Goal: Contribute content: Contribute content

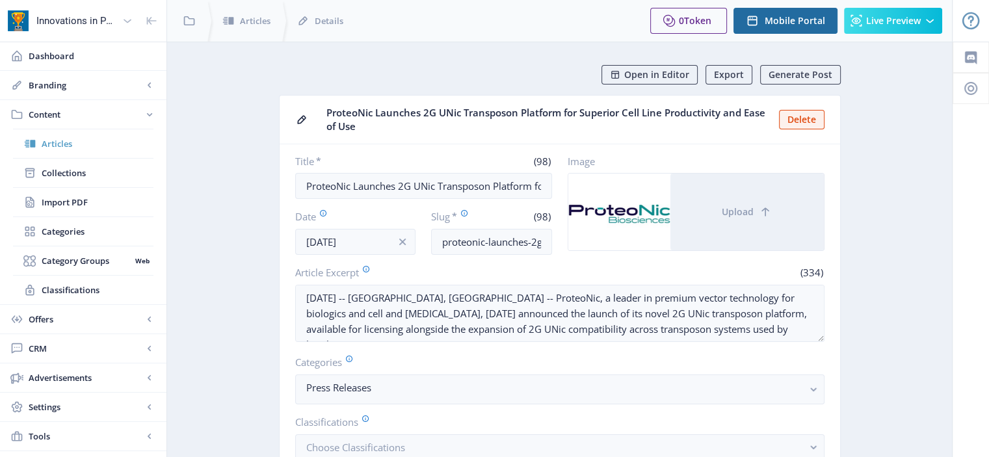
click at [58, 155] on link "Articles" at bounding box center [83, 143] width 140 height 29
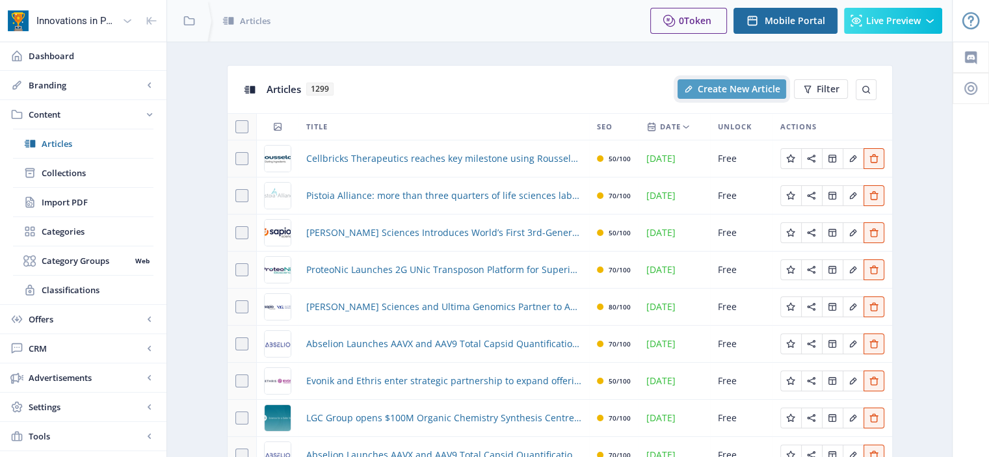
click at [760, 84] on span "Create New Article" at bounding box center [739, 89] width 83 height 10
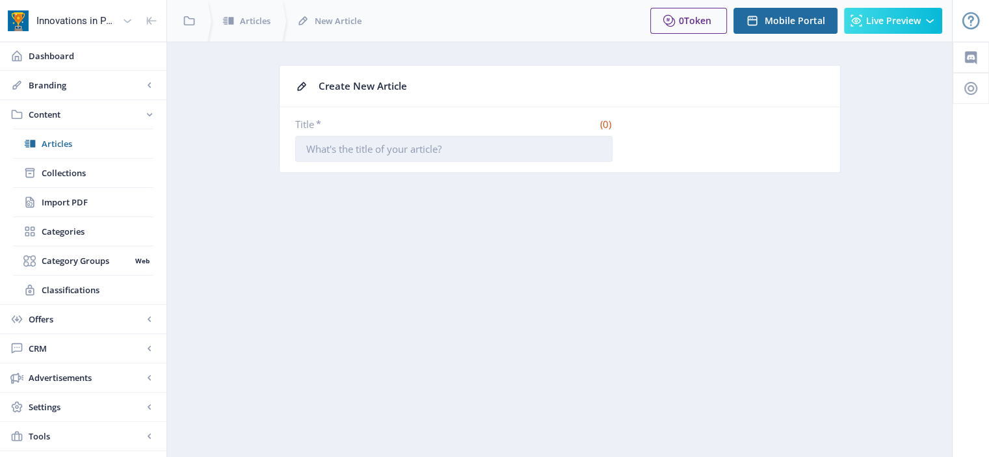
click at [506, 146] on input "Title *" at bounding box center [453, 149] width 317 height 26
paste input "FUJIFILM Biosciences Introduces BalanCD [MEDICAL_DATA] Perfusion A Medium to En…"
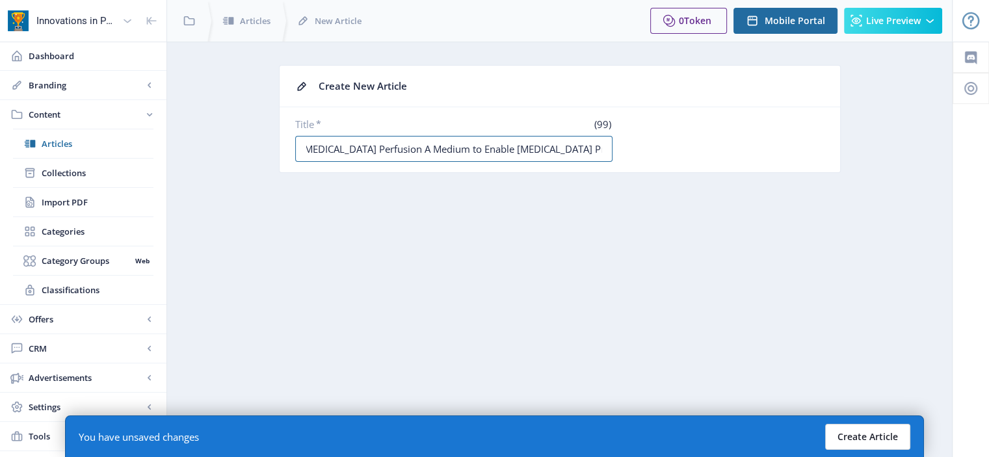
type input "FUJIFILM Biosciences Introduces BalanCD [MEDICAL_DATA] Perfusion A Medium to En…"
click at [868, 439] on button "Create Article" at bounding box center [867, 437] width 85 height 26
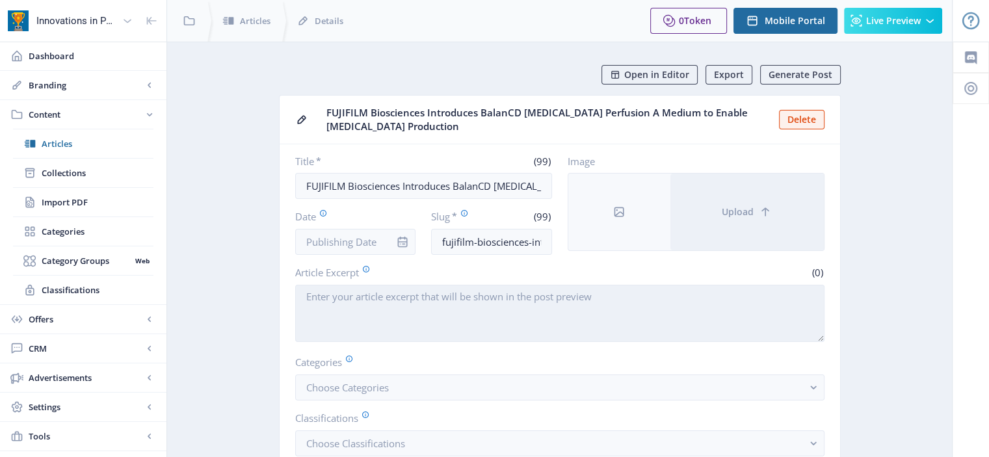
click at [455, 291] on textarea "Article Excerpt" at bounding box center [559, 313] width 529 height 57
paste textarea "[GEOGRAPHIC_DATA], [US_STATE], [DATE] – FUJIFILM Biosciences, a global leader i…"
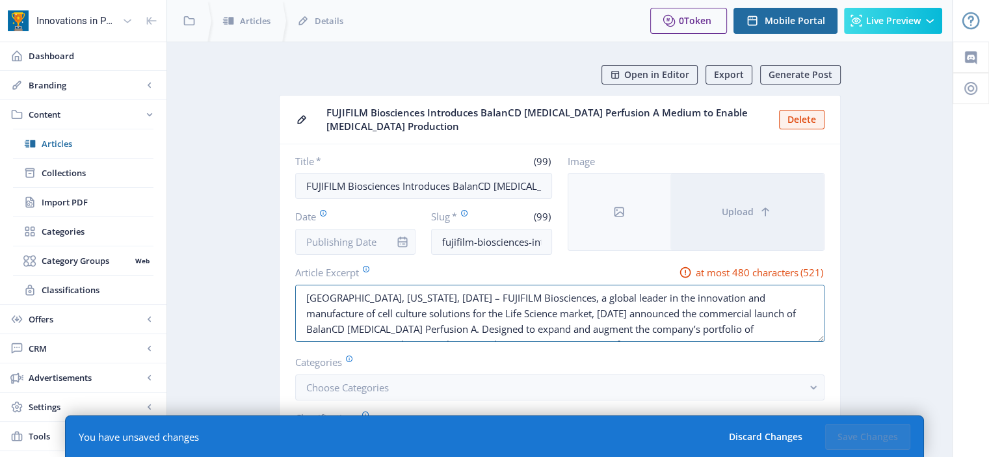
drag, startPoint x: 414, startPoint y: 299, endPoint x: 260, endPoint y: 301, distance: 153.5
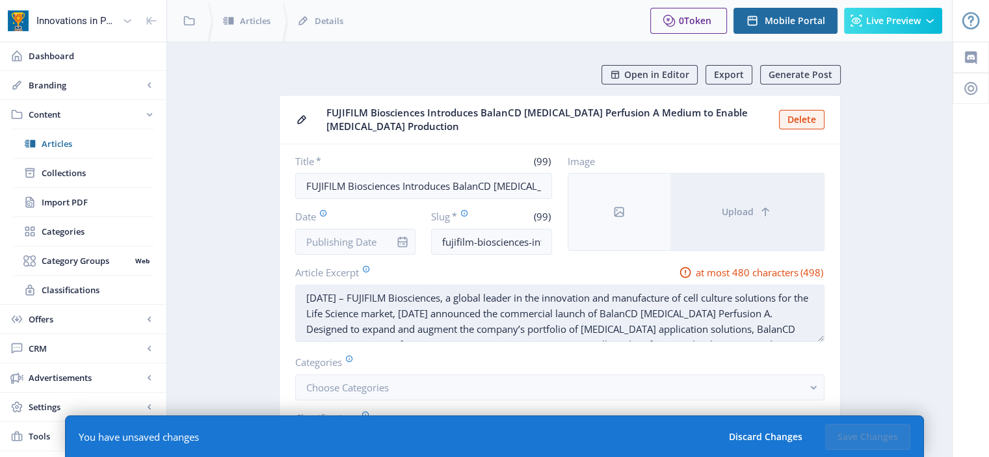
click at [395, 297] on textarea "[DATE] – FUJIFILM Biosciences, a global leader in the innovation and manufactur…" at bounding box center [559, 313] width 529 height 57
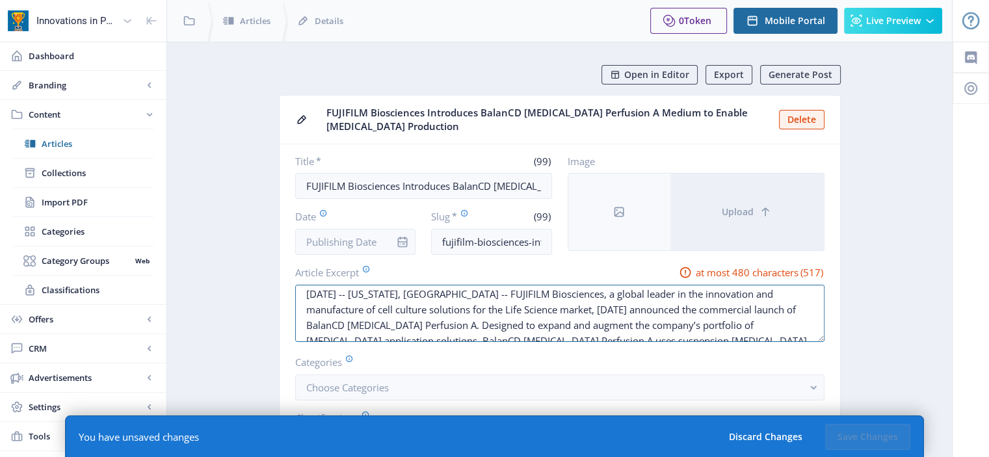
scroll to position [31, 0]
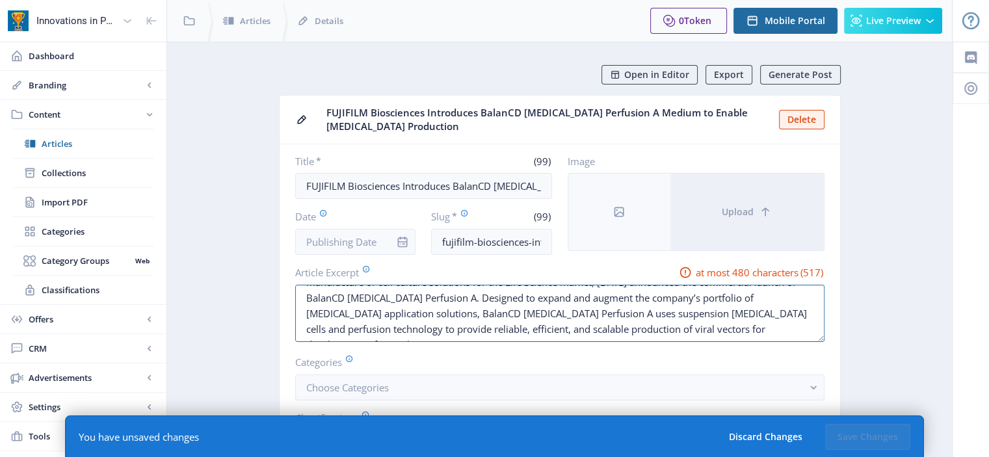
drag, startPoint x: 454, startPoint y: 324, endPoint x: 964, endPoint y: 363, distance: 511.4
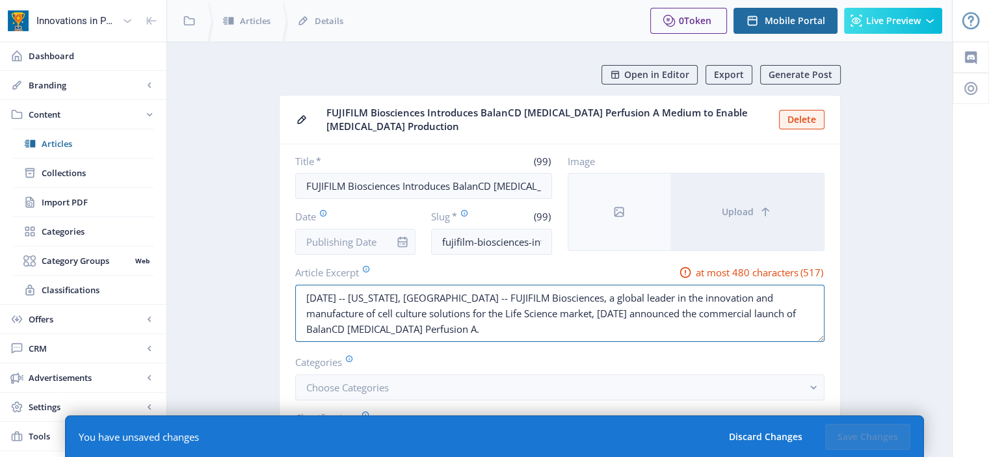
scroll to position [0, 0]
drag, startPoint x: 431, startPoint y: 325, endPoint x: 49, endPoint y: 226, distance: 394.3
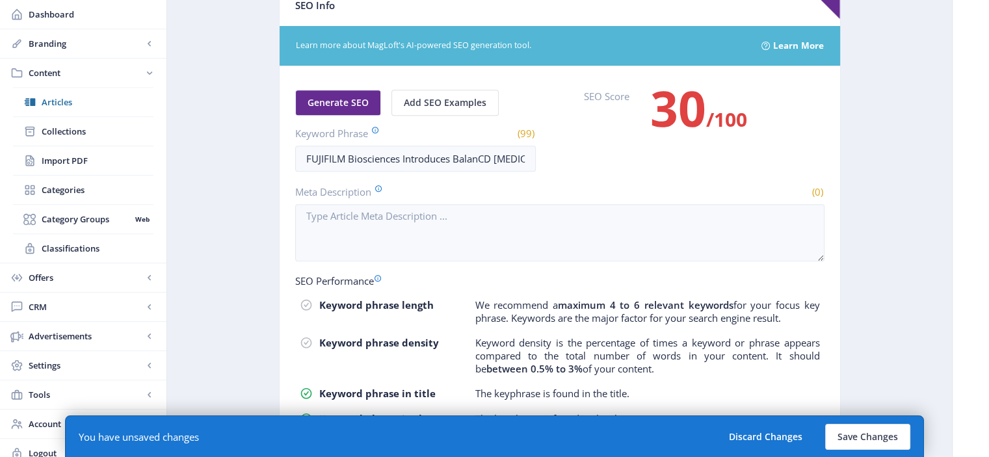
scroll to position [717, 0]
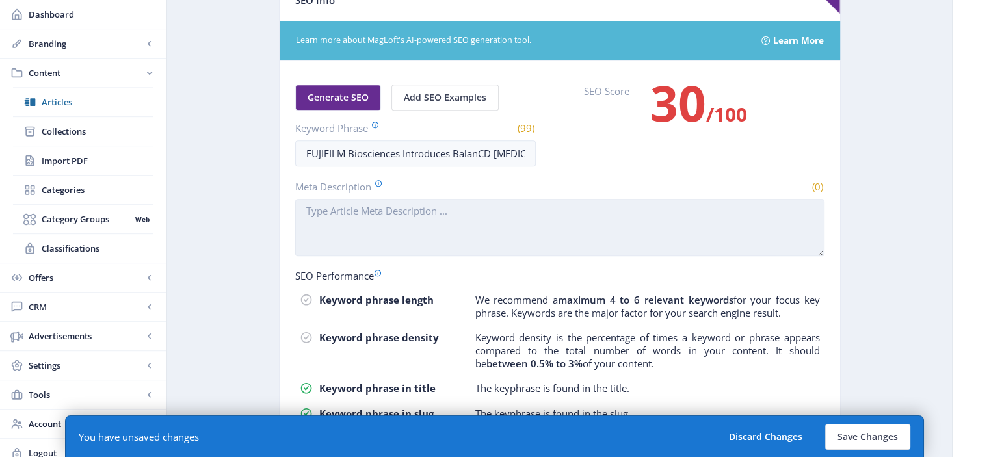
type textarea "[DATE] -- [US_STATE], [GEOGRAPHIC_DATA] -- FUJIFILM Biosciences, a global leade…"
click at [473, 213] on textarea "Meta Description" at bounding box center [559, 227] width 529 height 57
paste textarea "[DATE] -- [US_STATE], [GEOGRAPHIC_DATA] -- FUJIFILM Biosciences, a global leade…"
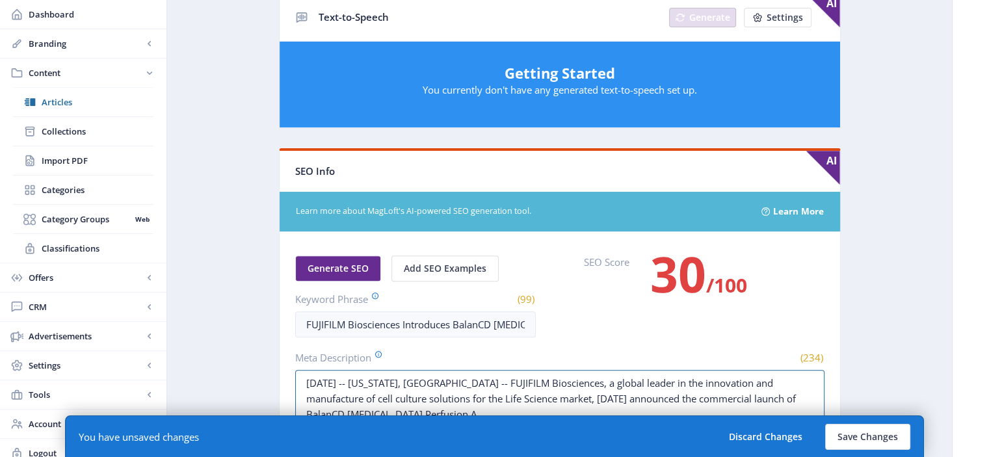
scroll to position [574, 0]
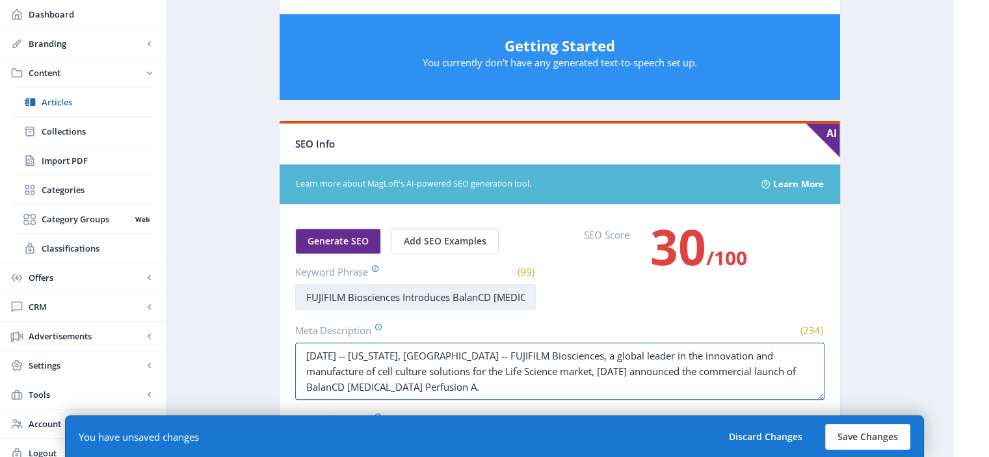
type textarea "[DATE] -- [US_STATE], [GEOGRAPHIC_DATA] -- FUJIFILM Biosciences, a global leade…"
drag, startPoint x: 343, startPoint y: 293, endPoint x: 643, endPoint y: 288, distance: 299.2
click at [643, 288] on div "Generate SEO Add SEO Examples Keyword Phrase (99) FUJIFILM Biosciences Introduc…" at bounding box center [559, 269] width 529 height 82
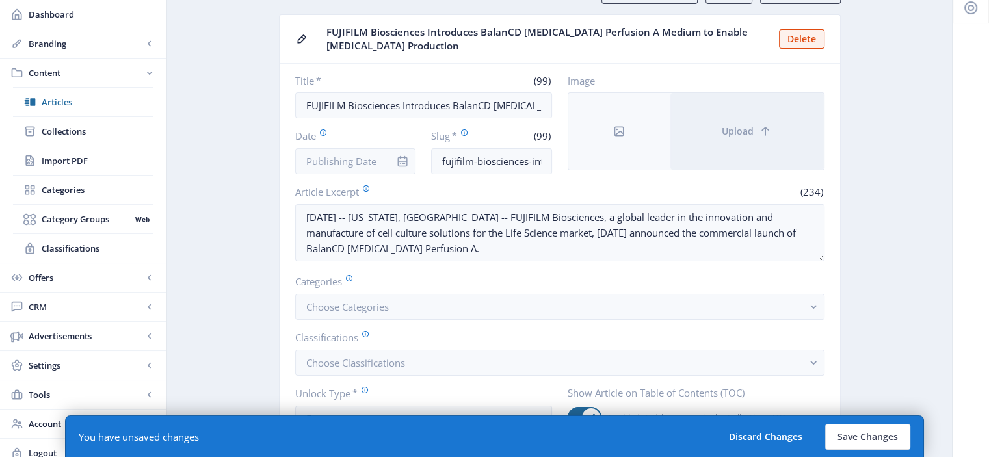
scroll to position [80, 0]
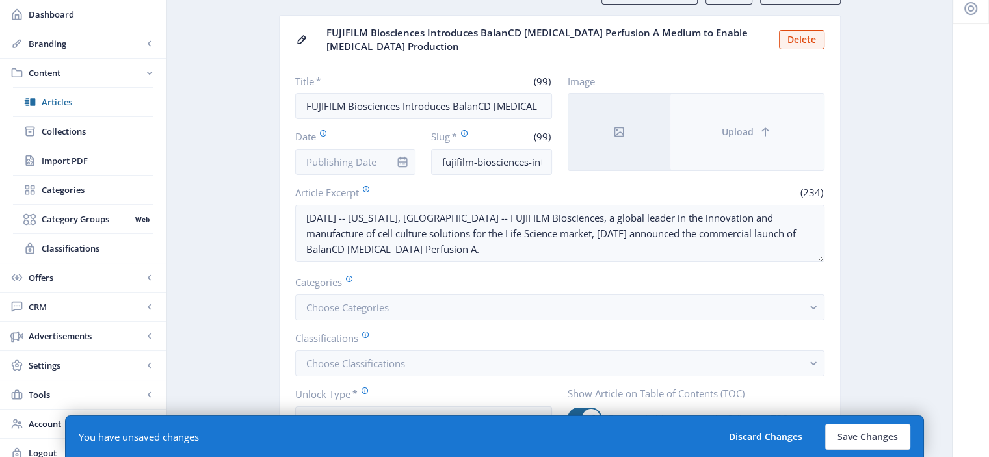
type input "FUJIFILM"
click at [736, 132] on span "Upload" at bounding box center [738, 132] width 32 height 10
click at [719, 123] on button "Upload" at bounding box center [746, 132] width 153 height 77
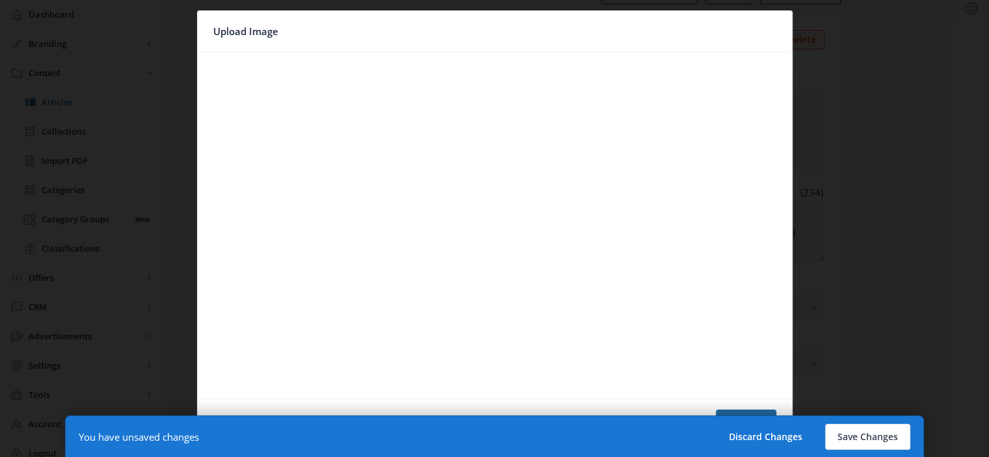
scroll to position [0, 0]
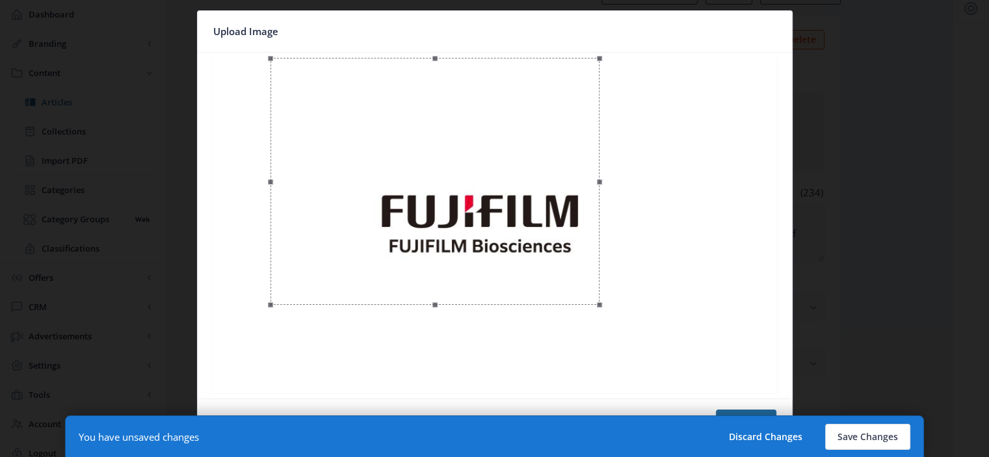
drag, startPoint x: 715, startPoint y: 392, endPoint x: 637, endPoint y: 299, distance: 121.9
click at [600, 299] on div at bounding box center [435, 181] width 329 height 247
drag, startPoint x: 434, startPoint y: 153, endPoint x: 540, endPoint y: 173, distance: 107.1
click at [540, 173] on div at bounding box center [562, 216] width 370 height 278
drag, startPoint x: 744, startPoint y: 353, endPoint x: 578, endPoint y: 277, distance: 183.1
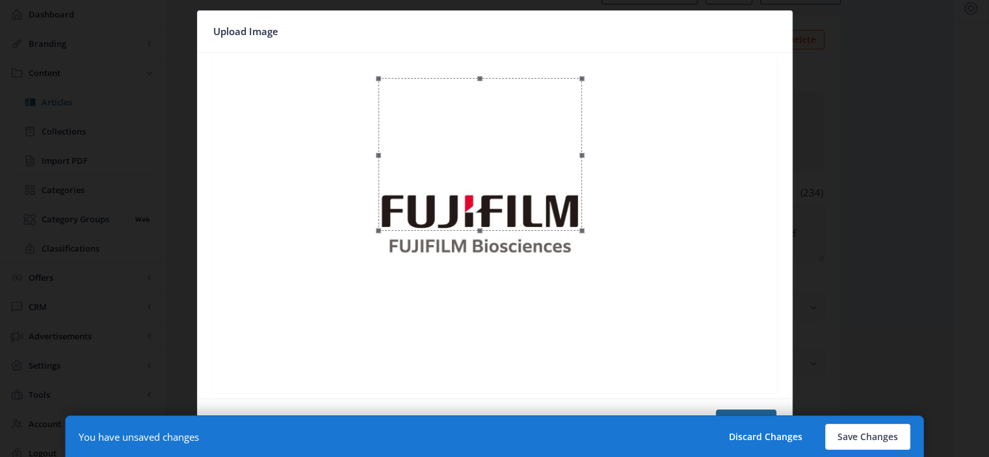
click at [578, 277] on div at bounding box center [495, 226] width 584 height 336
drag, startPoint x: 510, startPoint y: 211, endPoint x: 509, endPoint y: 273, distance: 62.4
click at [509, 273] on div at bounding box center [479, 216] width 204 height 153
click at [509, 275] on div at bounding box center [479, 220] width 204 height 153
click at [750, 413] on button "Confirm" at bounding box center [746, 423] width 60 height 26
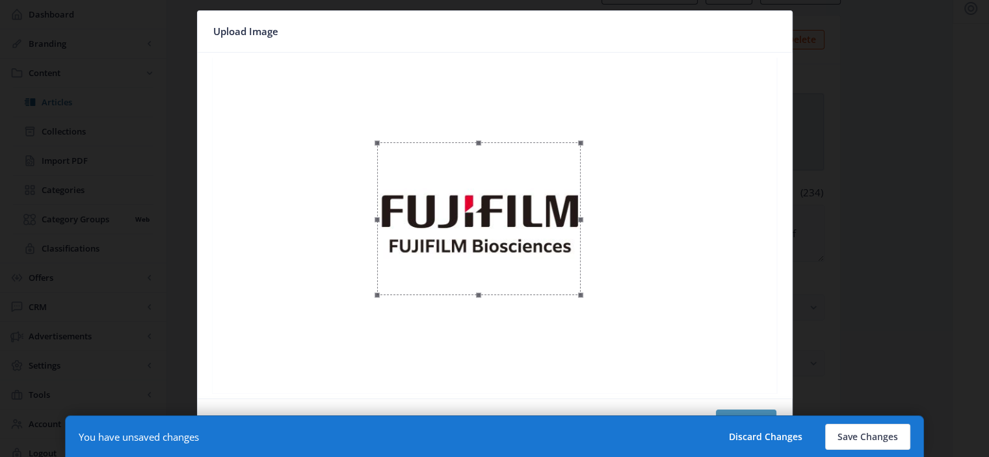
scroll to position [80, 0]
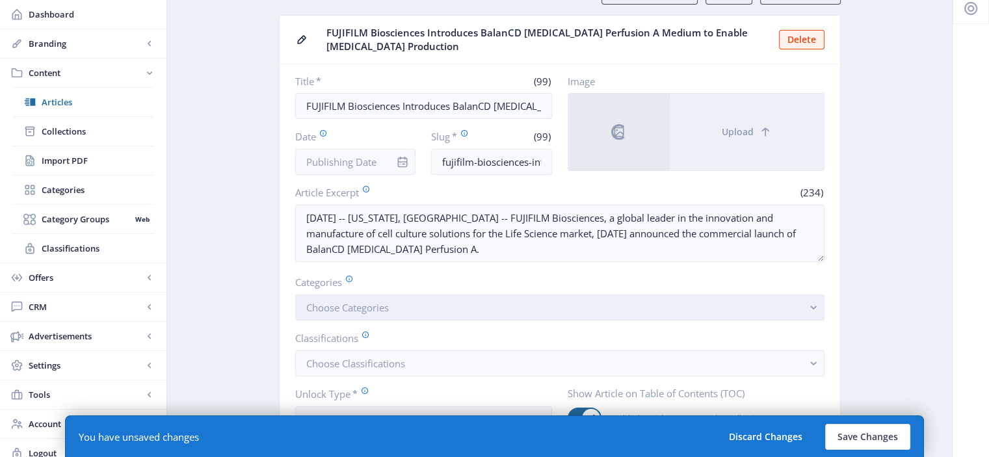
click at [478, 308] on button "Choose Categories" at bounding box center [559, 308] width 529 height 26
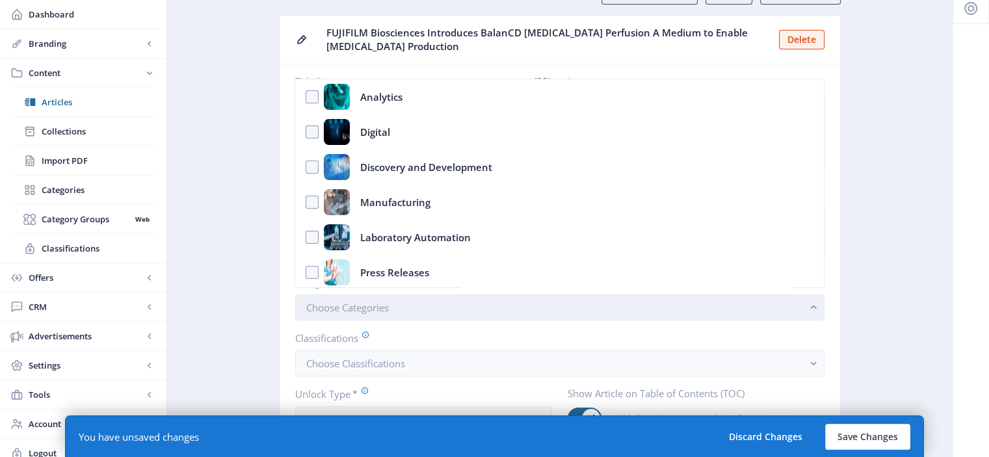
scroll to position [0, 0]
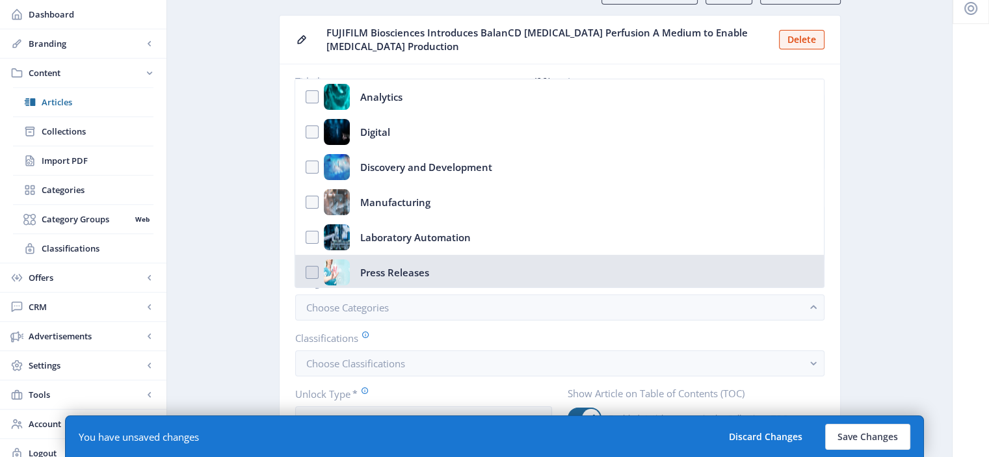
click at [408, 265] on div "Press Releases" at bounding box center [394, 272] width 69 height 26
checkbox input "true"
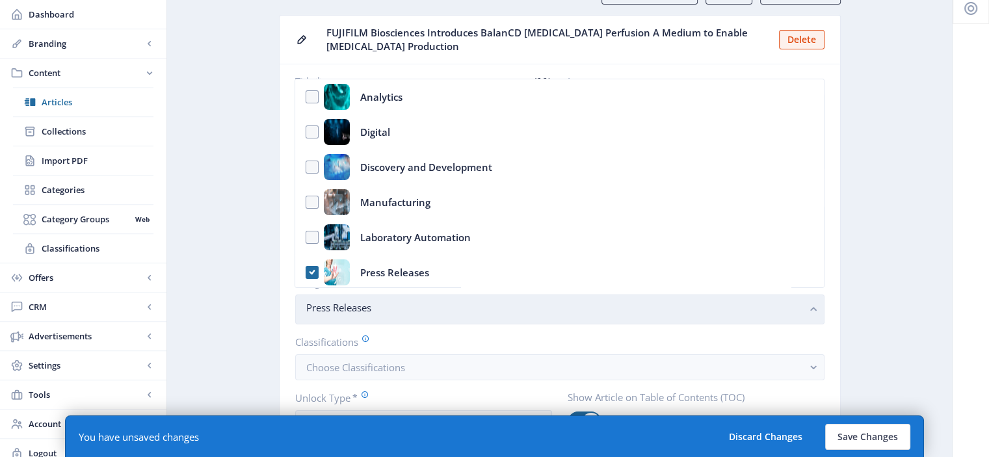
click at [785, 316] on span "Press Releases" at bounding box center [554, 311] width 497 height 13
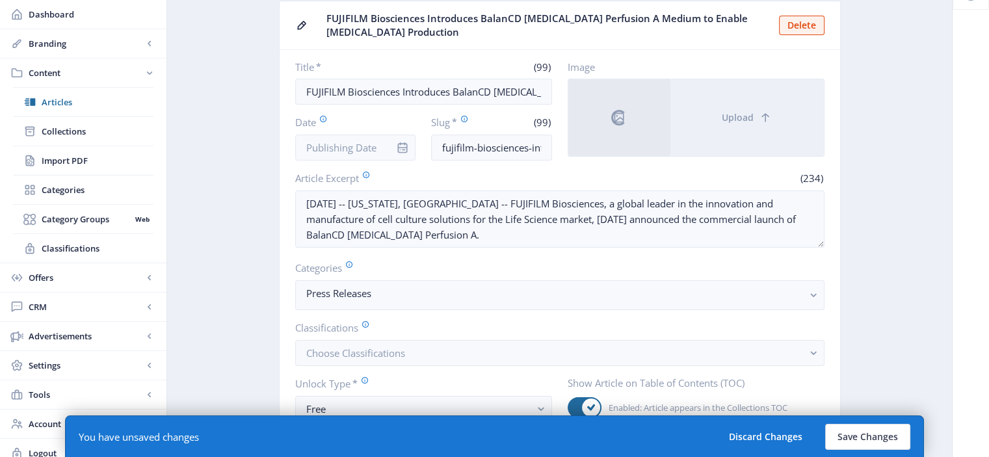
scroll to position [0, 0]
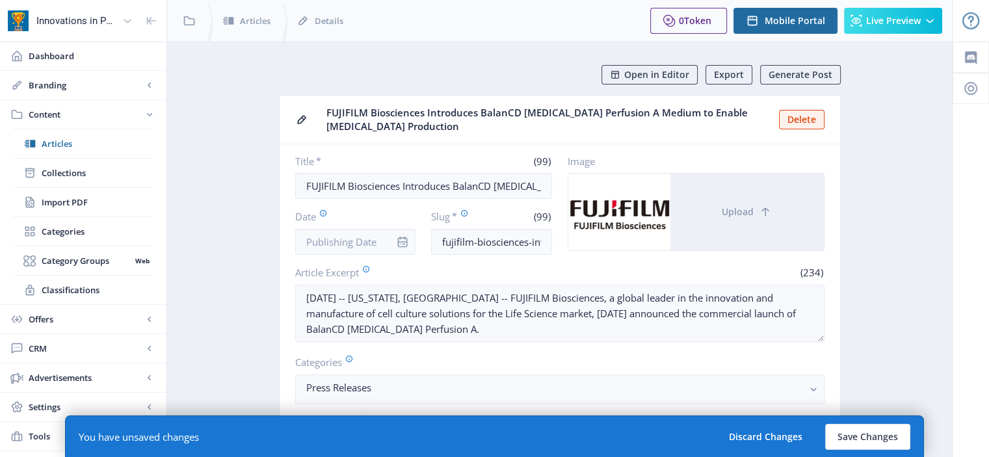
click at [658, 77] on span "Open in Editor" at bounding box center [656, 75] width 65 height 10
click at [353, 257] on nb-card-body "Title * (99) FUJIFILM Biosciences Introduces BalanCD [MEDICAL_DATA] Perfusion A…" at bounding box center [560, 335] width 561 height 382
click at [375, 243] on input "Date" at bounding box center [355, 242] width 121 height 26
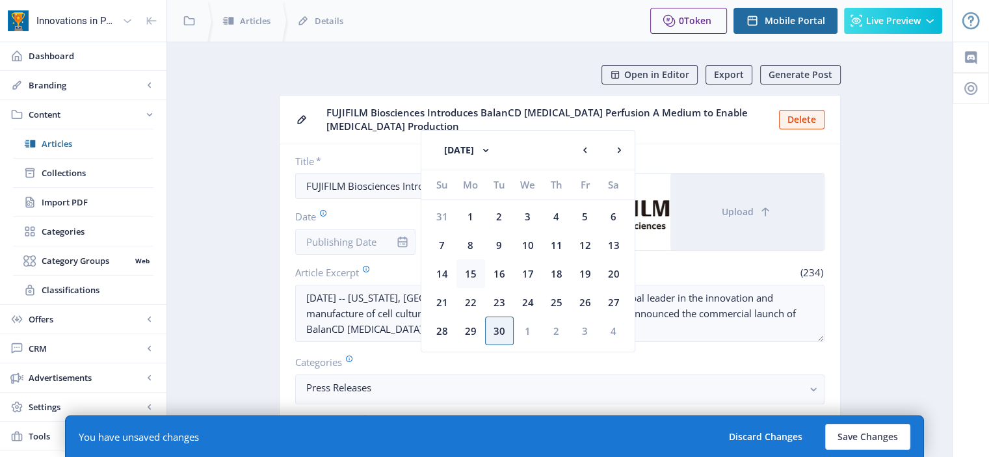
click at [470, 271] on div "15" at bounding box center [471, 273] width 29 height 29
type input "[DATE]"
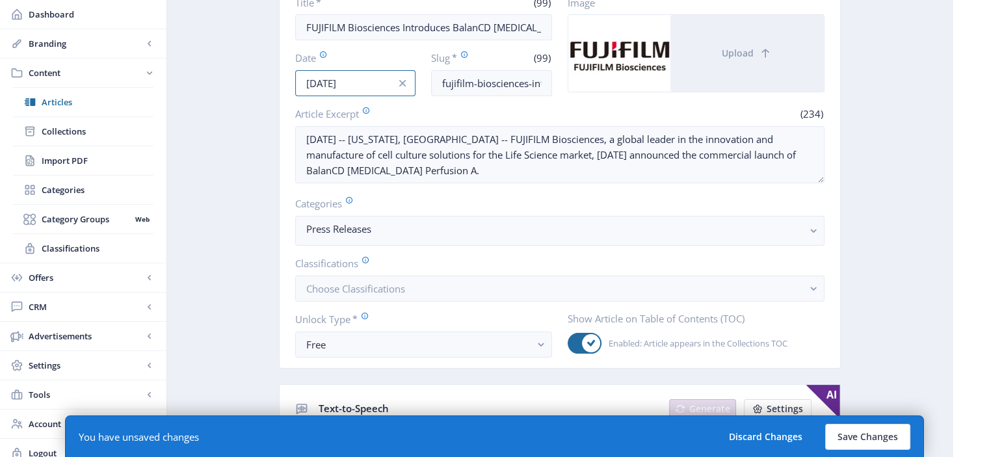
scroll to position [215, 0]
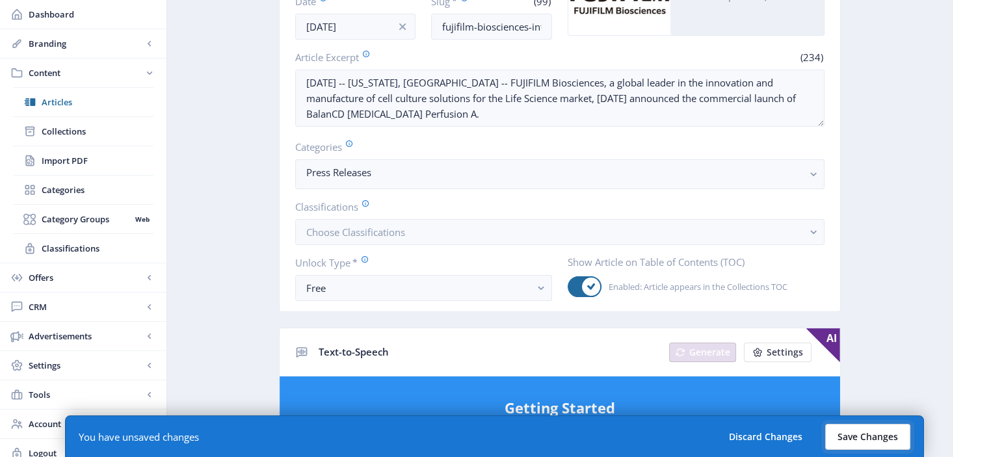
click at [848, 432] on button "Save Changes" at bounding box center [867, 437] width 85 height 26
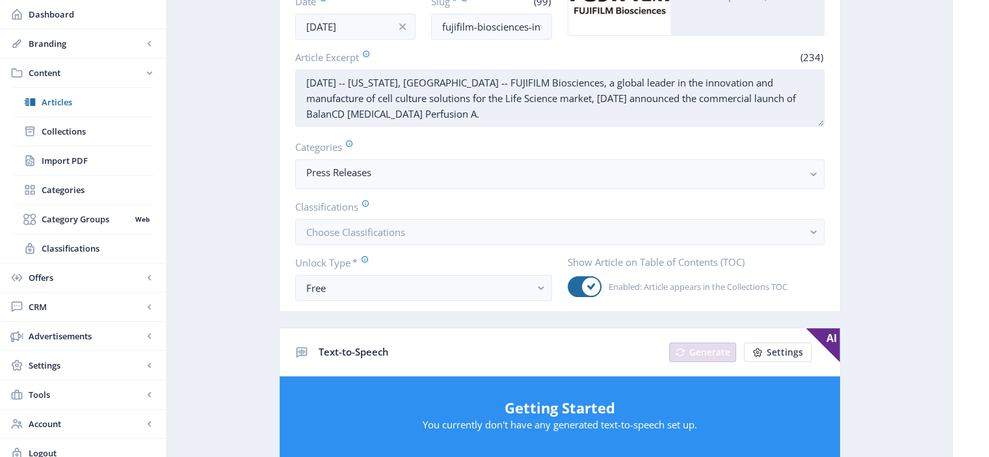
scroll to position [0, 0]
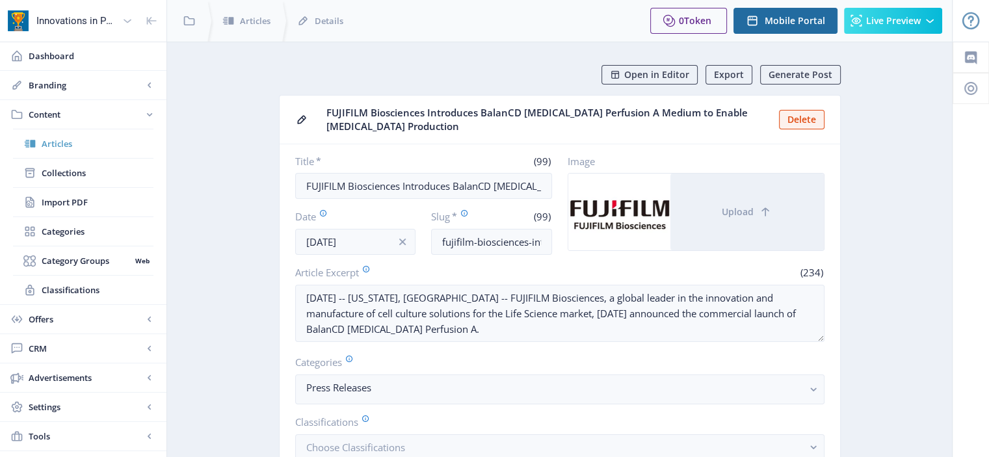
click at [68, 135] on link "Articles" at bounding box center [83, 143] width 140 height 29
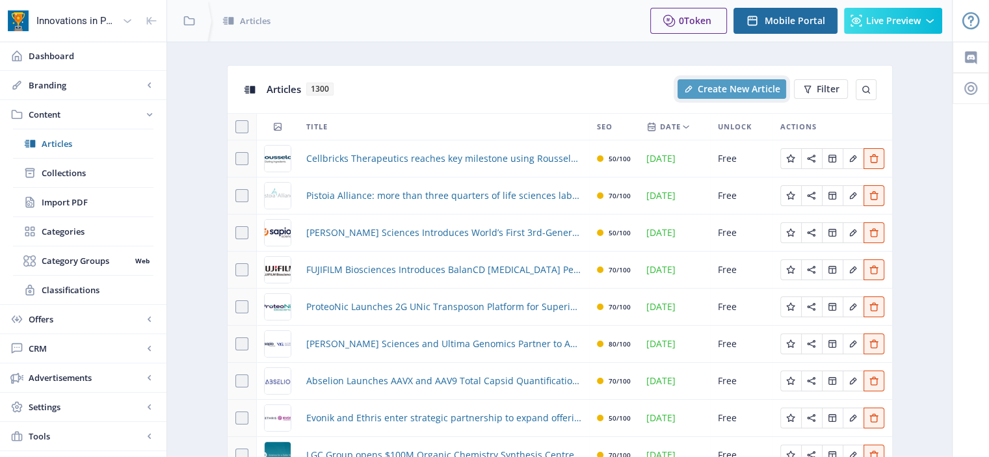
click at [705, 89] on span "Create New Article" at bounding box center [739, 89] width 83 height 10
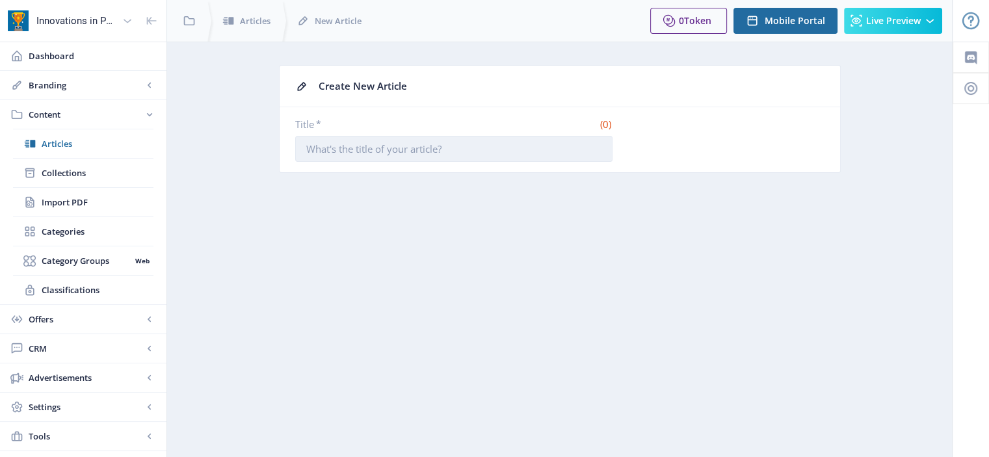
click at [415, 142] on input "Title *" at bounding box center [453, 149] width 317 height 26
paste input "REDCap Cloud Launches Next-Generation Clinical Trial Data and Analytics Platfor…"
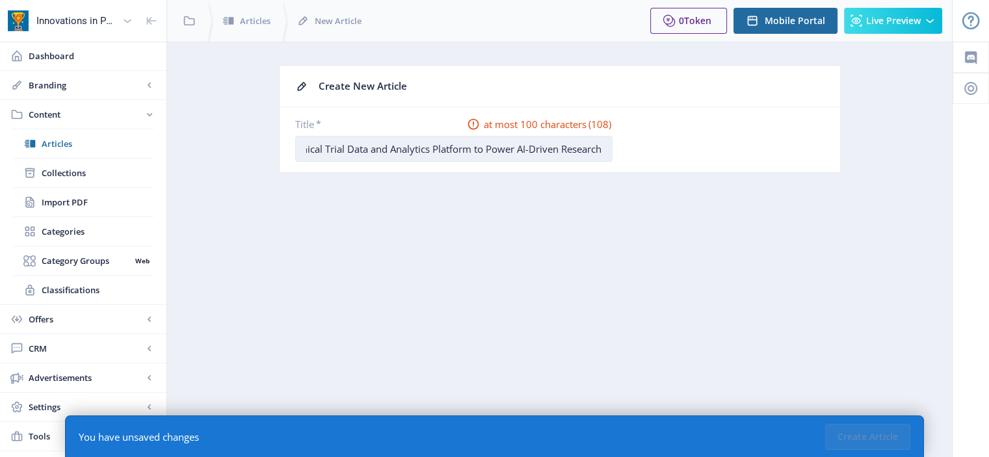
click at [360, 146] on input "REDCap Cloud Launches Next-Generation Clinical Trial Data and Analytics Platfor…" at bounding box center [453, 149] width 317 height 26
drag, startPoint x: 466, startPoint y: 148, endPoint x: 497, endPoint y: 150, distance: 31.3
click at [497, 150] on input "REDCap Cloud Launches Next-Generation Clinical Trial Data and Analytics Platfor…" at bounding box center [453, 149] width 317 height 26
click at [445, 146] on input "REDCap Cloud Launches Next-Gen Clinical Trial Data and Analytics Platform to Po…" at bounding box center [453, 149] width 317 height 26
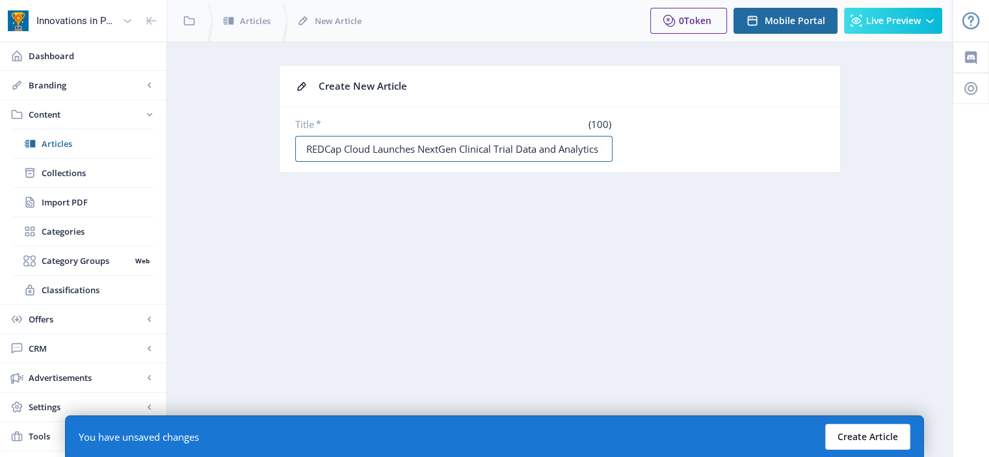
type input "REDCap Cloud Launches NextGen Clinical Trial Data and Analytics Platform to Pow…"
click at [858, 429] on button "Create Article" at bounding box center [867, 437] width 85 height 26
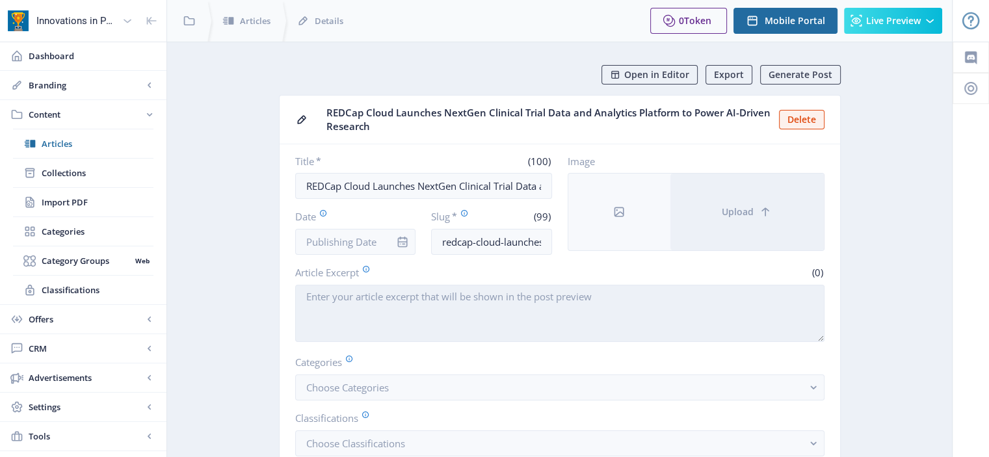
click at [494, 306] on textarea "Article Excerpt" at bounding box center [559, 313] width 529 height 57
paste textarea "[GEOGRAPHIC_DATA], Fla., [DATE] — nPhase, Inc., an innovator of cloud-based cli…"
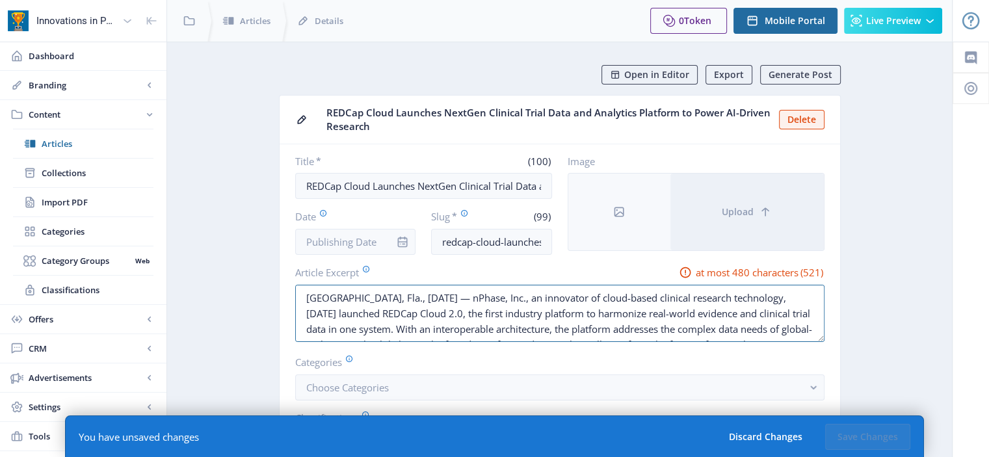
drag, startPoint x: 401, startPoint y: 298, endPoint x: 237, endPoint y: 285, distance: 164.4
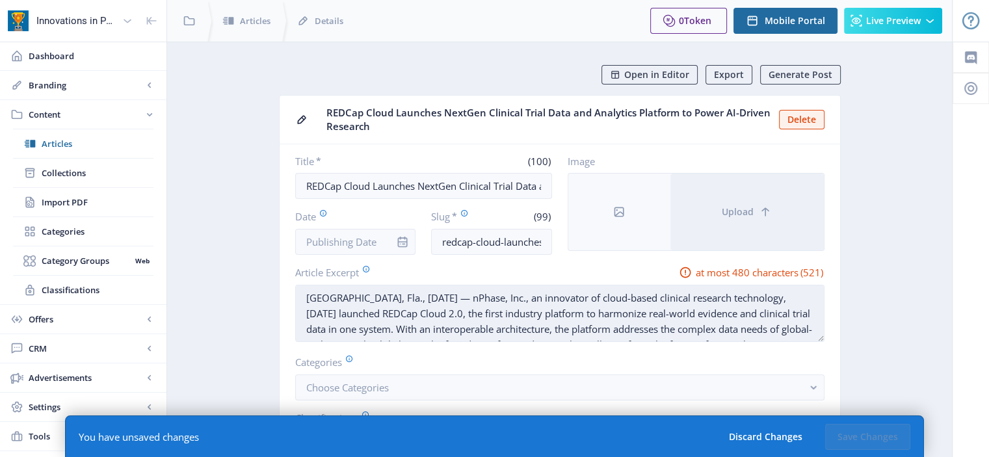
click at [406, 302] on textarea "[GEOGRAPHIC_DATA], Fla., [DATE] — nPhase, Inc., an innovator of cloud-based cli…" at bounding box center [559, 313] width 529 height 57
click at [403, 299] on textarea "[GEOGRAPHIC_DATA], Fla., [DATE] — nPhase, Inc., an innovator of cloud-based cli…" at bounding box center [559, 313] width 529 height 57
click at [407, 297] on textarea "[GEOGRAPHIC_DATA], Fla., [DATE] — nPhase, Inc., an innovator of cloud-based cli…" at bounding box center [559, 313] width 529 height 57
click at [395, 298] on textarea "[DATE] — nPhase, Inc., an innovator of cloud-based clinical research technology…" at bounding box center [559, 313] width 529 height 57
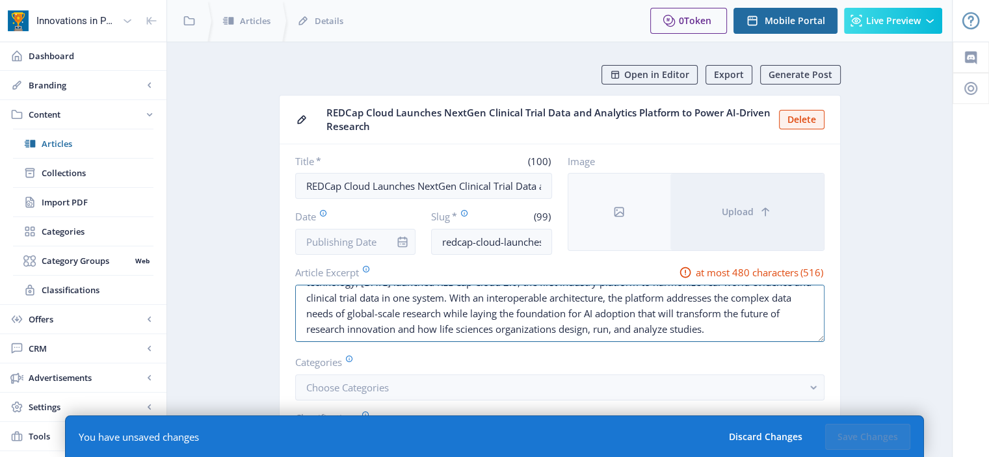
drag, startPoint x: 418, startPoint y: 295, endPoint x: 972, endPoint y: 387, distance: 561.1
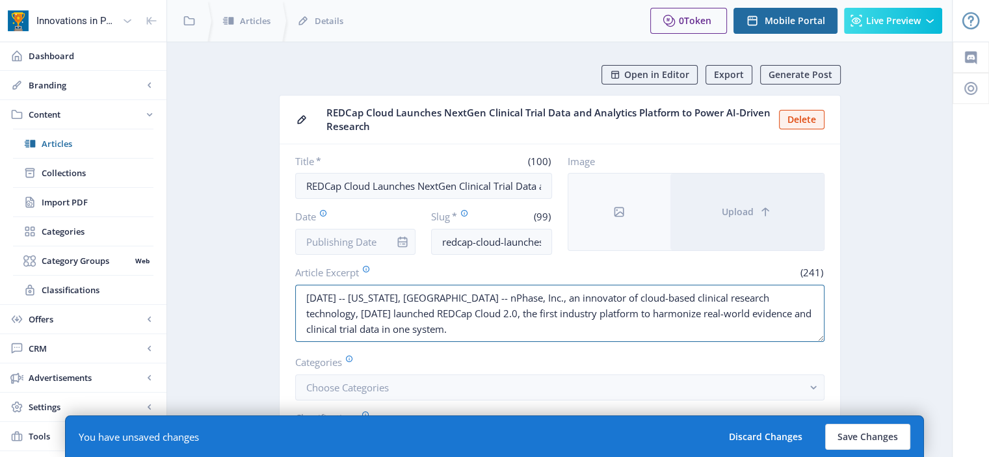
scroll to position [0, 0]
drag, startPoint x: 423, startPoint y: 330, endPoint x: 211, endPoint y: 249, distance: 227.4
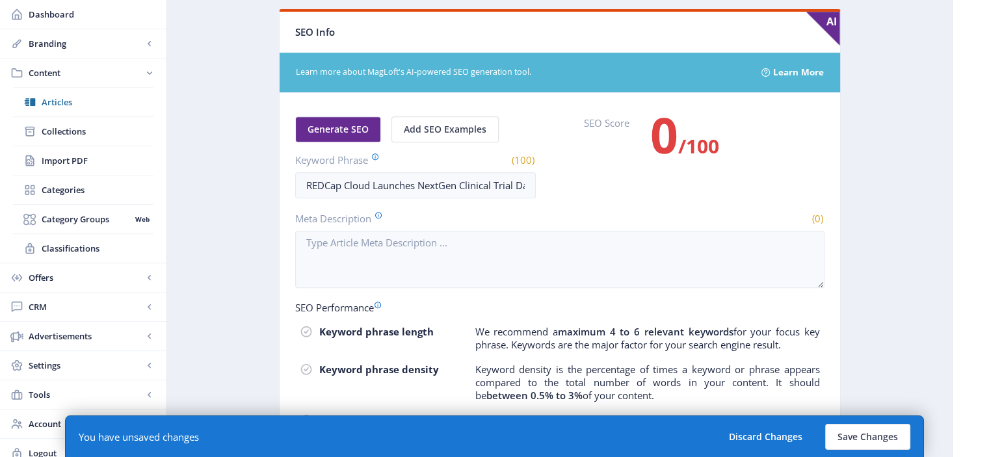
scroll to position [777, 0]
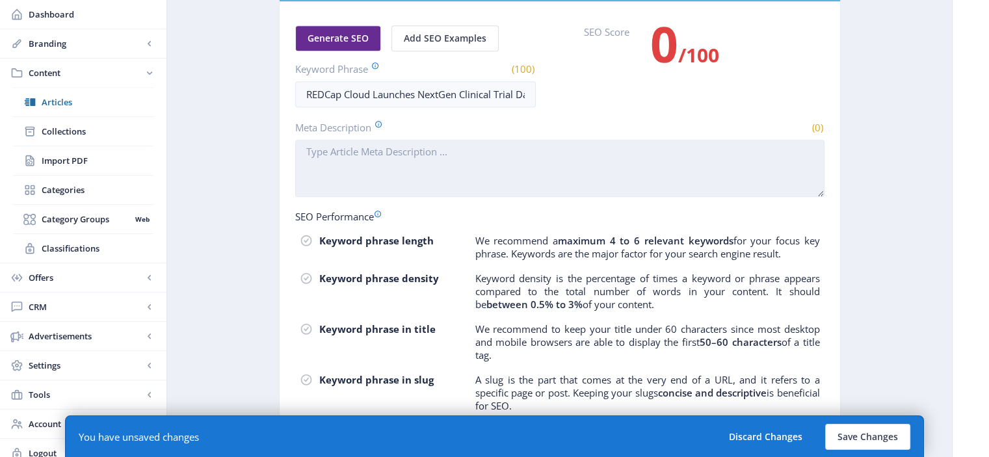
type textarea "[DATE] -- [US_STATE], [GEOGRAPHIC_DATA] -- nPhase, Inc., an innovator of cloud-…"
click at [463, 163] on textarea "Meta Description" at bounding box center [559, 168] width 529 height 57
paste textarea "[DATE] -- [US_STATE], [GEOGRAPHIC_DATA] -- nPhase, Inc., an innovator of cloud-…"
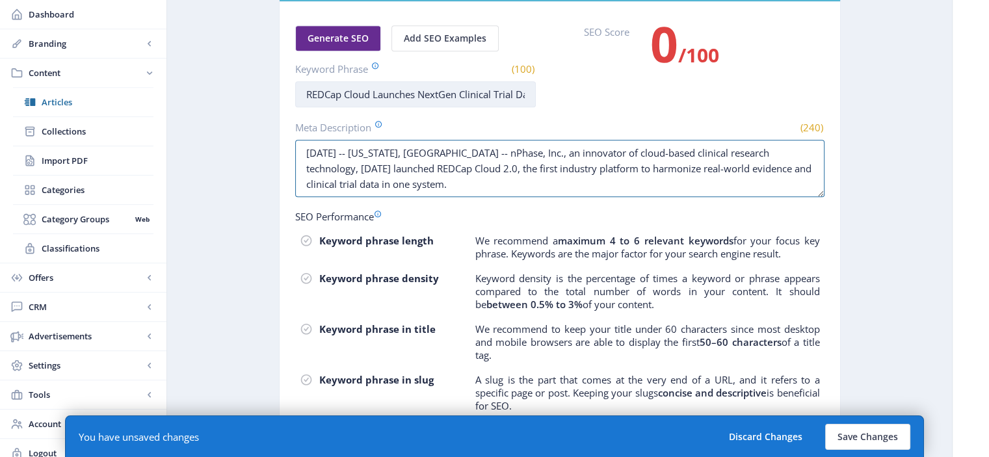
type textarea "[DATE] -- [US_STATE], [GEOGRAPHIC_DATA] -- nPhase, Inc., an innovator of cloud-…"
drag, startPoint x: 343, startPoint y: 94, endPoint x: 769, endPoint y: 96, distance: 426.0
click at [769, 96] on div "Generate SEO Add SEO Examples Keyword Phrase (100) REDCap Cloud Launches NextGe…" at bounding box center [559, 66] width 529 height 82
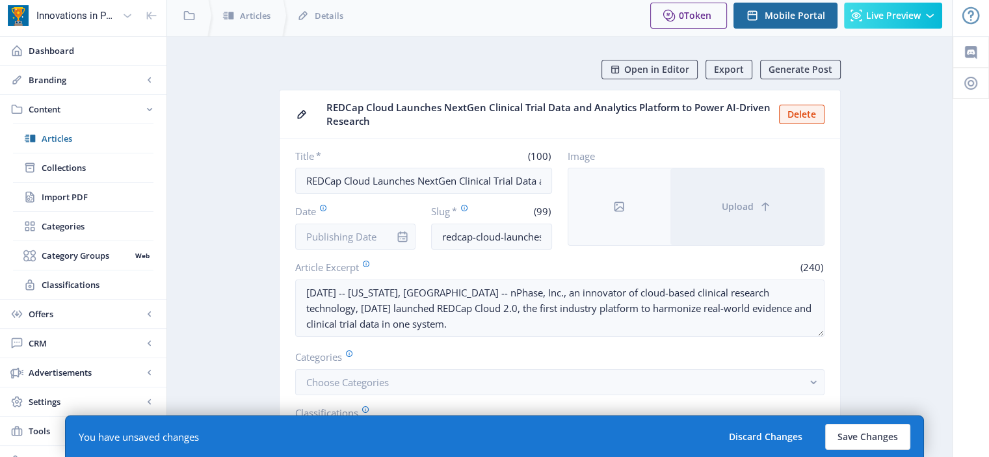
scroll to position [0, 0]
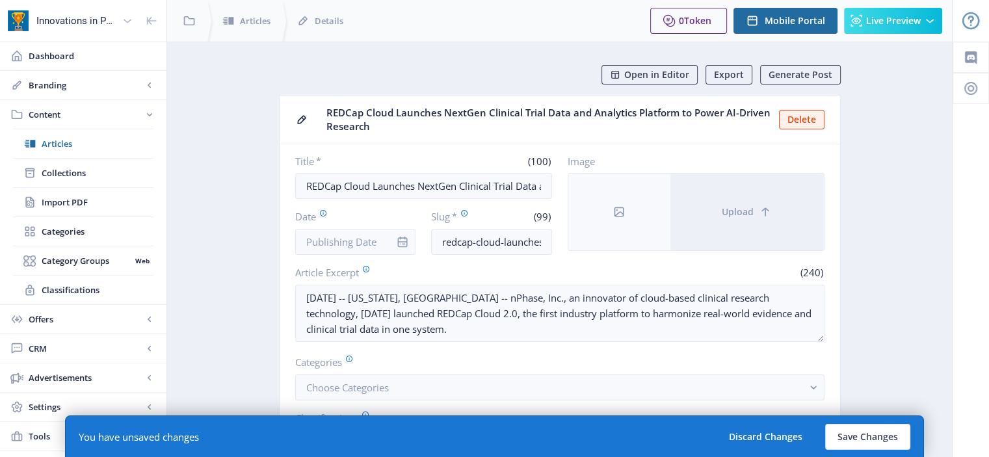
type input "REDCap"
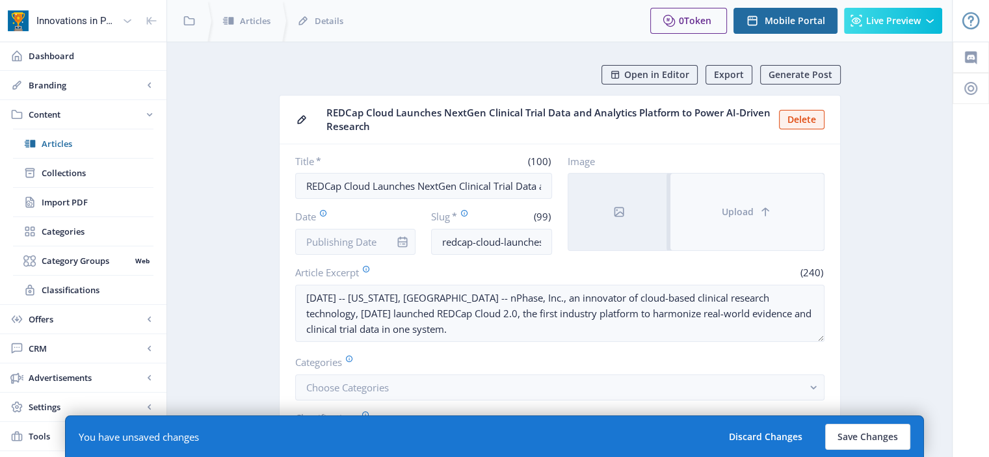
click at [702, 198] on button "Upload" at bounding box center [746, 212] width 153 height 77
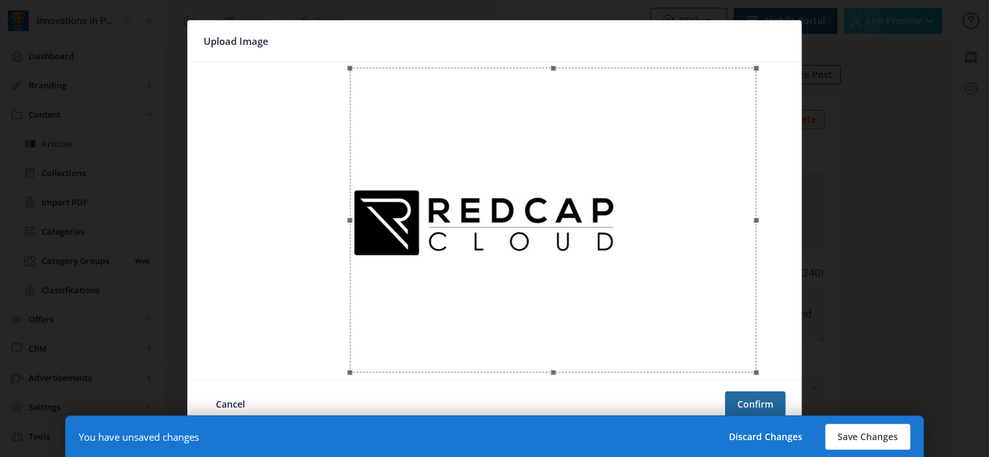
drag, startPoint x: 491, startPoint y: 237, endPoint x: 648, endPoint y: 254, distance: 157.6
click at [648, 254] on div at bounding box center [553, 220] width 406 height 305
drag, startPoint x: 756, startPoint y: 369, endPoint x: 614, endPoint y: 283, distance: 166.3
click at [614, 283] on div at bounding box center [494, 222] width 603 height 308
drag, startPoint x: 585, startPoint y: 226, endPoint x: 587, endPoint y: 280, distance: 54.7
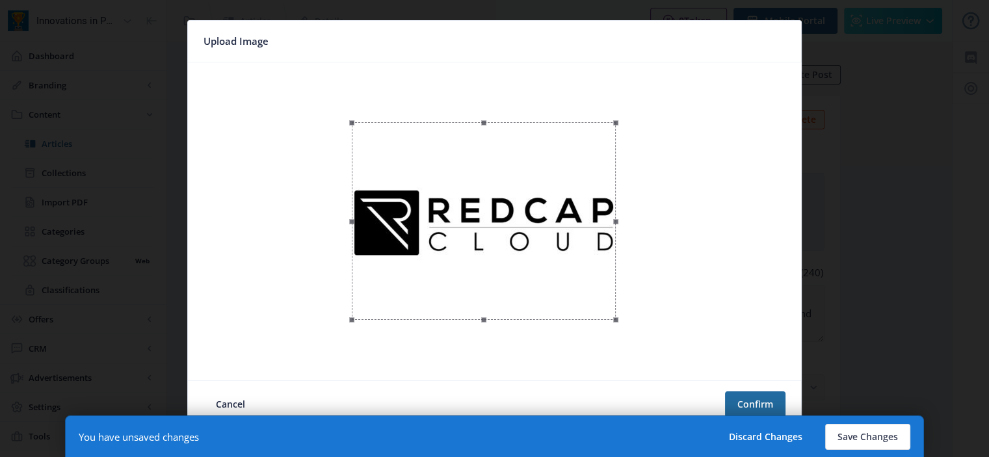
click at [587, 280] on div at bounding box center [484, 221] width 264 height 198
click at [771, 392] on button "Confirm" at bounding box center [755, 405] width 60 height 26
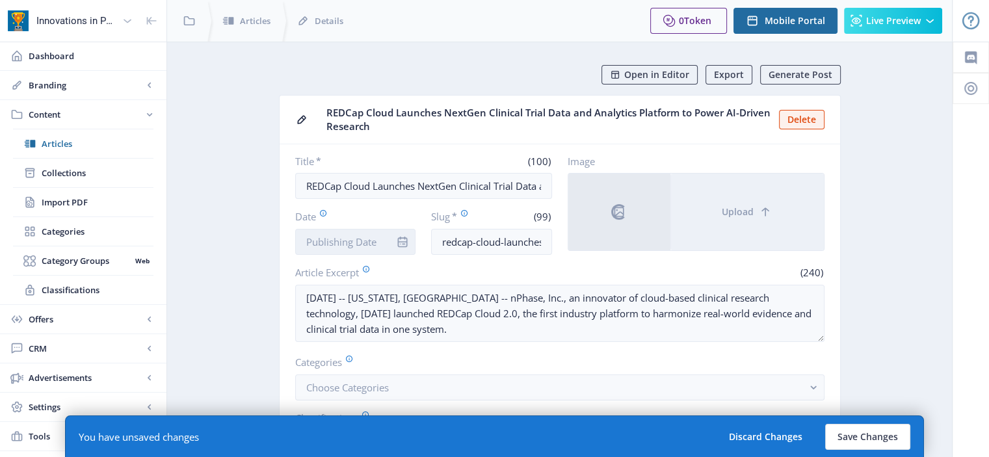
click at [356, 243] on input "Date" at bounding box center [355, 242] width 121 height 26
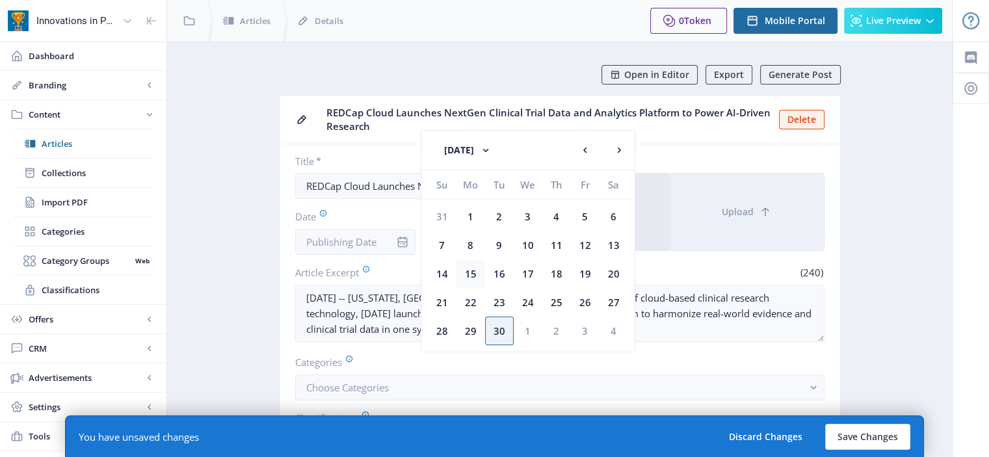
click at [473, 270] on div "15" at bounding box center [471, 273] width 29 height 29
type input "[DATE]"
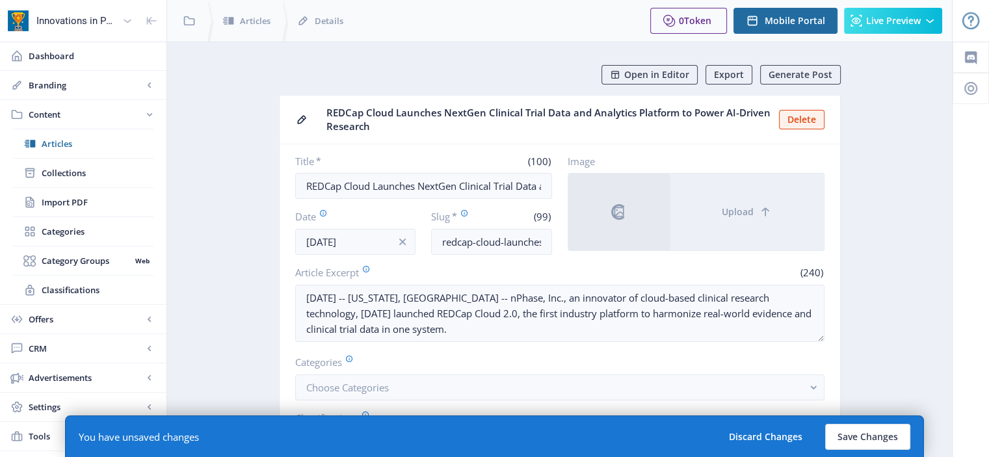
click at [291, 220] on nb-card-body "Title * (100) REDCap Cloud Launches NextGen Clinical Trial Data and Analytics P…" at bounding box center [560, 333] width 561 height 378
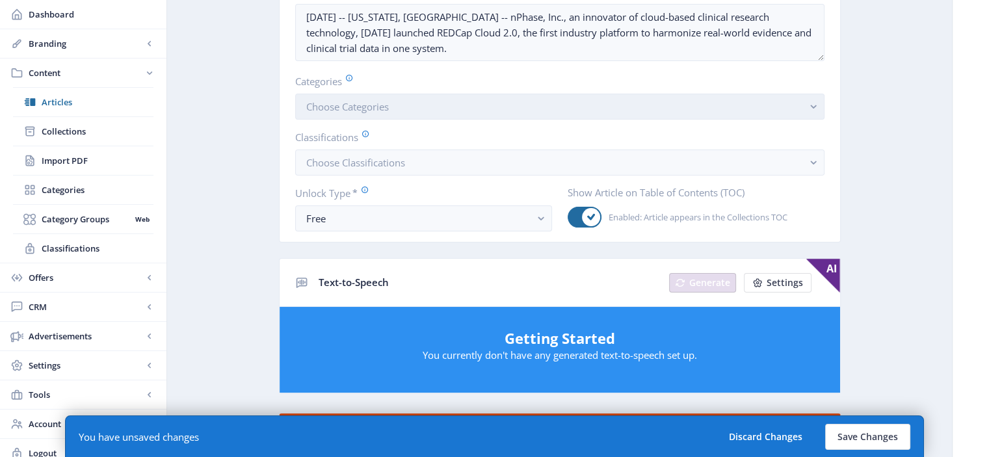
scroll to position [332, 0]
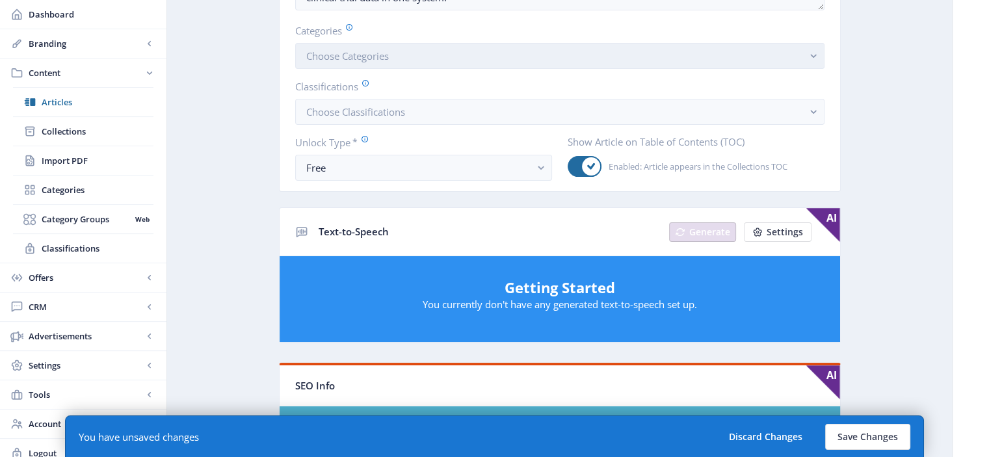
click at [507, 51] on button "Choose Categories" at bounding box center [559, 56] width 529 height 26
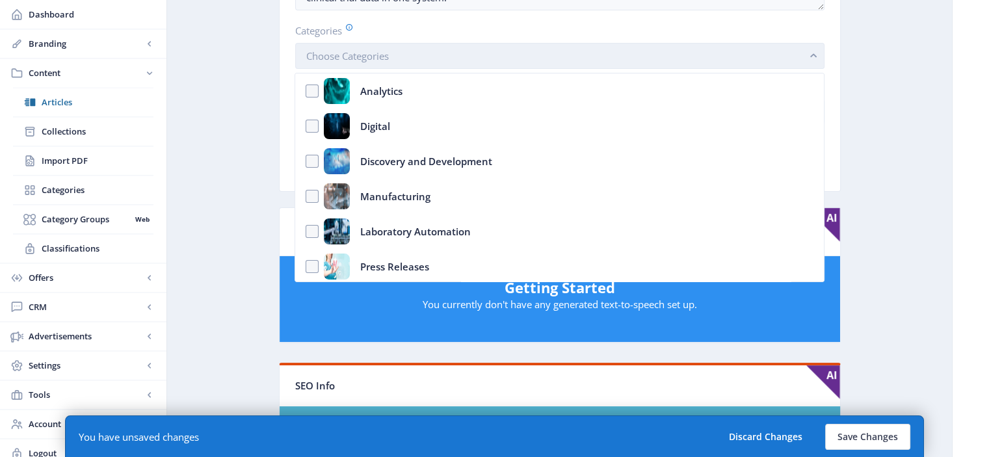
scroll to position [0, 0]
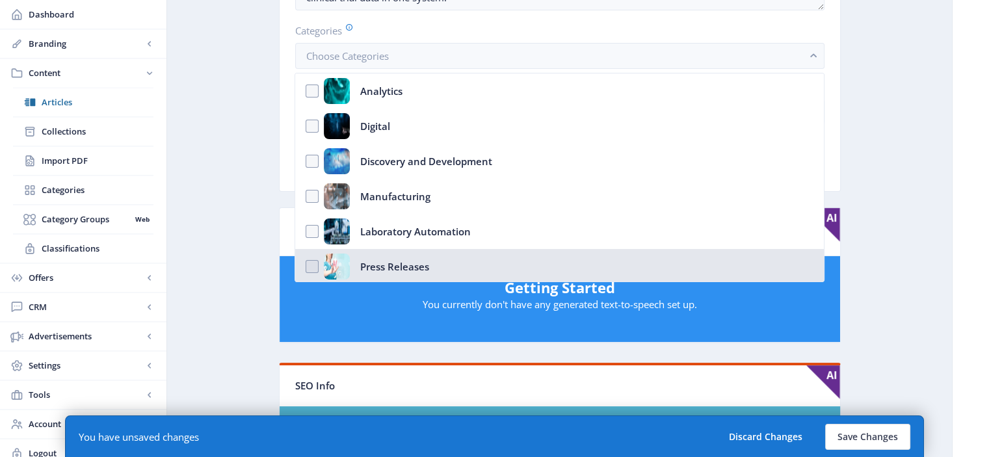
click at [465, 254] on nb-option "Press Releases" at bounding box center [559, 266] width 528 height 35
checkbox input "true"
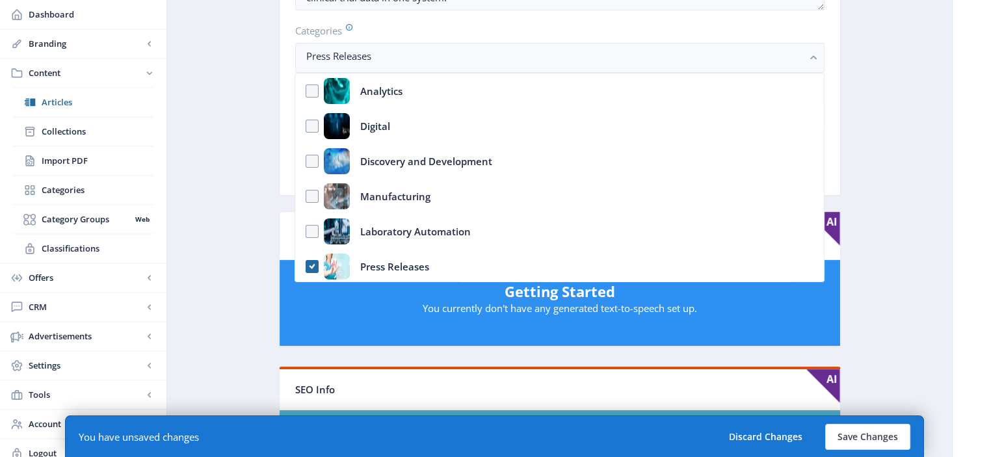
click at [830, 107] on nb-card-body "Title * (100) REDCap Cloud Launches NextGen Clinical Trial Data and Analytics P…" at bounding box center [560, 4] width 561 height 382
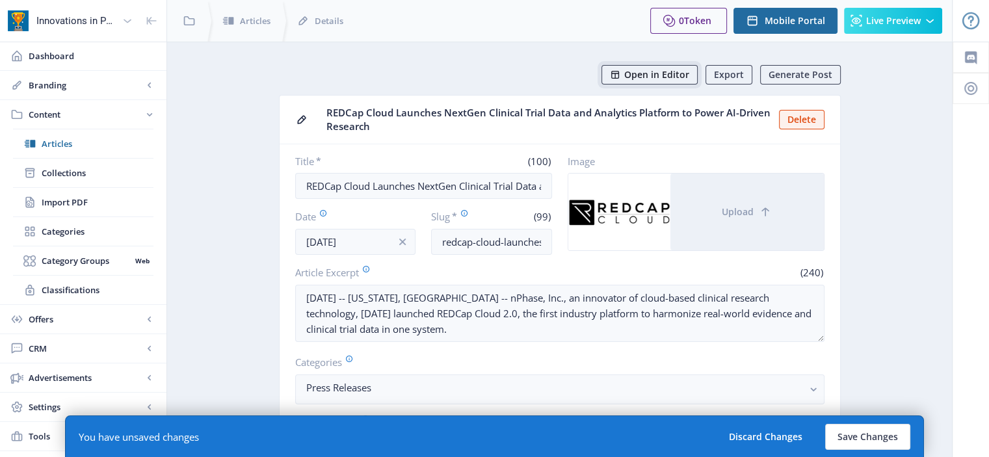
click at [654, 75] on span "Open in Editor" at bounding box center [656, 75] width 65 height 10
click at [854, 435] on button "Save Changes" at bounding box center [867, 437] width 85 height 26
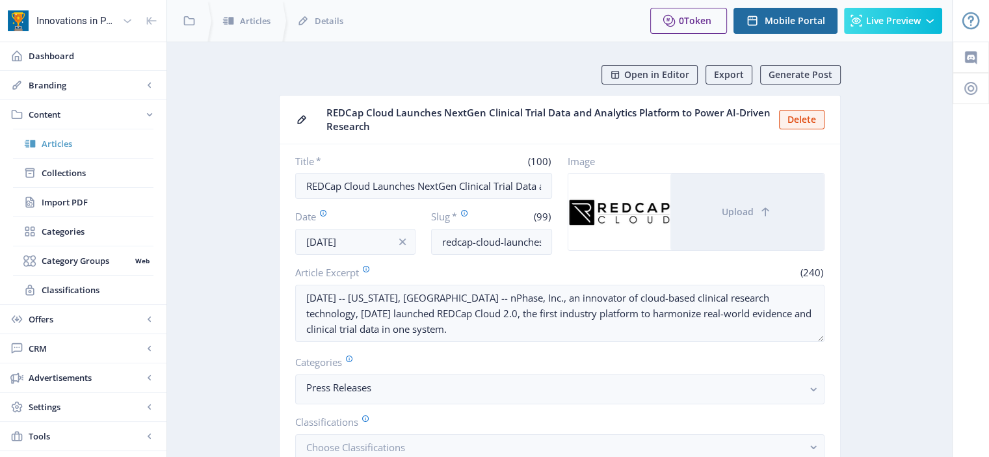
click at [81, 139] on span "Articles" at bounding box center [98, 143] width 112 height 13
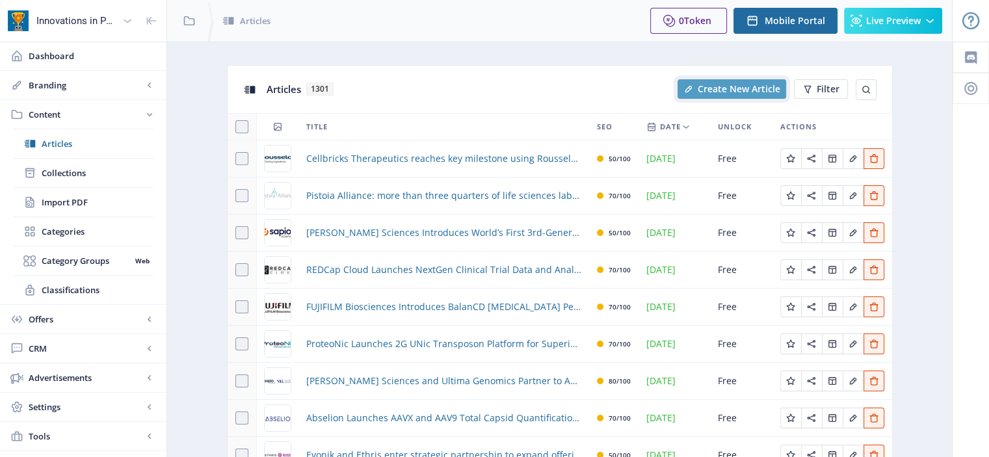
click at [708, 86] on span "Create New Article" at bounding box center [739, 89] width 83 height 10
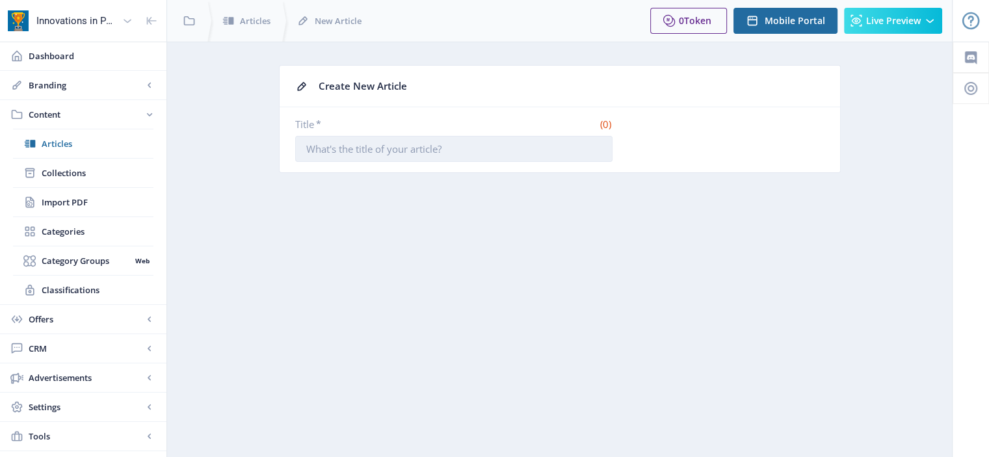
click at [505, 147] on input "Title *" at bounding box center [453, 149] width 317 height 26
paste input "Genoskin Raises $8.7M Series A to Advance Ethical, Human-Based Models That Deli…"
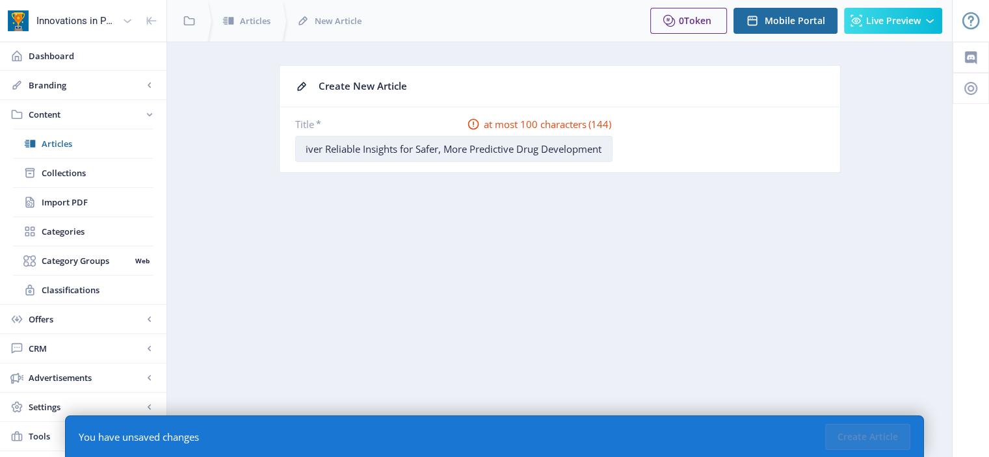
click at [398, 144] on input "Genoskin Raises $8.7M Series A to Advance Ethical, Human-Based Models That Deli…" at bounding box center [453, 149] width 317 height 26
click at [531, 149] on input "Genoskin Raises $8.7M Series A to Advance Ethical, Human-Based Models That Deli…" at bounding box center [453, 149] width 317 height 26
click at [317, 153] on input "Genoskin Raises $8.7M Series A to Advance Ethical, Human-Based Models That Deli…" at bounding box center [453, 149] width 317 height 26
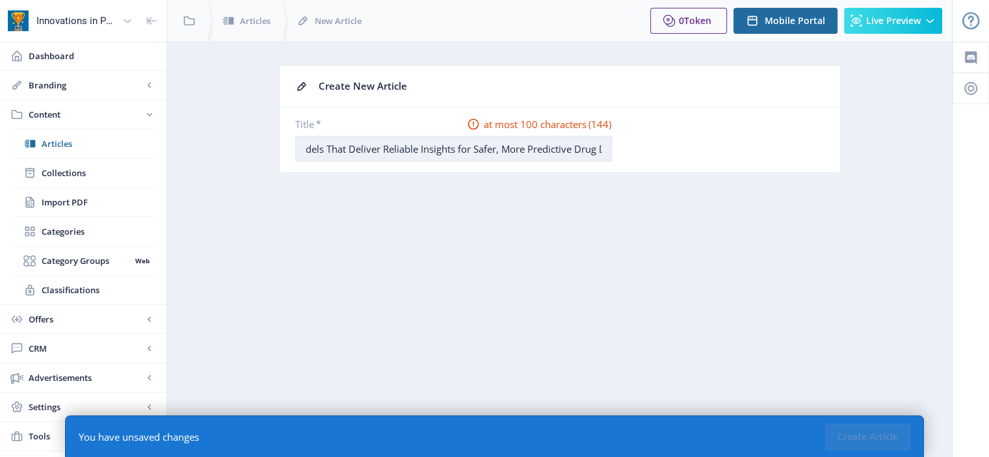
scroll to position [0, 295]
drag, startPoint x: 346, startPoint y: 148, endPoint x: 960, endPoint y: 111, distance: 615.0
click at [960, 111] on div "Innovations in Pharmaceutical Technology (IPT) Dashboard Branding App Appearanc…" at bounding box center [494, 254] width 989 height 509
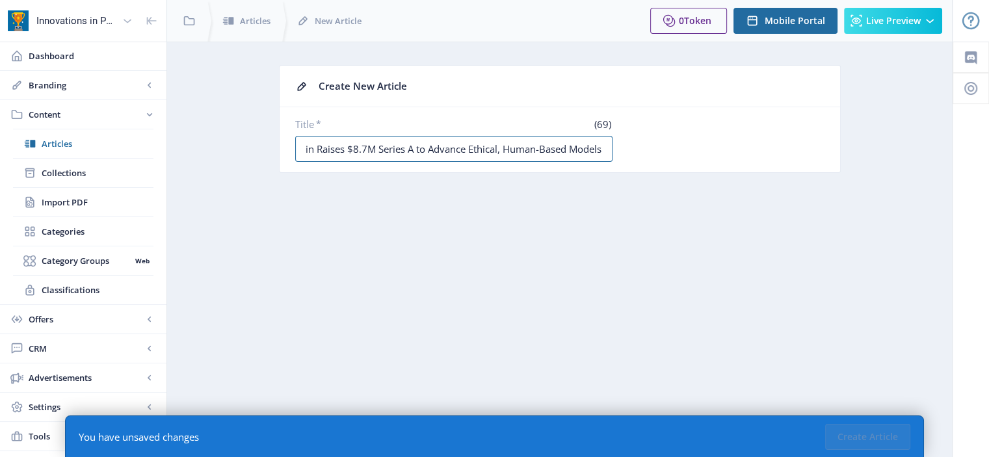
scroll to position [0, 42]
type input "Genoskin Raises $8.7M Series A to Advance Ethical, Human-Based Models"
click at [860, 434] on button "Create Article" at bounding box center [867, 437] width 85 height 26
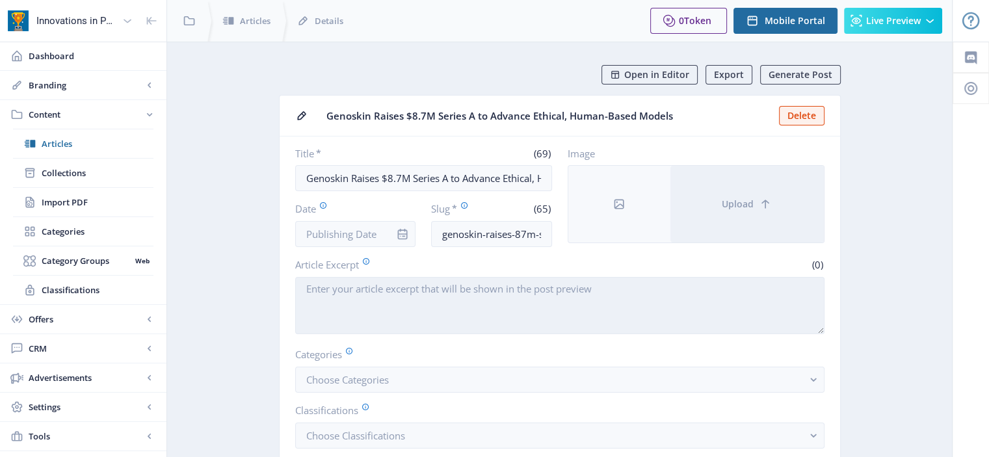
click at [429, 301] on textarea "Article Excerpt" at bounding box center [559, 305] width 529 height 57
paste textarea "[GEOGRAPHIC_DATA], [GEOGRAPHIC_DATA], and [GEOGRAPHIC_DATA], [GEOGRAPHIC_DATA],…"
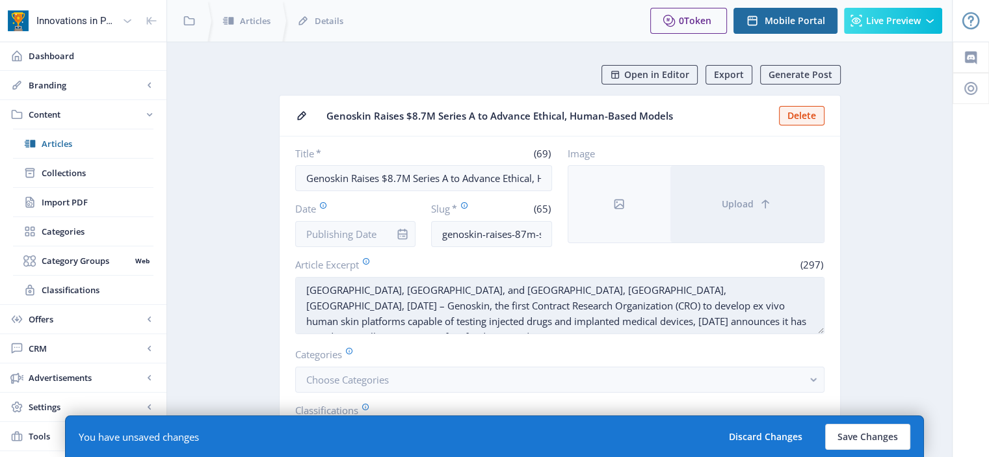
drag, startPoint x: 480, startPoint y: 289, endPoint x: 302, endPoint y: 287, distance: 177.6
click at [302, 287] on textarea "[GEOGRAPHIC_DATA], [GEOGRAPHIC_DATA], and [GEOGRAPHIC_DATA], [GEOGRAPHIC_DATA],…" at bounding box center [559, 305] width 529 height 57
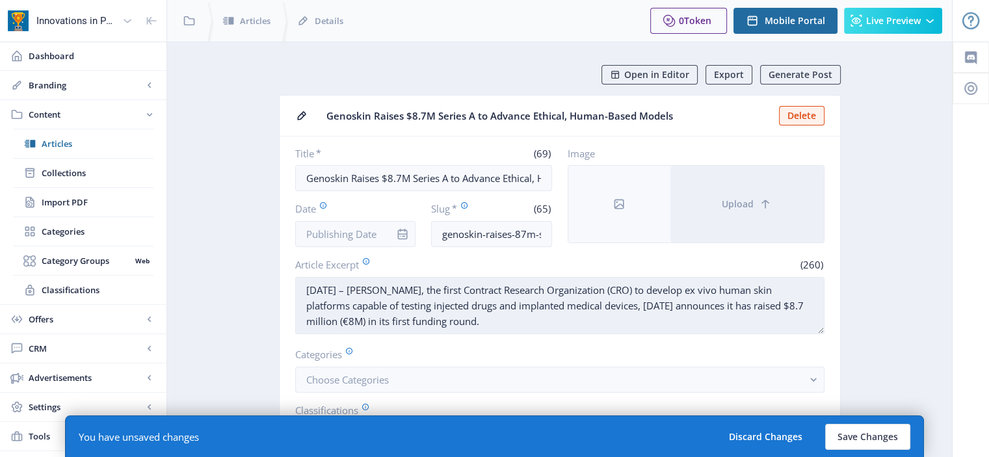
click at [397, 289] on textarea "[DATE] – [PERSON_NAME], the first Contract Research Organization (CRO) to devel…" at bounding box center [559, 305] width 529 height 57
paste textarea "[GEOGRAPHIC_DATA], [GEOGRAPHIC_DATA], and [GEOGRAPHIC_DATA], [GEOGRAPHIC_DATA],…"
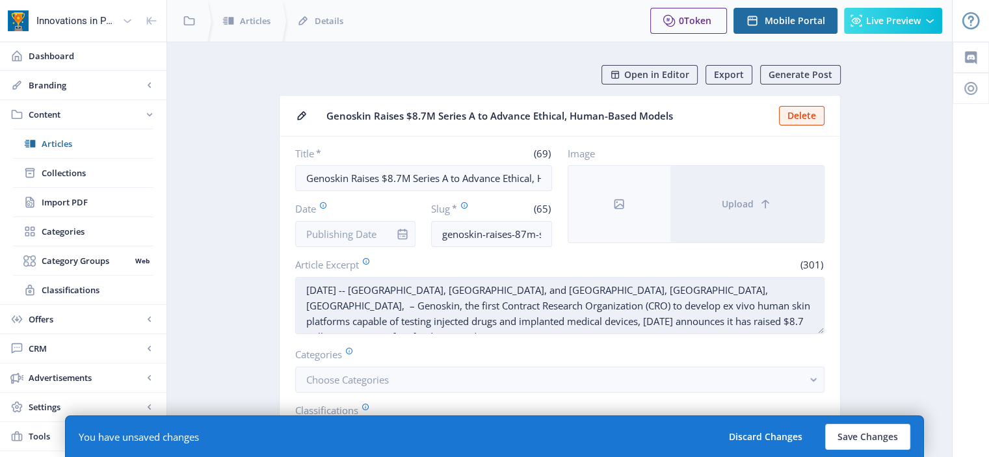
click at [371, 285] on textarea "[DATE] -- [GEOGRAPHIC_DATA], [GEOGRAPHIC_DATA], and [GEOGRAPHIC_DATA], [GEOGRAP…" at bounding box center [559, 305] width 529 height 57
click at [541, 287] on textarea "[DATE] -- [GEOGRAPHIC_DATA], [GEOGRAPHIC_DATA], and [GEOGRAPHIC_DATA], [GEOGRAP…" at bounding box center [559, 305] width 529 height 57
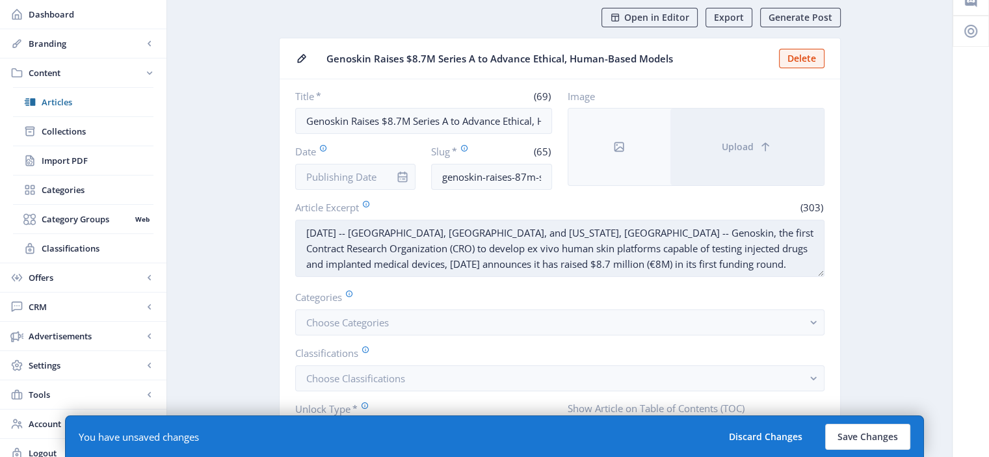
scroll to position [59, 0]
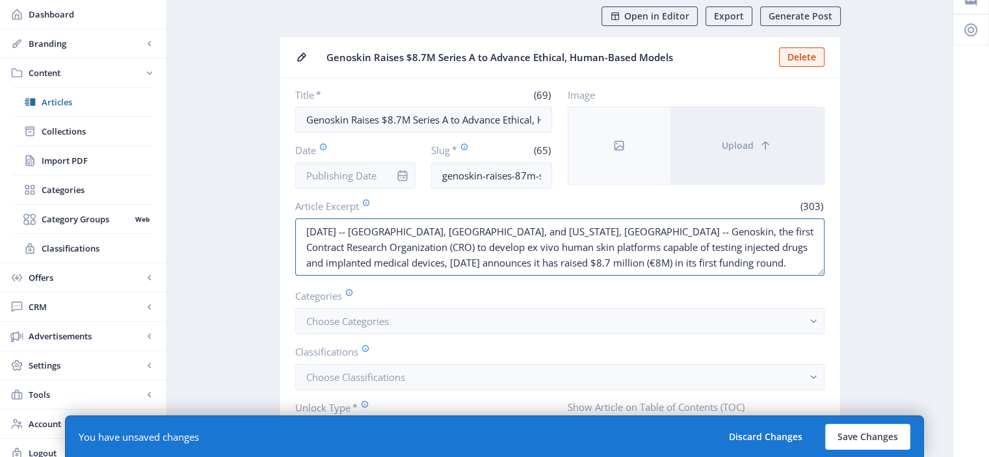
drag, startPoint x: 731, startPoint y: 263, endPoint x: 232, endPoint y: 184, distance: 505.7
paste textarea "[GEOGRAPHIC_DATA], [GEOGRAPHIC_DATA], and [GEOGRAPHIC_DATA], [GEOGRAPHIC_DATA],…"
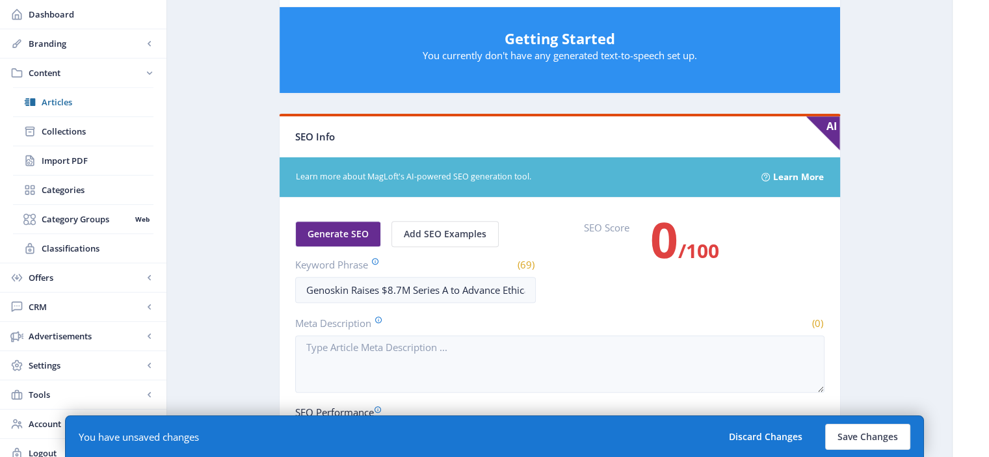
scroll to position [628, 0]
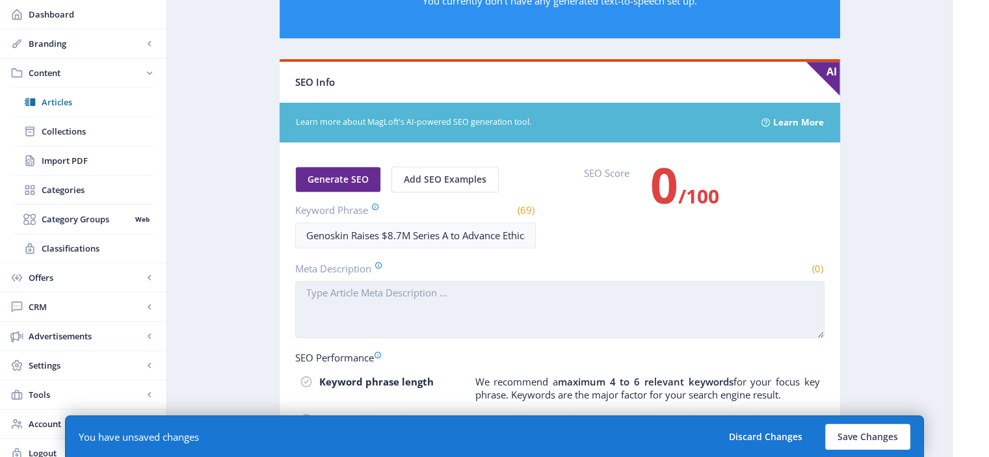
type textarea "[DATE] -- [GEOGRAPHIC_DATA], [GEOGRAPHIC_DATA], and [US_STATE], [GEOGRAPHIC_DAT…"
click at [506, 302] on textarea "Meta Description" at bounding box center [559, 309] width 529 height 57
paste textarea "[DATE] -- [GEOGRAPHIC_DATA], [GEOGRAPHIC_DATA], and [US_STATE], [GEOGRAPHIC_DAT…"
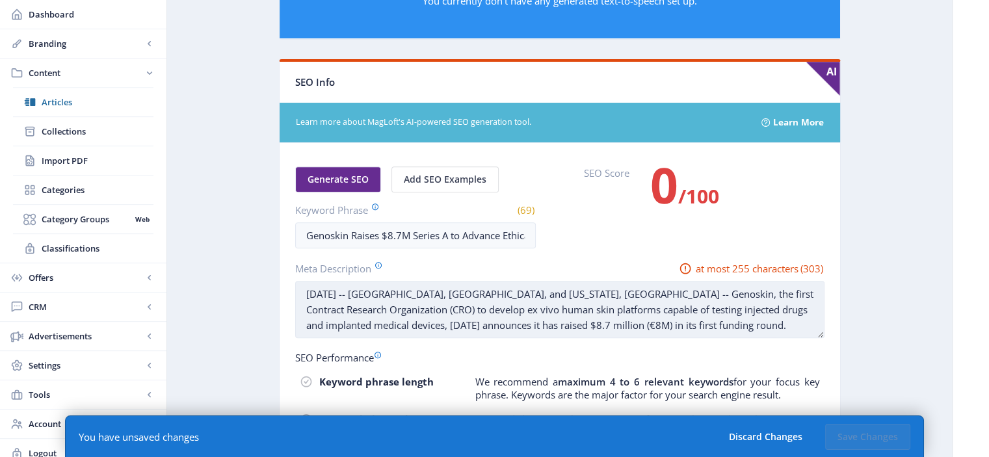
drag, startPoint x: 371, startPoint y: 304, endPoint x: 696, endPoint y: 284, distance: 325.8
click at [696, 284] on textarea "[DATE] -- [GEOGRAPHIC_DATA], [GEOGRAPHIC_DATA], and [US_STATE], [GEOGRAPHIC_DAT…" at bounding box center [559, 309] width 529 height 57
click at [714, 291] on textarea "[DATE] -- [GEOGRAPHIC_DATA], [GEOGRAPHIC_DATA], and [US_STATE], [GEOGRAPHIC_DAT…" at bounding box center [559, 309] width 529 height 57
click at [397, 320] on textarea "[DATE] -- [GEOGRAPHIC_DATA], [GEOGRAPHIC_DATA], and [US_STATE], [GEOGRAPHIC_DAT…" at bounding box center [559, 309] width 529 height 57
click at [359, 319] on textarea "[DATE] -- [GEOGRAPHIC_DATA], [GEOGRAPHIC_DATA], and [US_STATE], [GEOGRAPHIC_DAT…" at bounding box center [559, 309] width 529 height 57
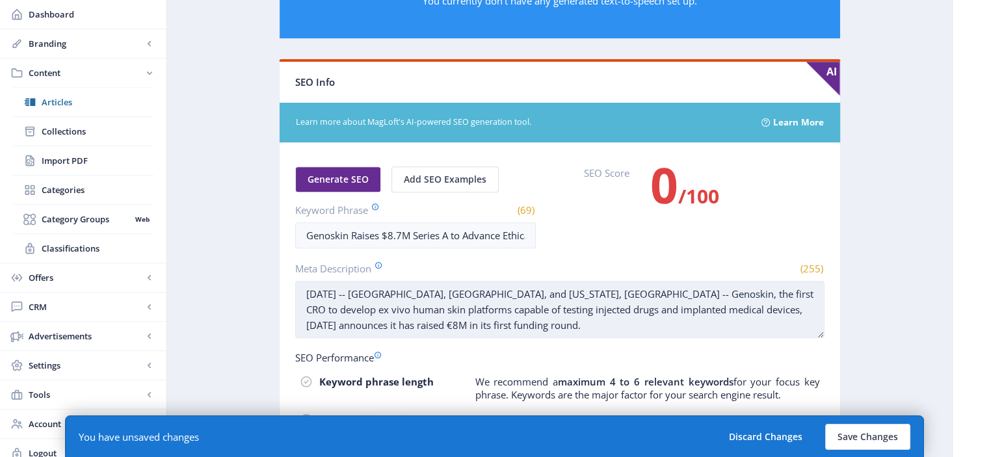
click at [520, 319] on textarea "[DATE] -- [GEOGRAPHIC_DATA], [GEOGRAPHIC_DATA], and [US_STATE], [GEOGRAPHIC_DAT…" at bounding box center [559, 309] width 529 height 57
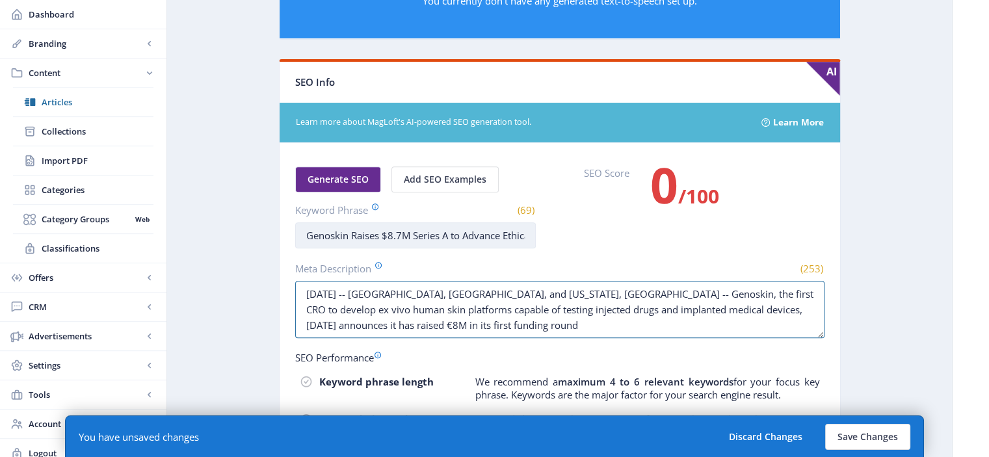
type textarea "[DATE] -- [GEOGRAPHIC_DATA], [GEOGRAPHIC_DATA], and [US_STATE], [GEOGRAPHIC_DAT…"
click at [345, 233] on input "Genoskin Raises $8.7M Series A to Advance Ethical, Human-Based Models" at bounding box center [415, 235] width 241 height 26
drag, startPoint x: 349, startPoint y: 232, endPoint x: 687, endPoint y: 228, distance: 338.2
click at [687, 228] on div "Generate SEO Add SEO Examples Keyword Phrase (69) Genoskin Raises $8.7M Series …" at bounding box center [559, 207] width 529 height 82
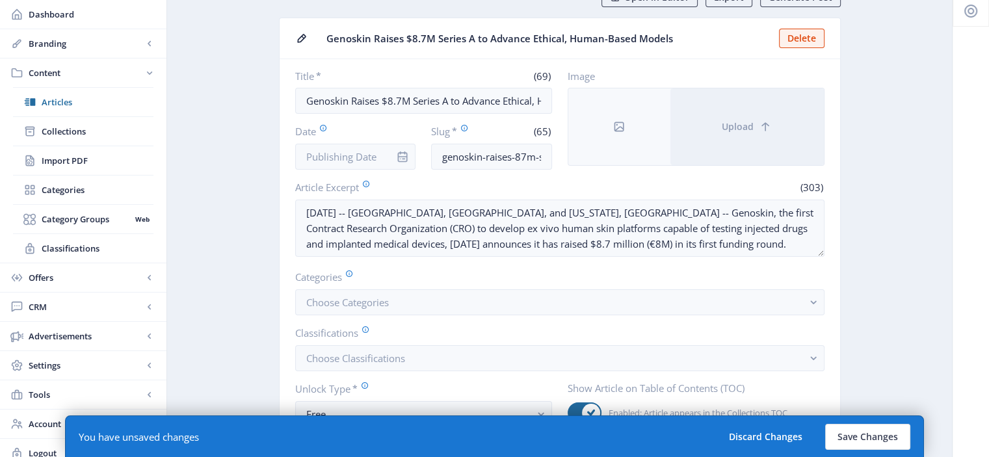
scroll to position [59, 0]
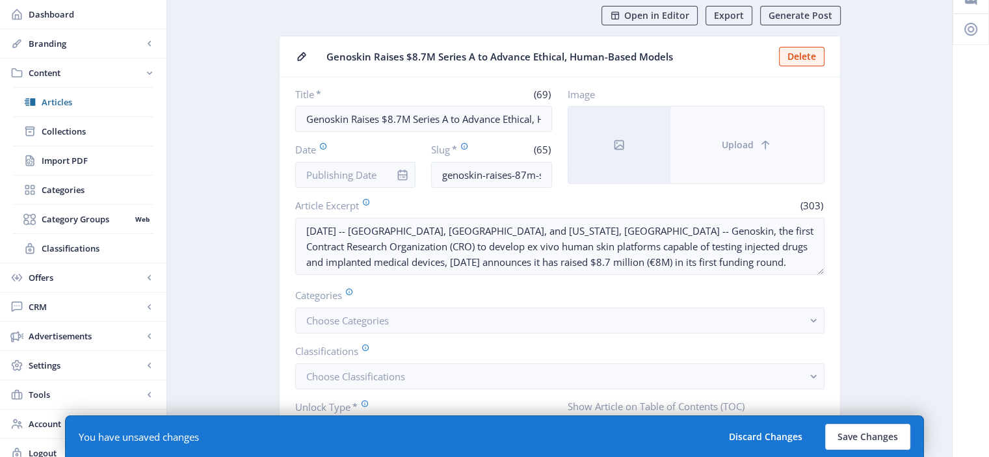
type input "Genoskin"
click at [756, 181] on button "Upload" at bounding box center [746, 145] width 153 height 77
click at [712, 137] on button "Upload" at bounding box center [746, 145] width 153 height 77
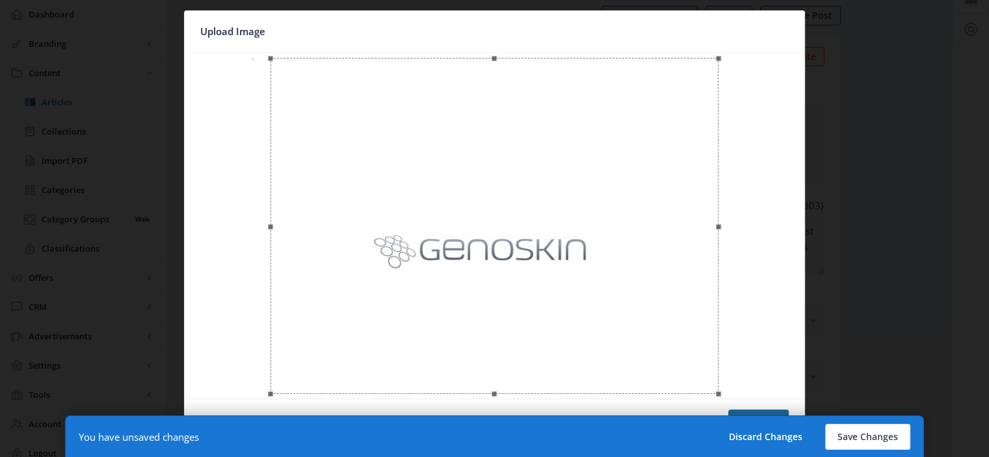
scroll to position [0, 0]
drag, startPoint x: 717, startPoint y: 389, endPoint x: 546, endPoint y: 282, distance: 201.0
click at [546, 282] on div at bounding box center [494, 226] width 609 height 336
drag, startPoint x: 390, startPoint y: 136, endPoint x: 475, endPoint y: 194, distance: 103.9
click at [475, 194] on div at bounding box center [508, 244] width 278 height 209
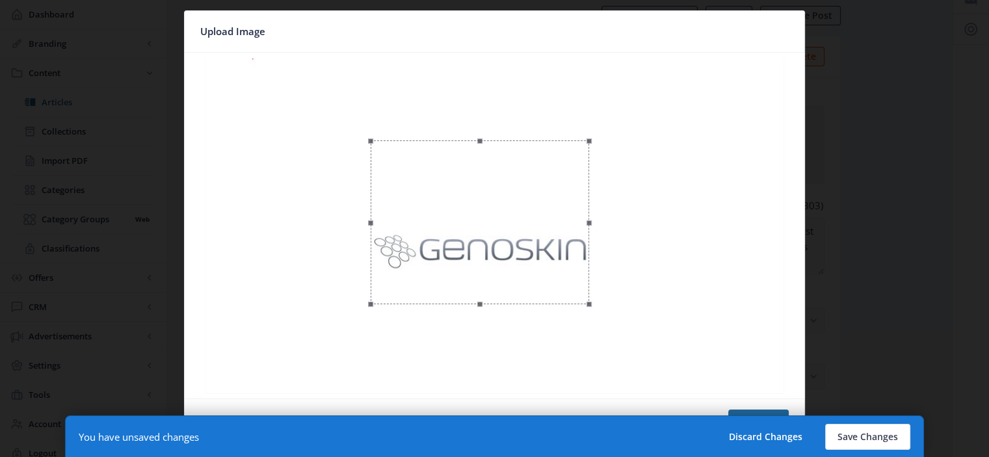
drag, startPoint x: 648, startPoint y: 345, endPoint x: 589, endPoint y: 314, distance: 66.9
click at [589, 314] on div at bounding box center [494, 226] width 609 height 336
drag, startPoint x: 542, startPoint y: 265, endPoint x: 541, endPoint y: 288, distance: 22.8
click at [541, 288] on div at bounding box center [478, 245] width 219 height 164
click at [749, 413] on button "Confirm" at bounding box center [758, 423] width 60 height 26
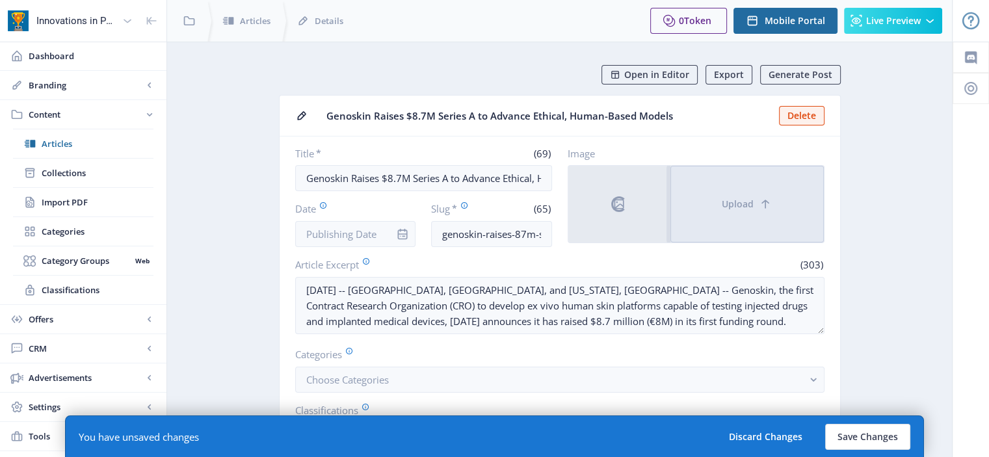
scroll to position [59, 0]
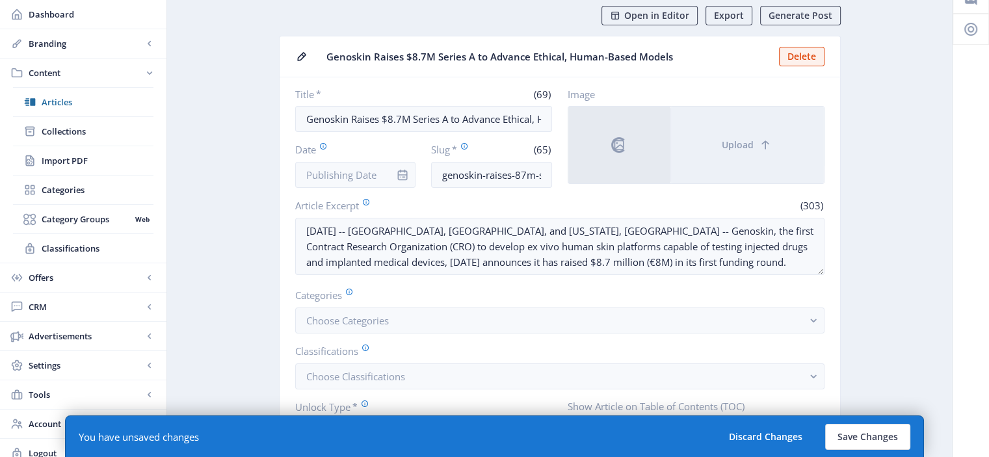
click at [424, 332] on nb-card-body "Title * (69) Genoskin Raises $8.7M Series A to Advance Ethical, Human-Based Mod…" at bounding box center [560, 266] width 561 height 378
click at [431, 323] on button "Choose Categories" at bounding box center [559, 321] width 529 height 26
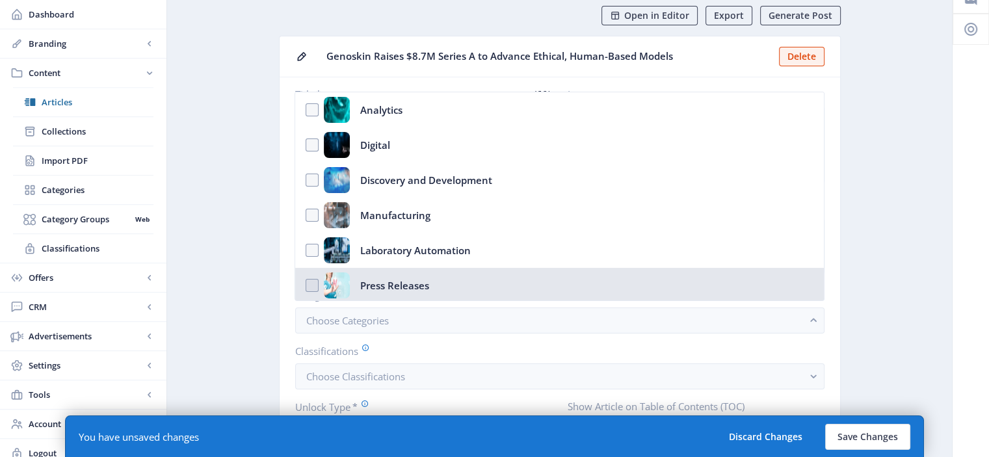
click at [438, 289] on nb-option "Press Releases" at bounding box center [559, 285] width 528 height 35
checkbox input "true"
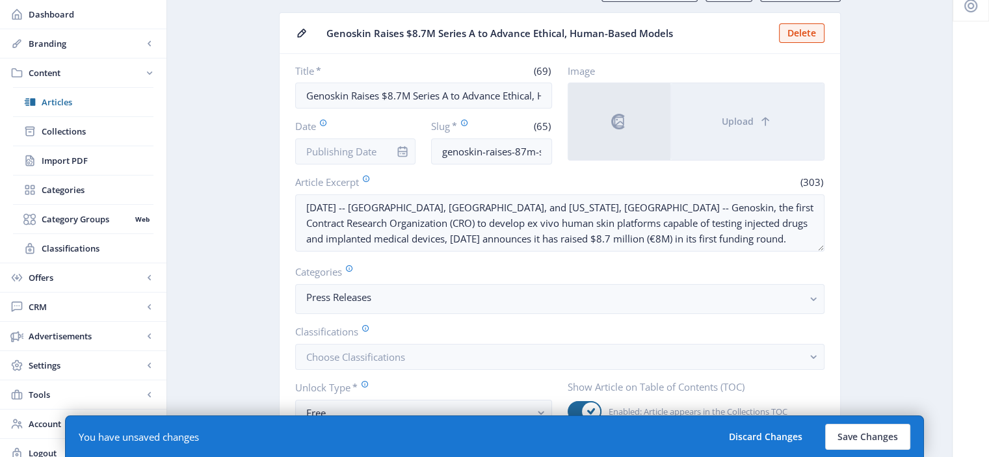
scroll to position [9, 0]
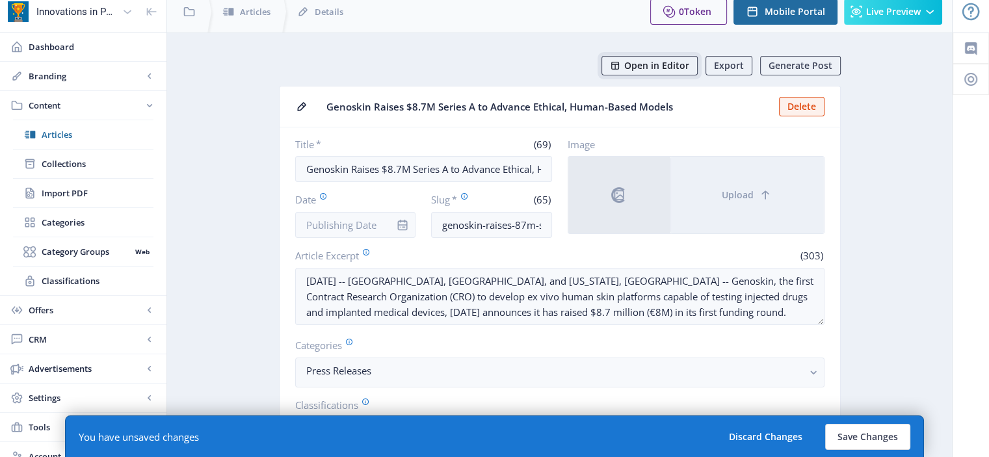
click at [662, 69] on span "Open in Editor" at bounding box center [656, 65] width 65 height 10
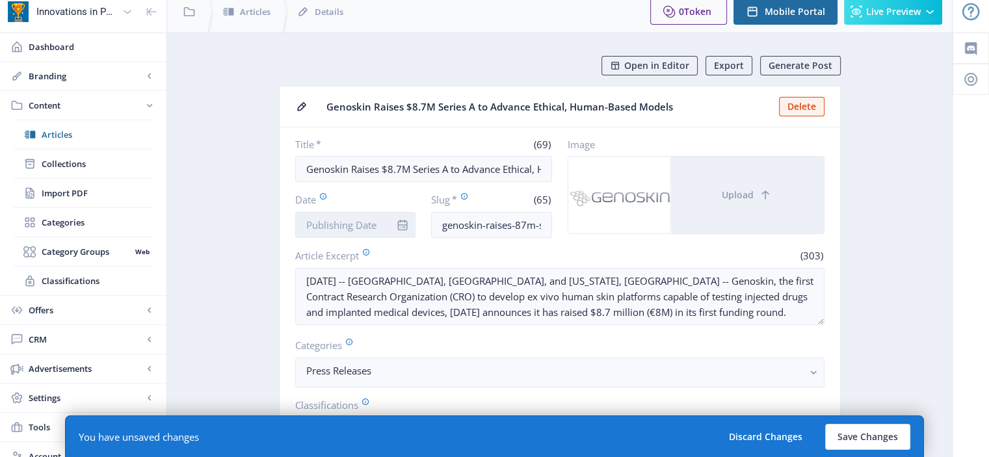
click at [356, 217] on input "Date" at bounding box center [355, 225] width 121 height 26
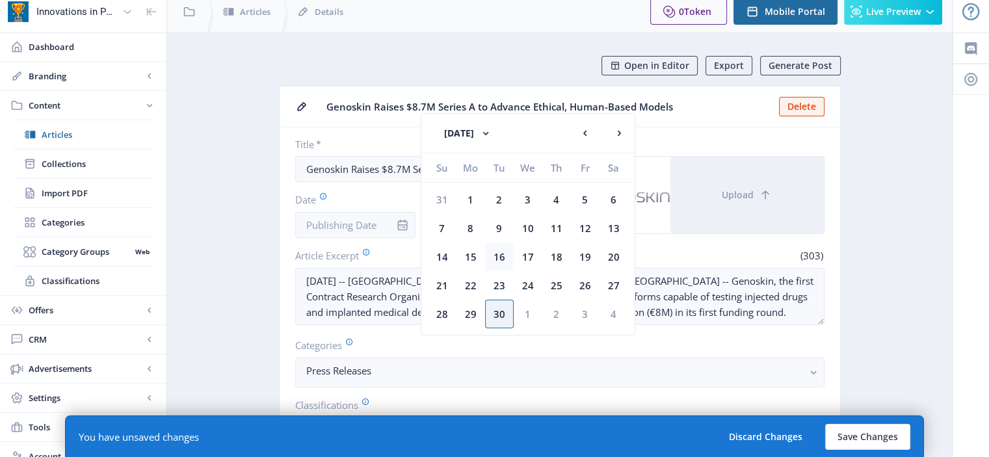
click at [505, 252] on div "16" at bounding box center [499, 257] width 29 height 29
type input "[DATE]"
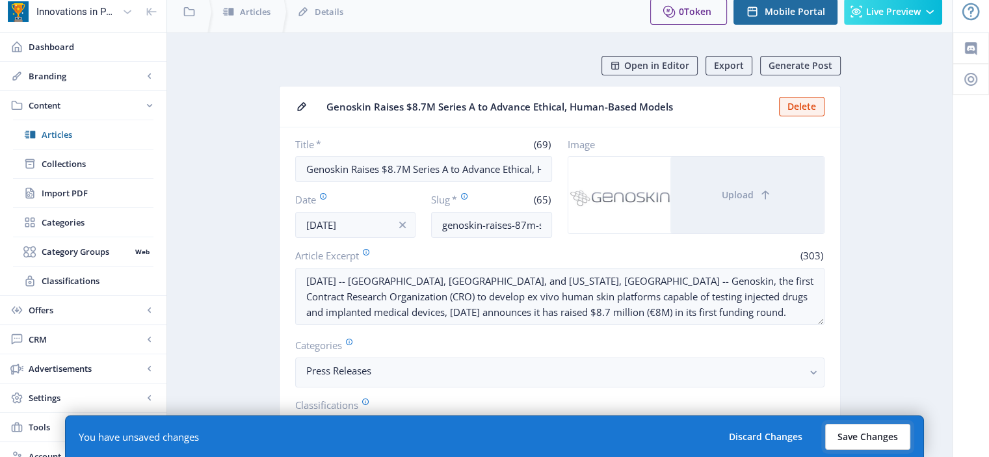
click at [883, 434] on button "Save Changes" at bounding box center [867, 437] width 85 height 26
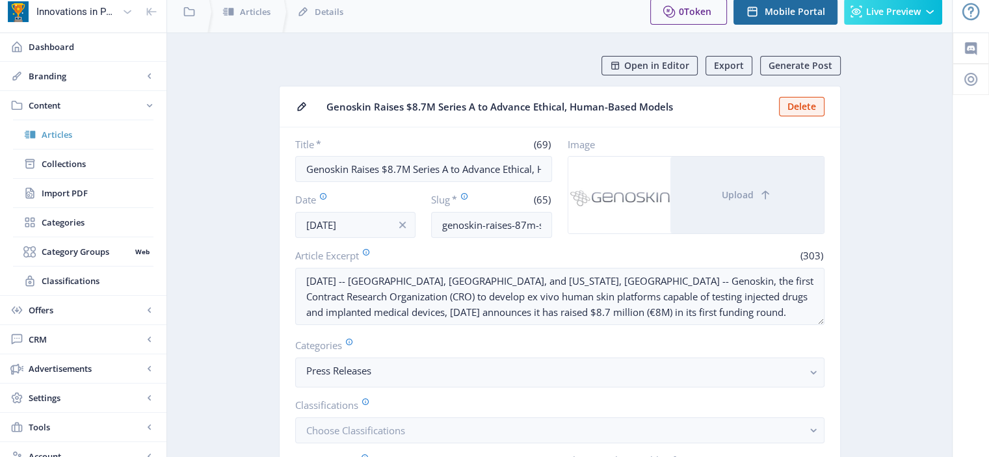
click at [103, 139] on span "Articles" at bounding box center [98, 134] width 112 height 13
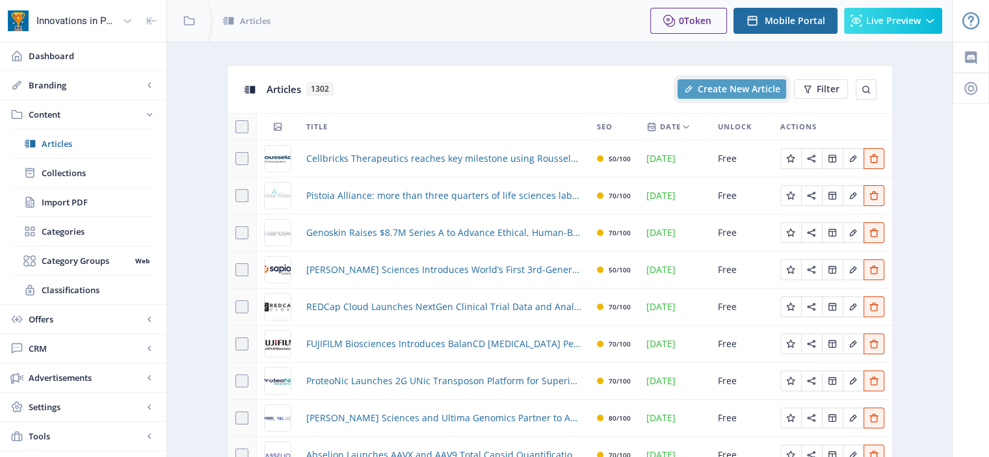
click at [740, 85] on span "Create New Article" at bounding box center [739, 89] width 83 height 10
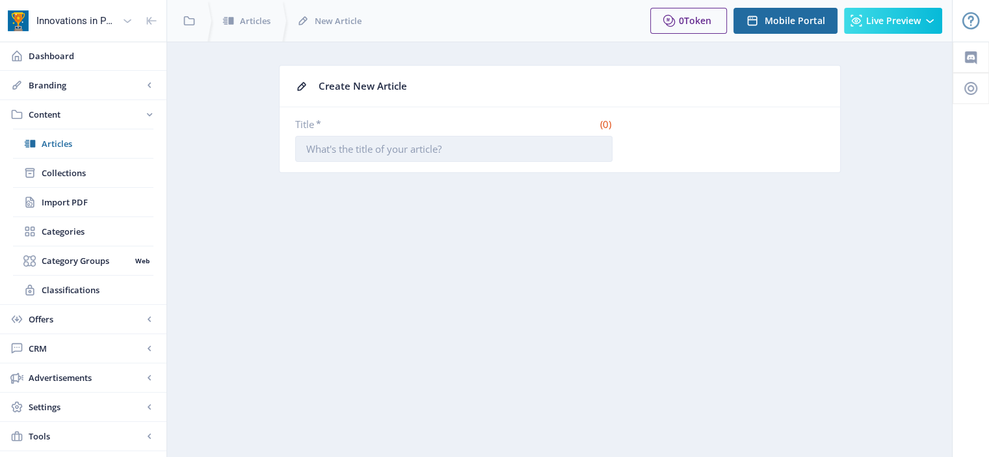
click at [432, 147] on input "Title *" at bounding box center [453, 149] width 317 height 26
paste input "ProBioGen to Lead GMP Manufacturing Operations at [GEOGRAPHIC_DATA] for Gene an…"
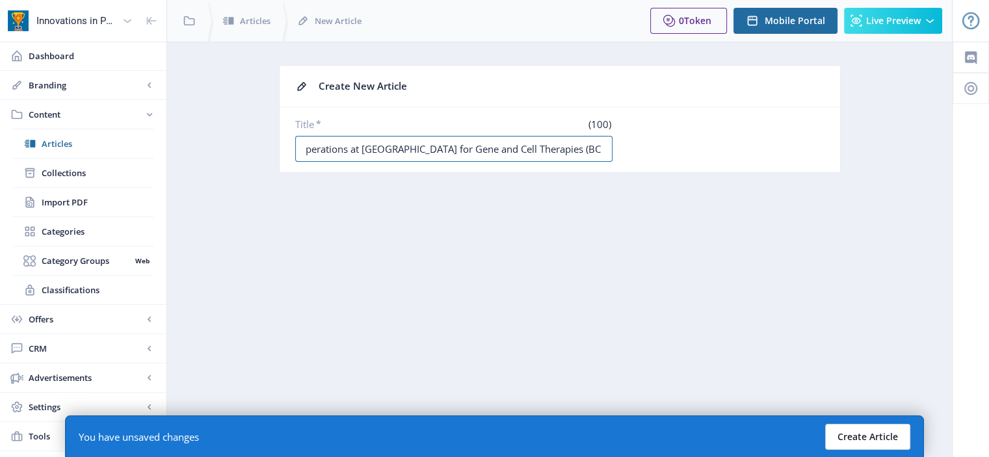
type input "ProBioGen to Lead GMP Manufacturing Operations at [GEOGRAPHIC_DATA] for Gene an…"
click at [856, 434] on button "Create Article" at bounding box center [867, 437] width 85 height 26
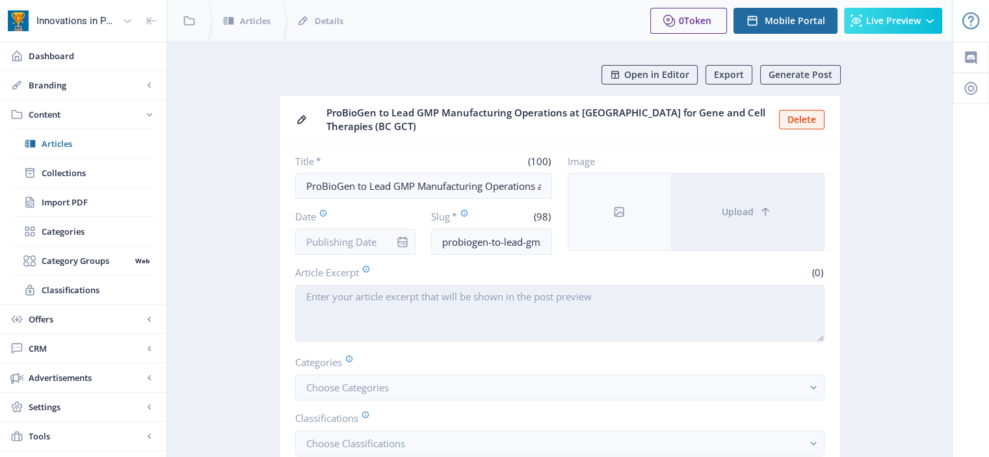
click at [429, 319] on textarea "Article Excerpt" at bounding box center [559, 313] width 529 height 57
paste textarea "[GEOGRAPHIC_DATA], [GEOGRAPHIC_DATA], [DATE] / Biotech Newswire / -- ProBioGen …"
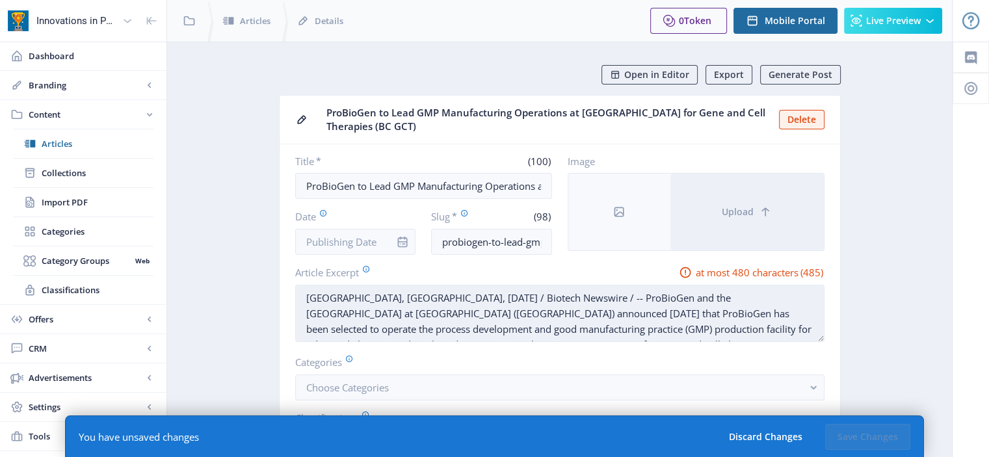
drag, startPoint x: 486, startPoint y: 295, endPoint x: 583, endPoint y: 291, distance: 97.0
click at [583, 291] on textarea "[GEOGRAPHIC_DATA], [GEOGRAPHIC_DATA], [DATE] / Biotech Newswire / -- ProBioGen …" at bounding box center [559, 313] width 529 height 57
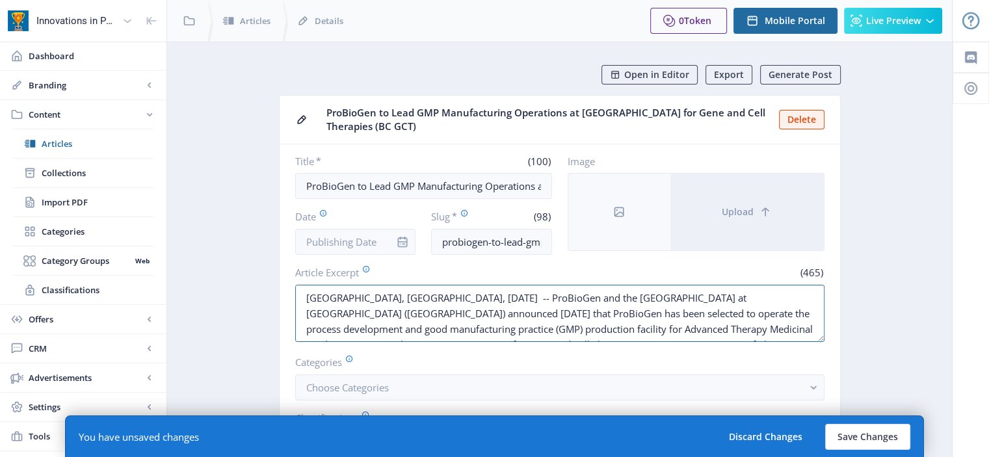
drag, startPoint x: 392, startPoint y: 296, endPoint x: 291, endPoint y: 297, distance: 100.8
click at [291, 297] on nb-card-body "Title * (100) ProBioGen to Lead GMP Manufacturing Operations at [GEOGRAPHIC_DAT…" at bounding box center [560, 333] width 561 height 378
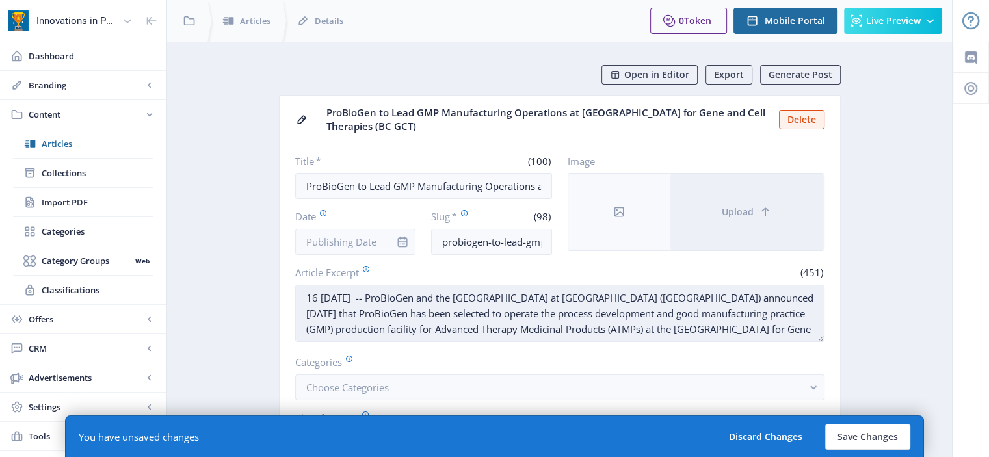
click at [387, 299] on textarea "16 [DATE] -- ProBioGen and the [GEOGRAPHIC_DATA] at [GEOGRAPHIC_DATA] ([GEOGRAP…" at bounding box center [559, 313] width 529 height 57
click at [393, 299] on textarea "[DATE] -- ProBioGen and the [GEOGRAPHIC_DATA] at [GEOGRAPHIC_DATA] ([GEOGRAPHIC…" at bounding box center [559, 313] width 529 height 57
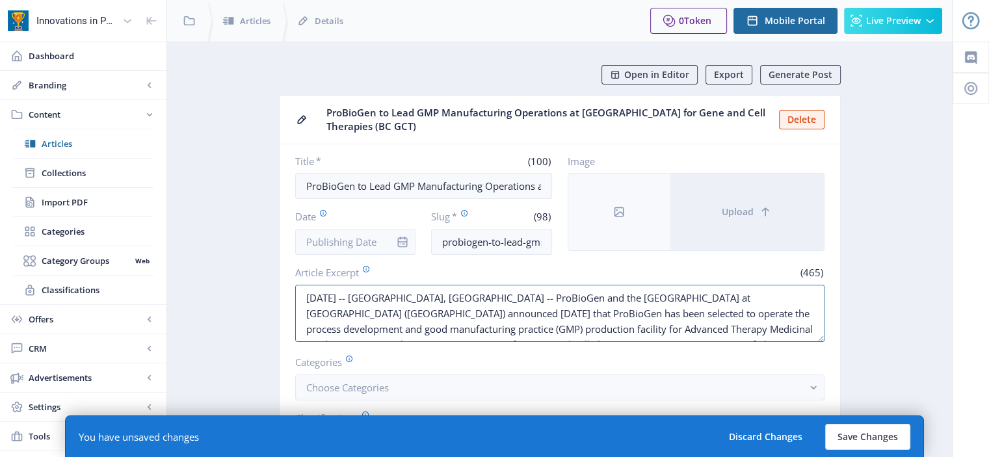
drag, startPoint x: 563, startPoint y: 326, endPoint x: 203, endPoint y: 256, distance: 366.4
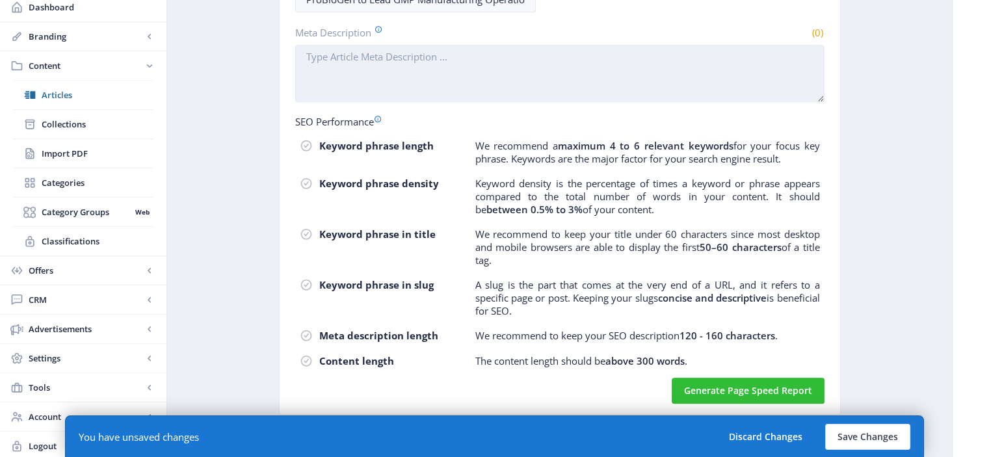
scroll to position [698, 0]
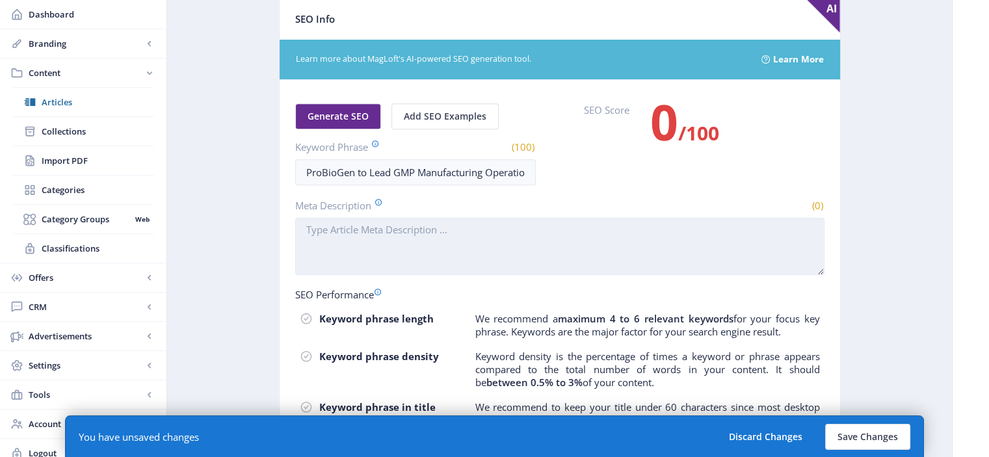
type textarea "[DATE] -- [GEOGRAPHIC_DATA], [GEOGRAPHIC_DATA] -- ProBioGen and the [GEOGRAPHIC…"
click at [451, 224] on textarea "Meta Description" at bounding box center [559, 246] width 529 height 57
paste textarea "[DATE] -- [GEOGRAPHIC_DATA], [GEOGRAPHIC_DATA] -- ProBioGen and the [GEOGRAPHIC…"
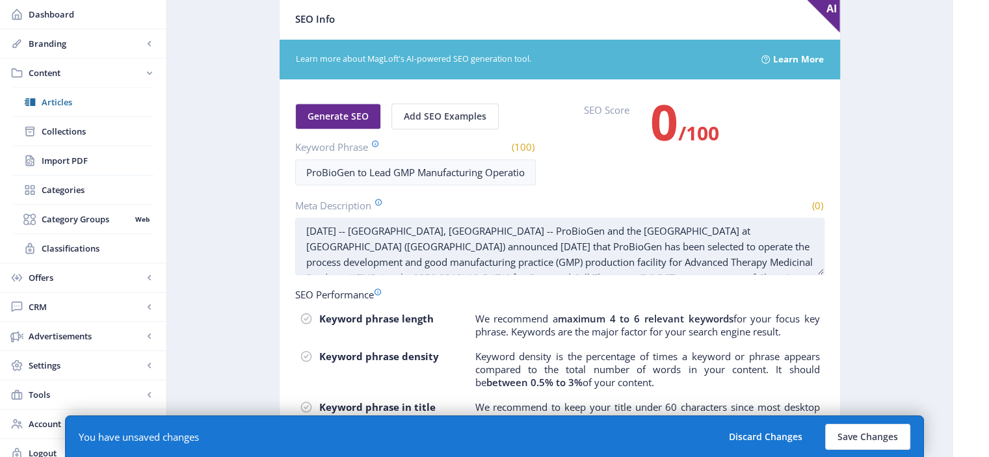
scroll to position [25, 0]
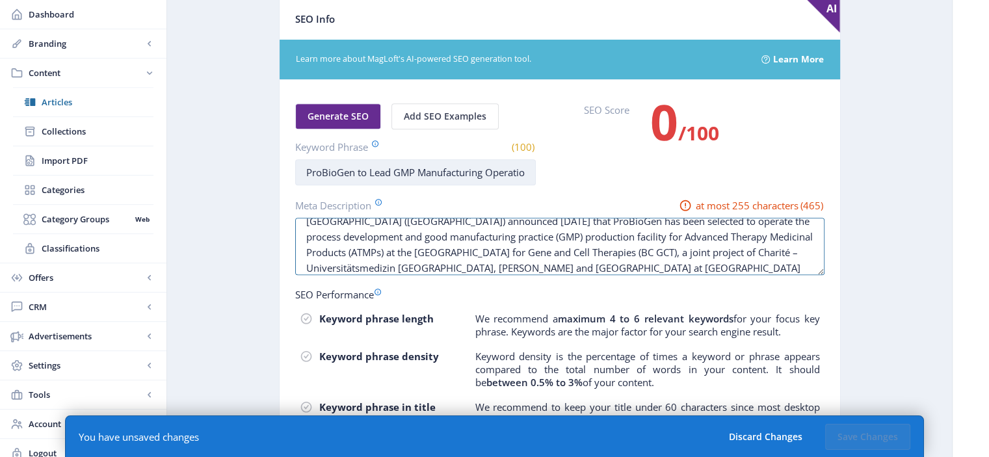
type textarea "[DATE] -- [GEOGRAPHIC_DATA], [GEOGRAPHIC_DATA] -- ProBioGen and the [GEOGRAPHIC…"
click at [351, 170] on input "ProBioGen to Lead GMP Manufacturing Operations at [GEOGRAPHIC_DATA] for Gene an…" at bounding box center [415, 172] width 241 height 26
drag, startPoint x: 359, startPoint y: 170, endPoint x: 696, endPoint y: 137, distance: 338.6
click at [696, 137] on div "Generate SEO Add SEO Examples Keyword Phrase (100) ProBioGen to Lead GMP Manufa…" at bounding box center [559, 144] width 529 height 82
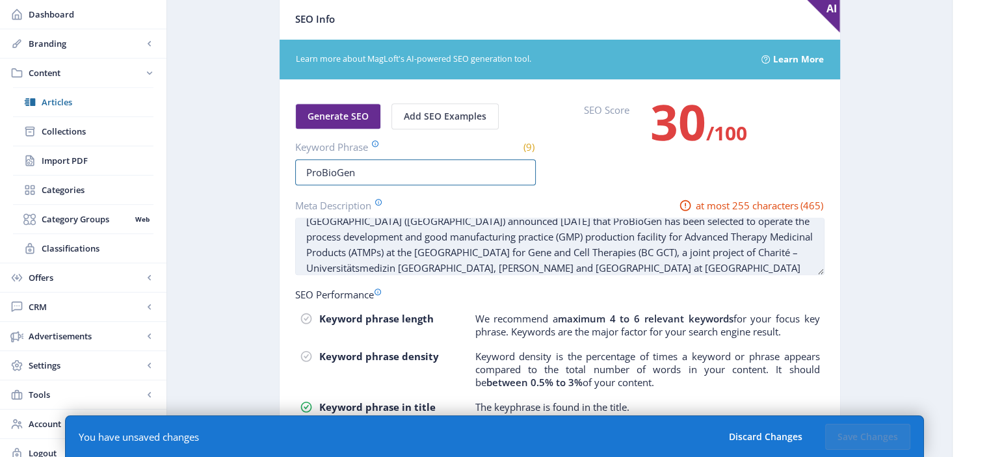
scroll to position [0, 0]
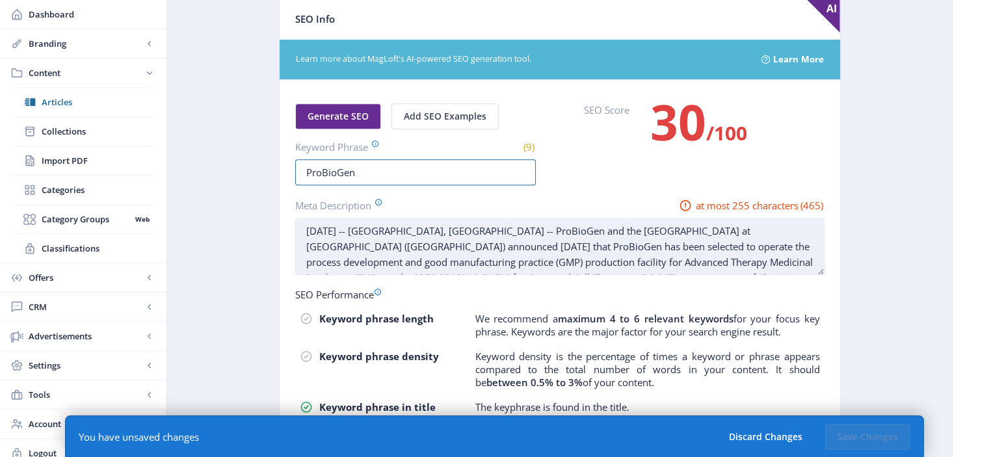
type input "ProBioGen"
drag, startPoint x: 751, startPoint y: 228, endPoint x: 583, endPoint y: 228, distance: 168.4
click at [583, 228] on textarea "[DATE] -- [GEOGRAPHIC_DATA], [GEOGRAPHIC_DATA] -- ProBioGen and the [GEOGRAPHIC…" at bounding box center [559, 246] width 529 height 57
click at [602, 227] on textarea "[DATE] -- [GEOGRAPHIC_DATA], [GEOGRAPHIC_DATA] -- ProBioGen and the BIH) announ…" at bounding box center [559, 246] width 529 height 57
drag, startPoint x: 675, startPoint y: 244, endPoint x: 536, endPoint y: 246, distance: 139.2
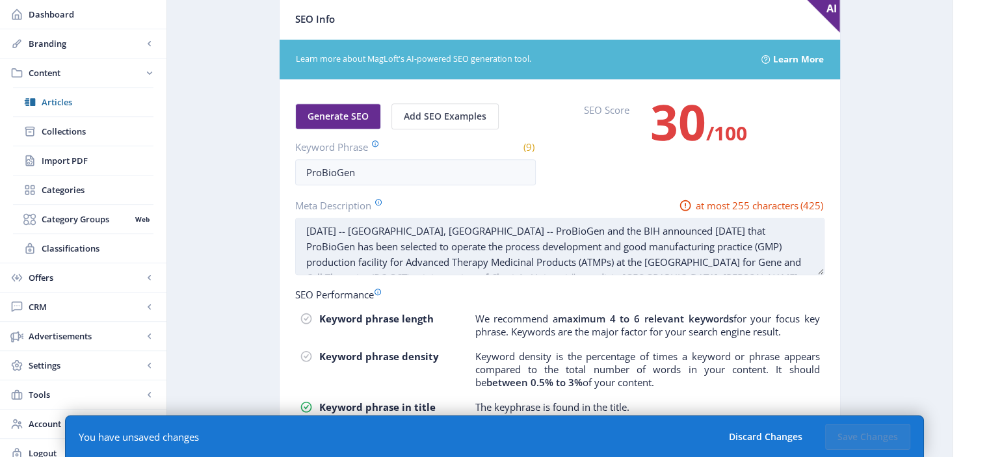
click at [536, 246] on textarea "[DATE] -- [GEOGRAPHIC_DATA], [GEOGRAPHIC_DATA] -- ProBioGen and the BIH announc…" at bounding box center [559, 246] width 529 height 57
click at [557, 241] on textarea "[DATE] -- [GEOGRAPHIC_DATA], [GEOGRAPHIC_DATA] -- ProBioGen and the BIH announc…" at bounding box center [559, 246] width 529 height 57
drag, startPoint x: 352, startPoint y: 261, endPoint x: 661, endPoint y: 246, distance: 308.6
click at [661, 246] on textarea "[DATE] -- [GEOGRAPHIC_DATA], [GEOGRAPHIC_DATA] -- ProBioGen and the BIH announc…" at bounding box center [559, 246] width 529 height 57
click at [687, 242] on textarea "[DATE] -- [GEOGRAPHIC_DATA], [GEOGRAPHIC_DATA] -- ProBioGen and the BIH announc…" at bounding box center [559, 246] width 529 height 57
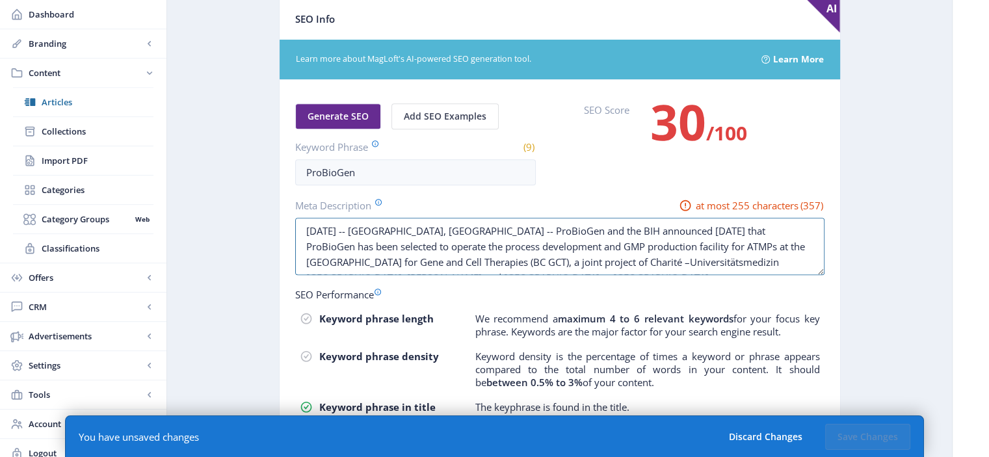
drag, startPoint x: 460, startPoint y: 257, endPoint x: 468, endPoint y: 293, distance: 37.2
click at [468, 293] on nb-card-body "Generate SEO Add SEO Examples Keyword Phrase (9) ProBioGen SEO Score 30 /100 Me…" at bounding box center [560, 308] width 561 height 457
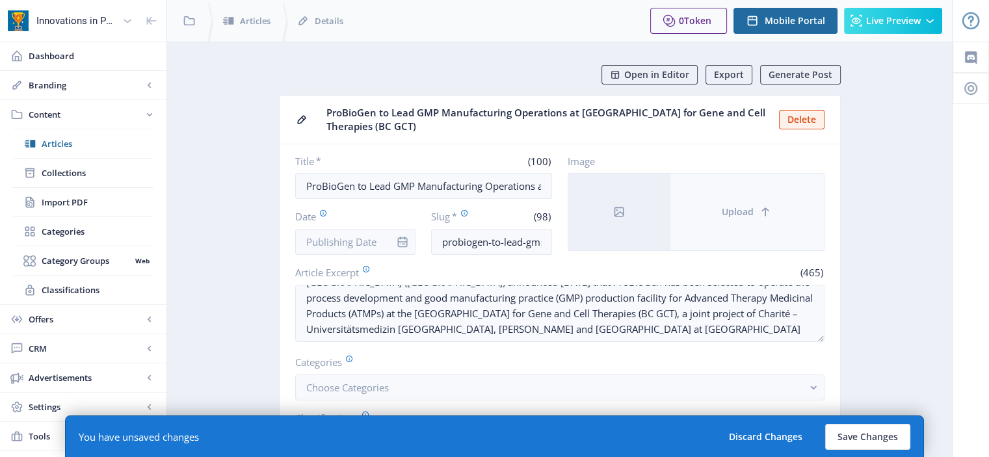
type textarea "[DATE] -- [GEOGRAPHIC_DATA], [GEOGRAPHIC_DATA] -- ProBioGen and the BIH announc…"
click at [754, 220] on button "Upload" at bounding box center [746, 212] width 153 height 77
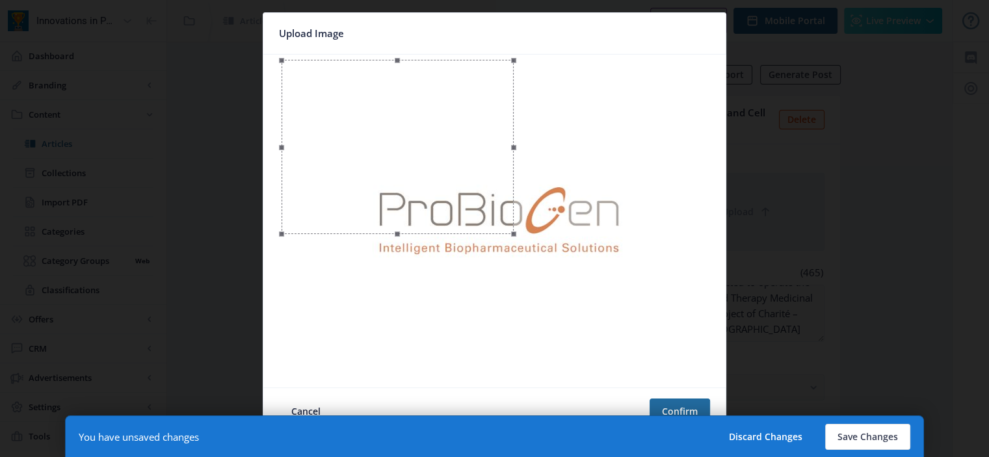
drag, startPoint x: 707, startPoint y: 377, endPoint x: 512, endPoint y: 226, distance: 245.7
click at [512, 226] on div at bounding box center [398, 147] width 232 height 174
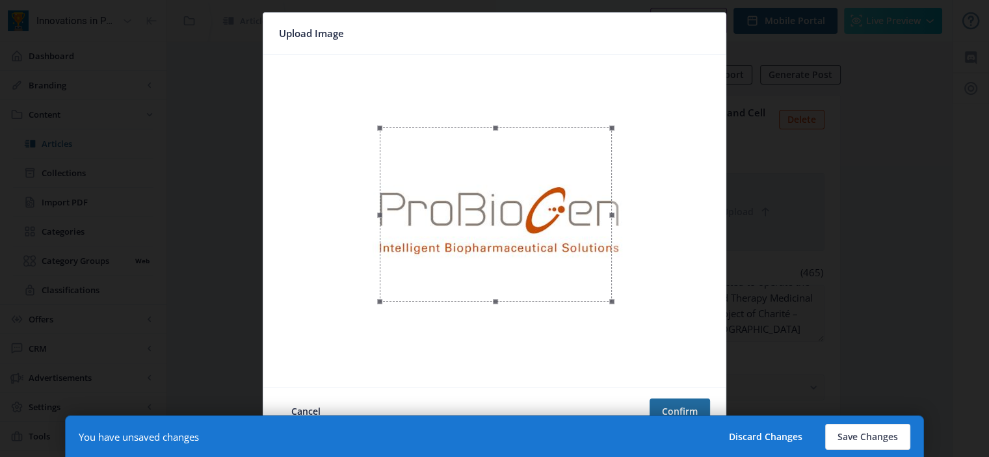
drag, startPoint x: 421, startPoint y: 150, endPoint x: 520, endPoint y: 219, distance: 119.6
click at [520, 219] on div at bounding box center [496, 214] width 232 height 174
drag, startPoint x: 611, startPoint y: 299, endPoint x: 620, endPoint y: 302, distance: 9.7
click at [620, 302] on span at bounding box center [621, 308] width 16 height 16
click at [552, 257] on div at bounding box center [500, 221] width 241 height 181
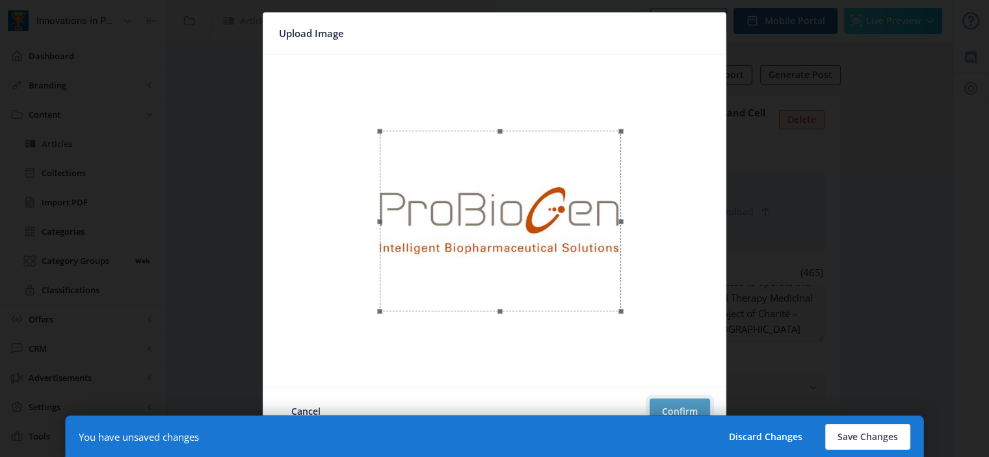
click at [680, 403] on button "Confirm" at bounding box center [680, 412] width 60 height 26
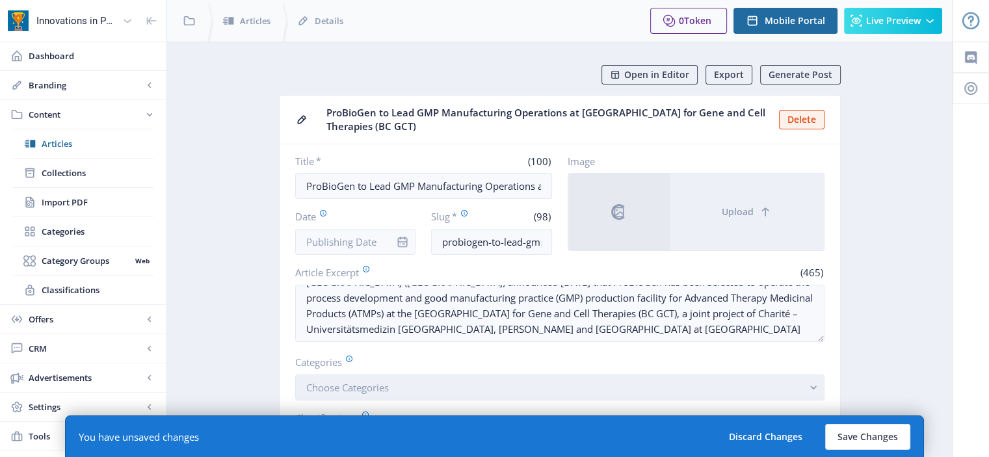
click at [458, 382] on button "Choose Categories" at bounding box center [559, 388] width 529 height 26
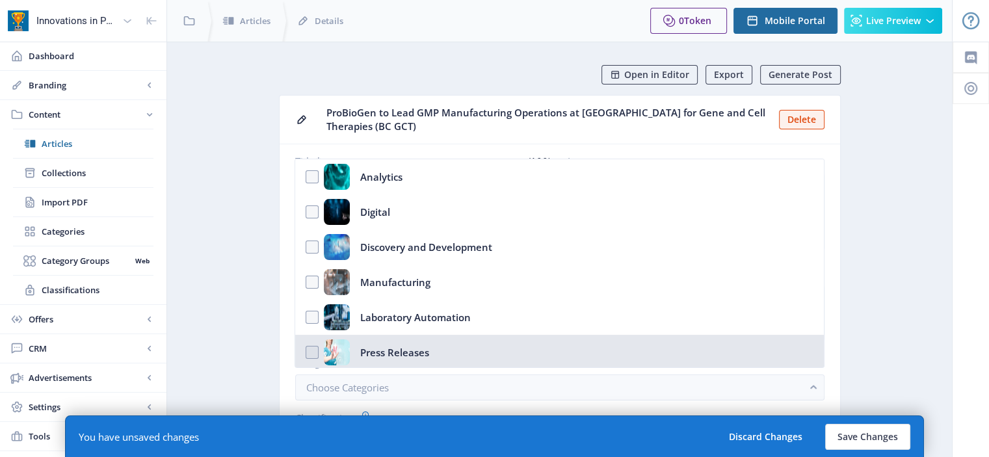
click at [448, 346] on nb-option "Press Releases" at bounding box center [559, 352] width 528 height 35
checkbox input "true"
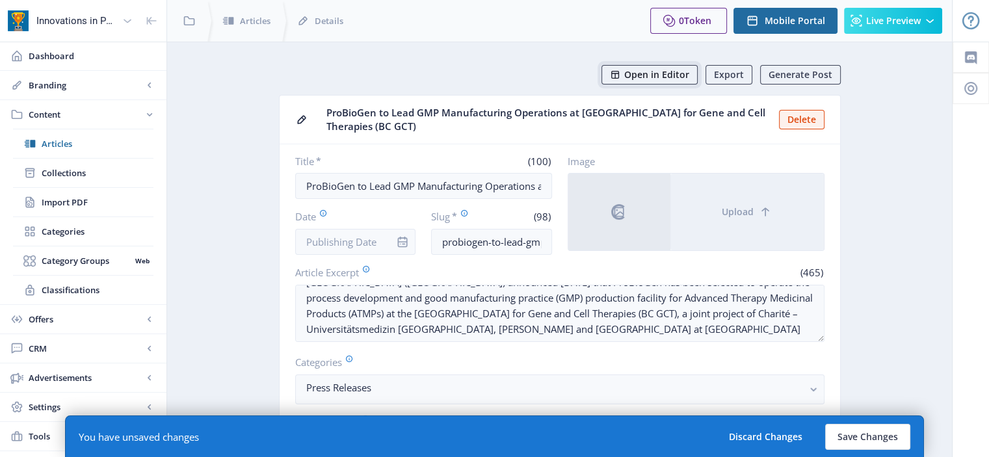
click at [664, 79] on span "Open in Editor" at bounding box center [656, 75] width 65 height 10
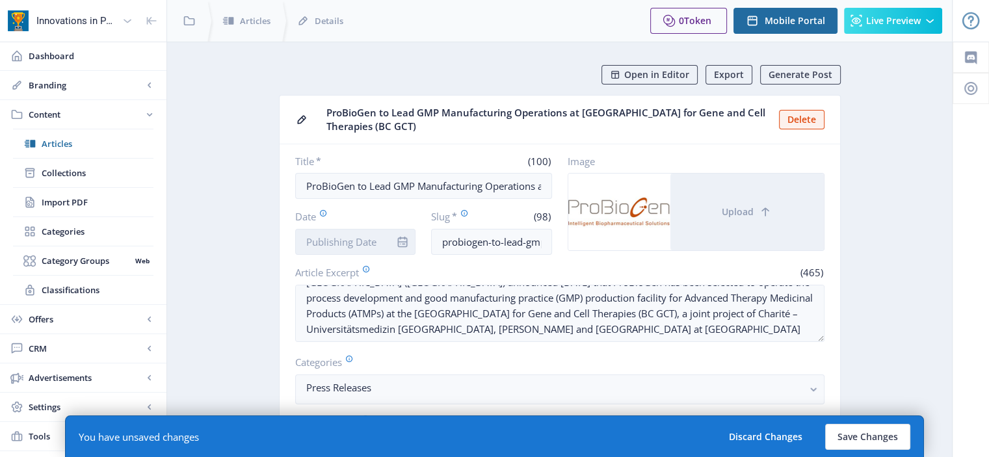
click at [365, 238] on input "Date" at bounding box center [355, 242] width 121 height 26
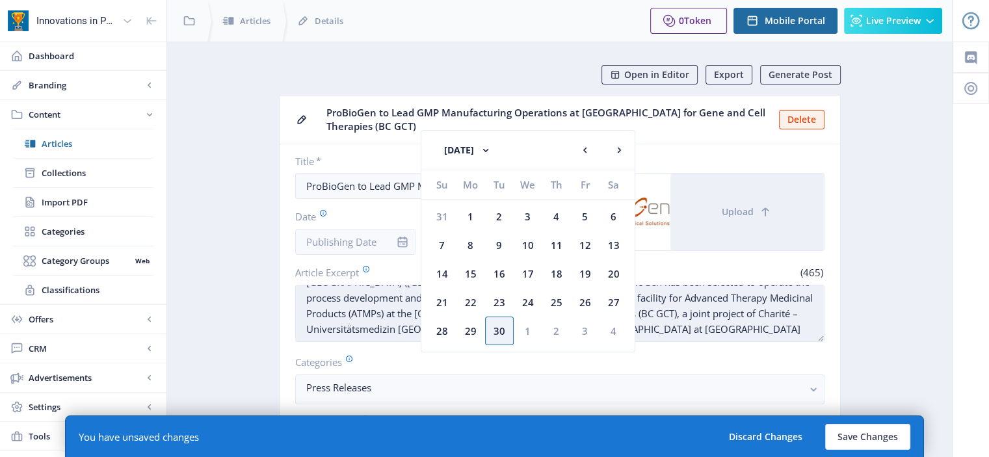
click at [362, 312] on textarea "[DATE] -- [GEOGRAPHIC_DATA], [GEOGRAPHIC_DATA] -- ProBioGen and the [GEOGRAPHIC…" at bounding box center [559, 313] width 529 height 57
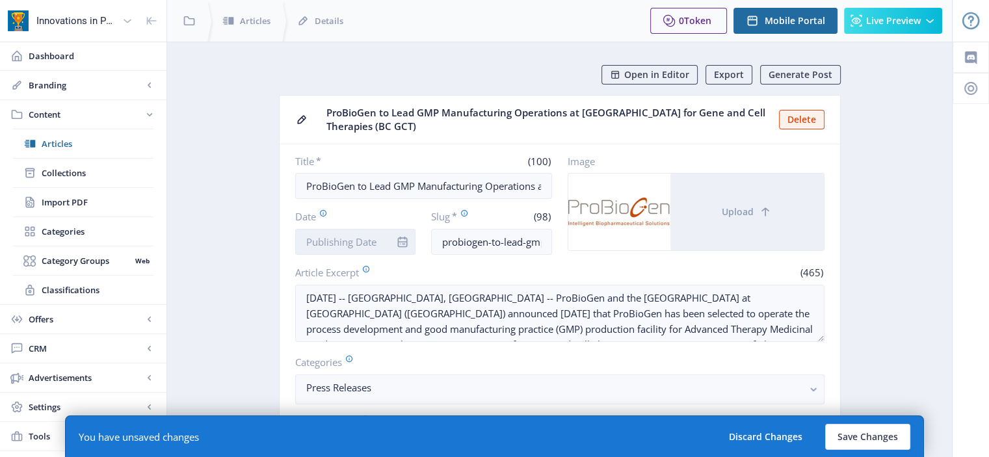
click at [352, 239] on input "Date" at bounding box center [355, 242] width 121 height 26
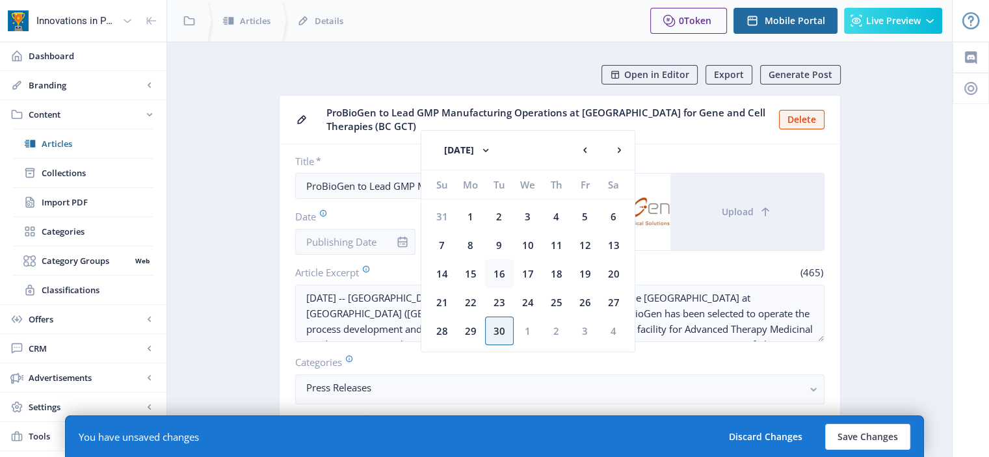
click at [501, 275] on div "16" at bounding box center [499, 273] width 29 height 29
type input "[DATE]"
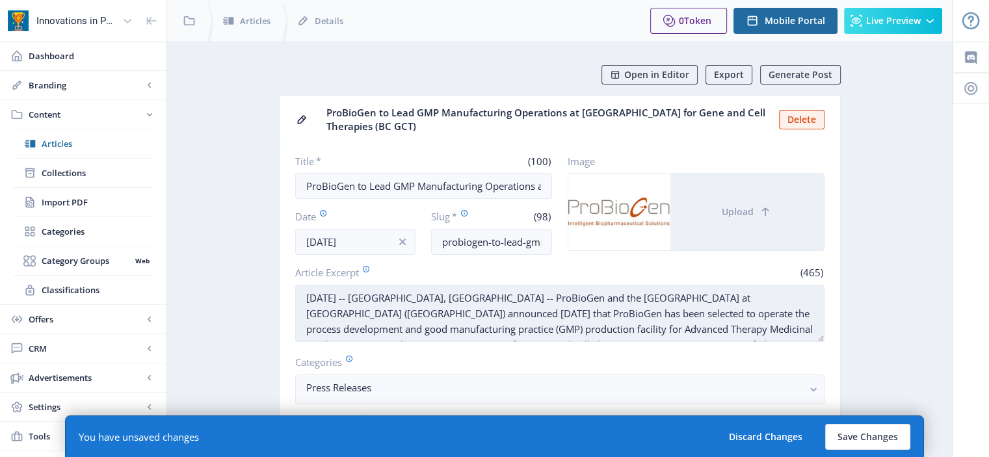
click at [702, 293] on textarea "[DATE] -- [GEOGRAPHIC_DATA], [GEOGRAPHIC_DATA] -- ProBioGen and the [GEOGRAPHIC…" at bounding box center [559, 313] width 529 height 57
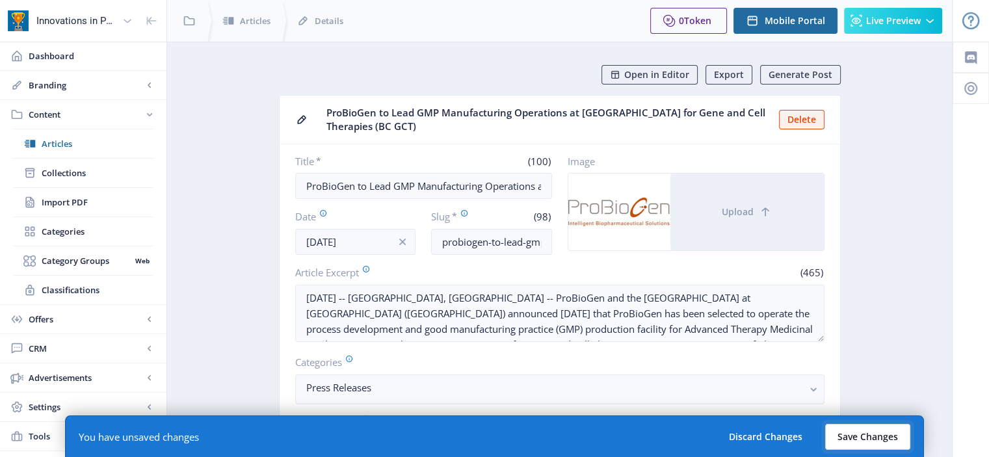
click at [849, 431] on button "Save Changes" at bounding box center [867, 437] width 85 height 26
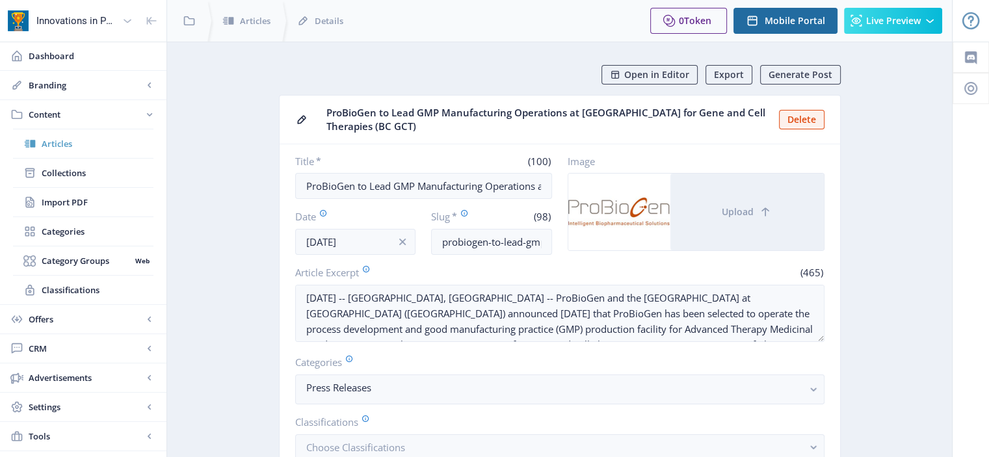
click at [88, 136] on link "Articles" at bounding box center [83, 143] width 140 height 29
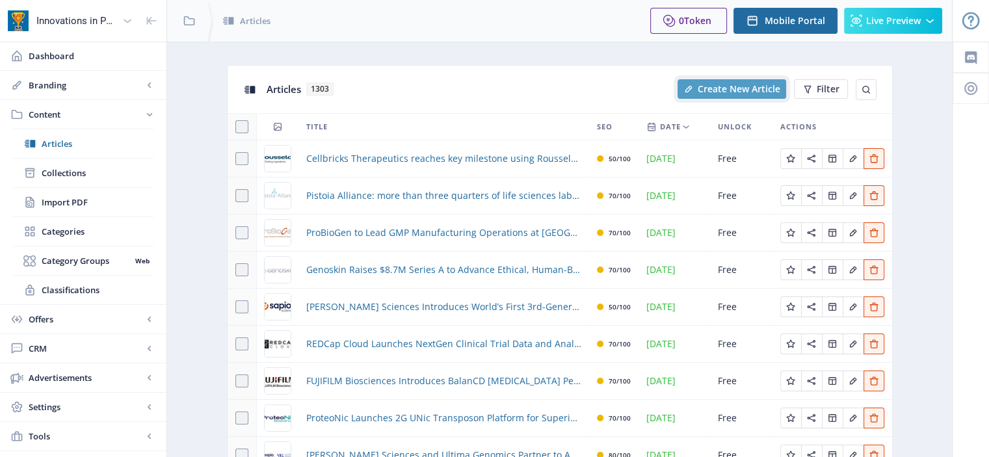
click at [710, 93] on span "Create New Article" at bounding box center [739, 89] width 83 height 10
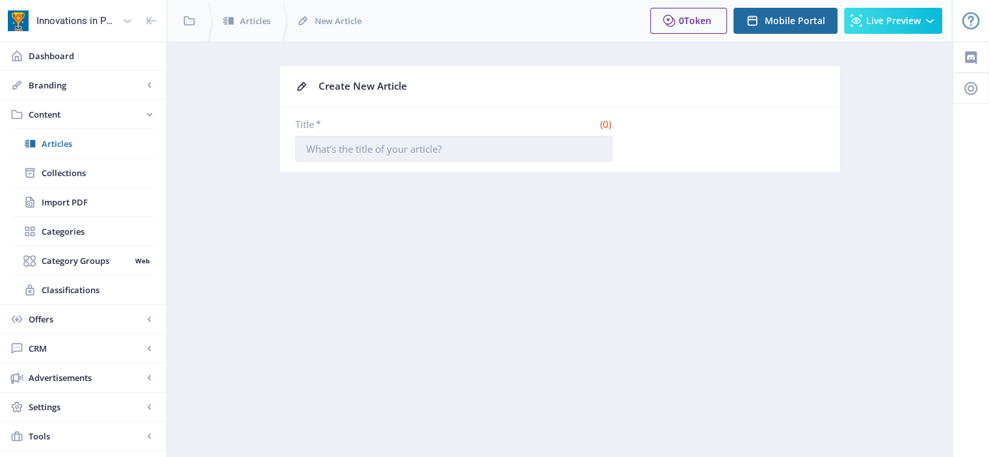
click at [441, 150] on input "Title *" at bounding box center [453, 149] width 317 height 26
paste input "Pharma veterans launch ‘Google for pharmaceutical data’ to address delays costi…"
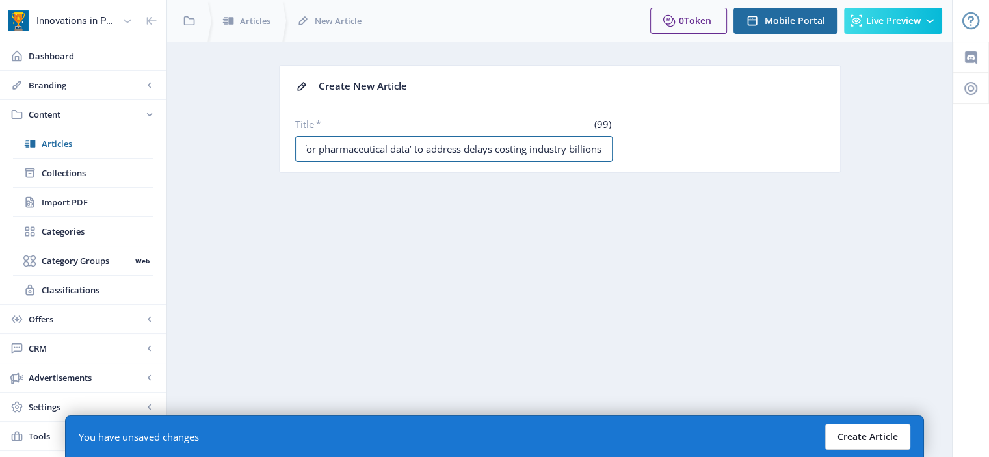
type input "Pharma veterans launch ‘Google for pharmaceutical data’ to address delays costi…"
click at [858, 443] on button "Create Article" at bounding box center [867, 437] width 85 height 26
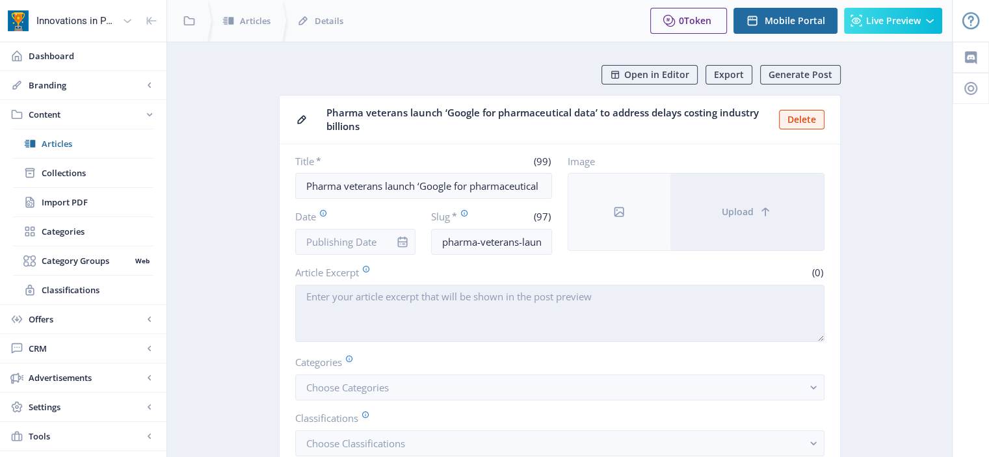
click at [466, 301] on textarea "Article Excerpt" at bounding box center [559, 313] width 529 height 57
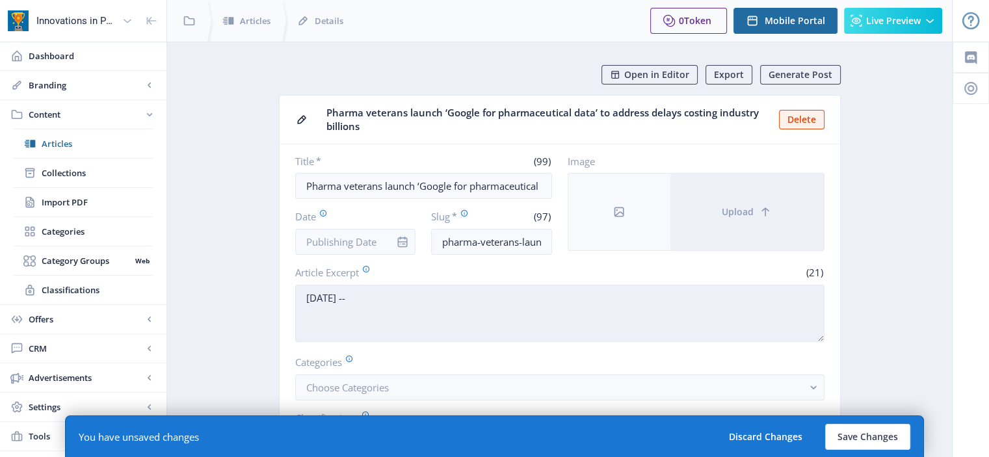
paste textarea "Four pharmaceutical manufacturing veterans with over 75 years of combined exper…"
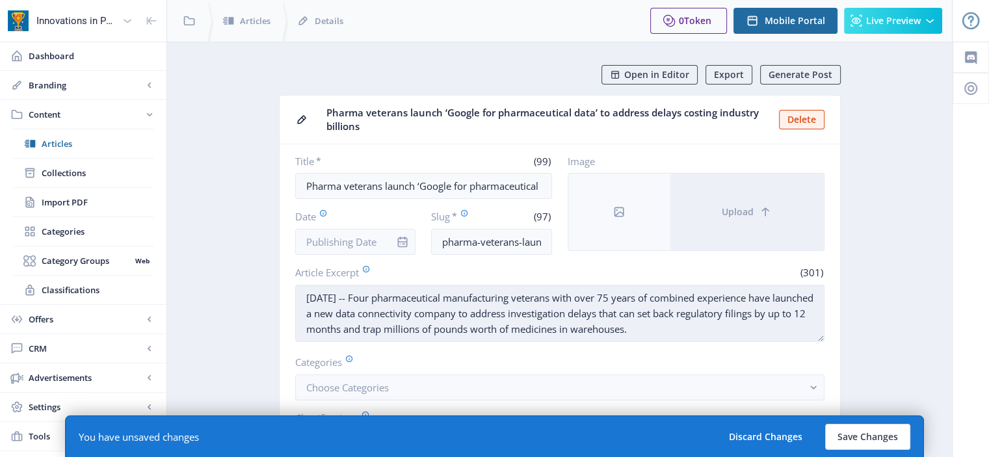
click at [408, 296] on textarea "[DATE] -- Four pharmaceutical manufacturing veterans with over 75 years of comb…" at bounding box center [559, 313] width 529 height 57
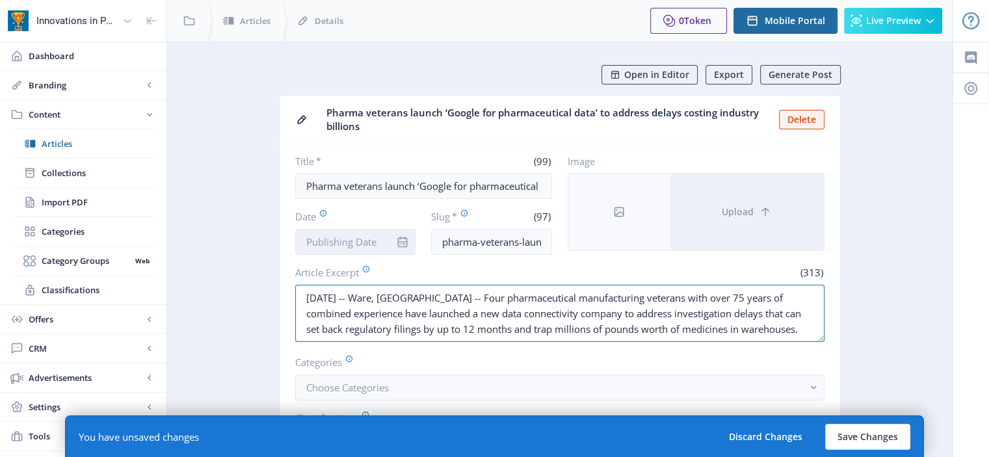
type textarea "[DATE] -- Ware, [GEOGRAPHIC_DATA] -- Four pharmaceutical manufacturing veterans…"
click at [375, 244] on input "Date" at bounding box center [355, 242] width 121 height 26
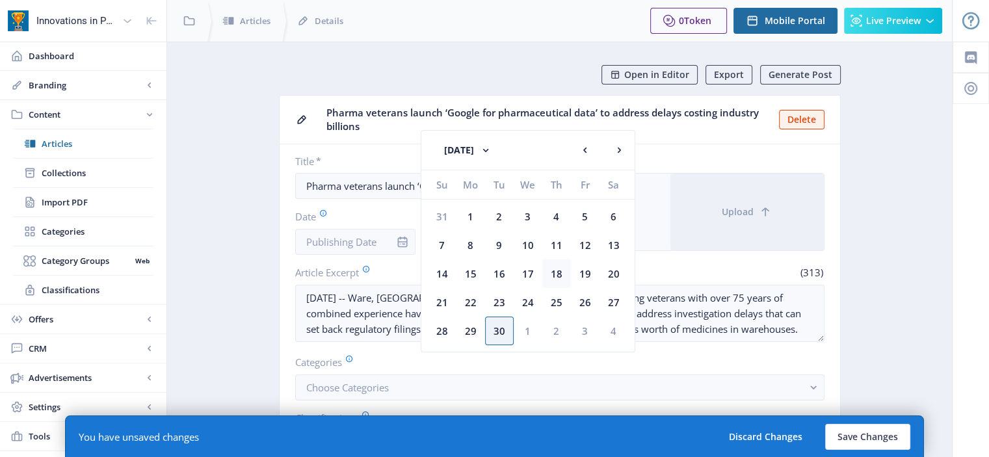
click at [559, 272] on div "18" at bounding box center [556, 273] width 29 height 29
type input "[DATE]"
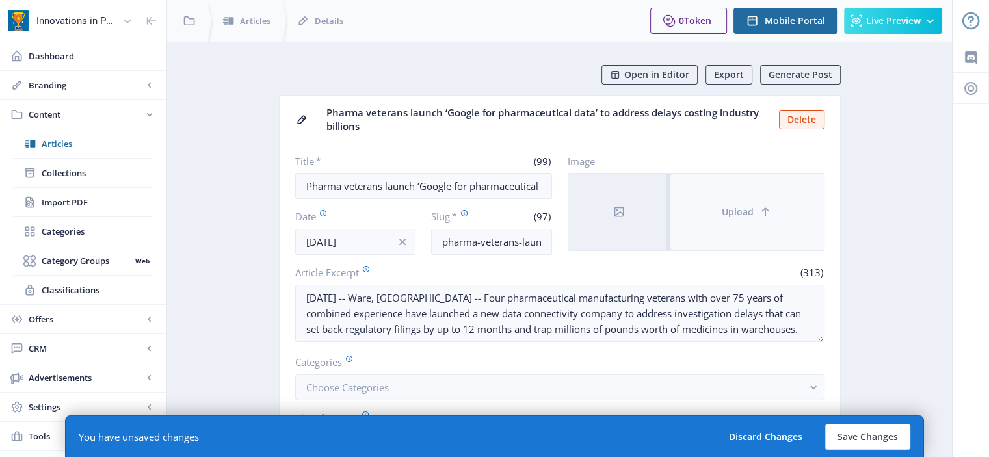
click at [700, 211] on button "Upload" at bounding box center [746, 212] width 153 height 77
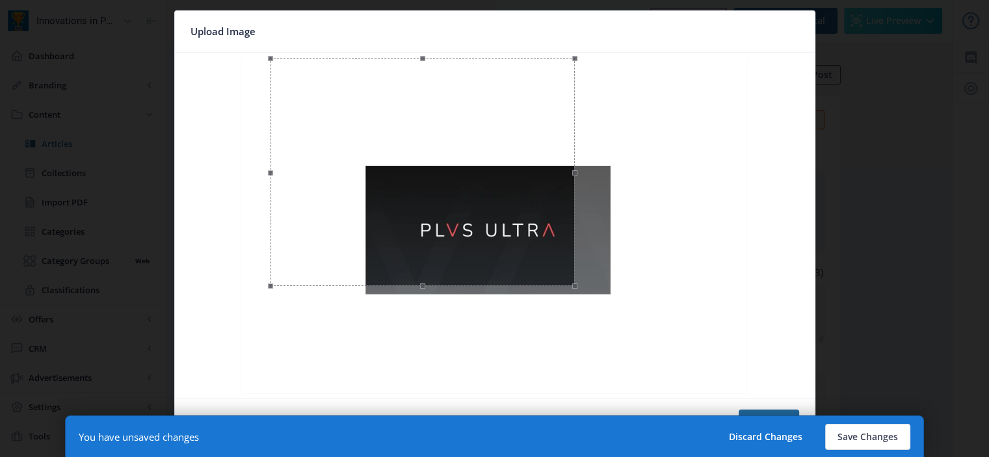
drag, startPoint x: 721, startPoint y: 388, endPoint x: 529, endPoint y: 255, distance: 234.2
click at [567, 278] on span at bounding box center [575, 286] width 16 height 16
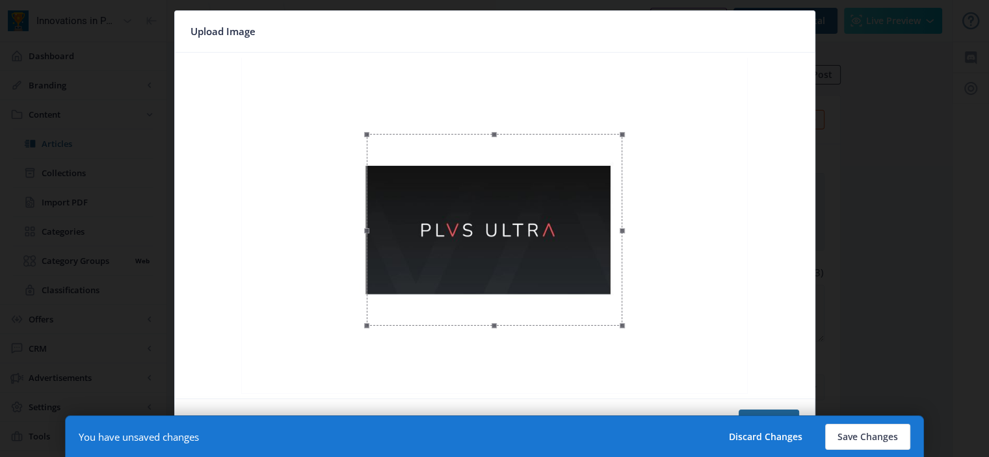
drag, startPoint x: 393, startPoint y: 126, endPoint x: 485, endPoint y: 202, distance: 119.7
click at [485, 202] on div at bounding box center [495, 230] width 256 height 192
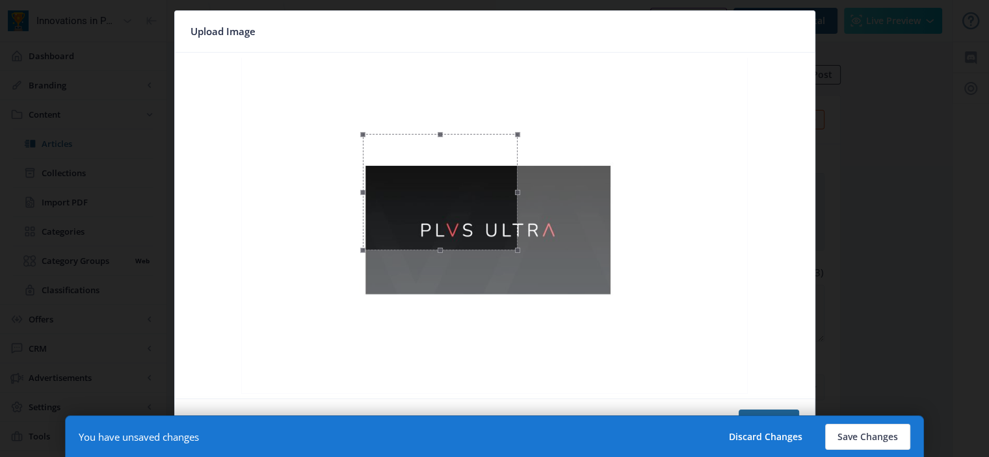
drag, startPoint x: 620, startPoint y: 326, endPoint x: 519, endPoint y: 257, distance: 122.1
click at [519, 257] on span at bounding box center [518, 250] width 16 height 16
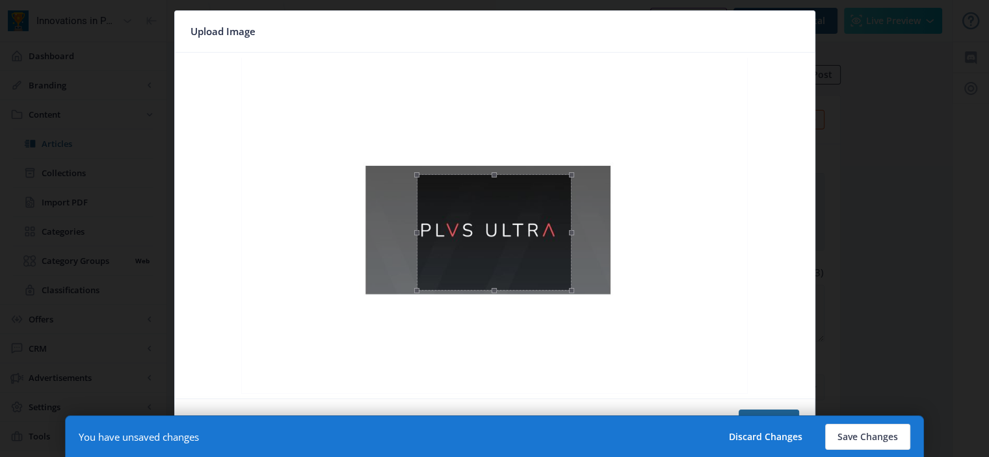
drag, startPoint x: 473, startPoint y: 192, endPoint x: 527, endPoint y: 233, distance: 67.8
click at [527, 233] on div at bounding box center [494, 232] width 155 height 116
drag, startPoint x: 568, startPoint y: 288, endPoint x: 554, endPoint y: 267, distance: 25.4
click at [554, 267] on div at bounding box center [487, 228] width 141 height 106
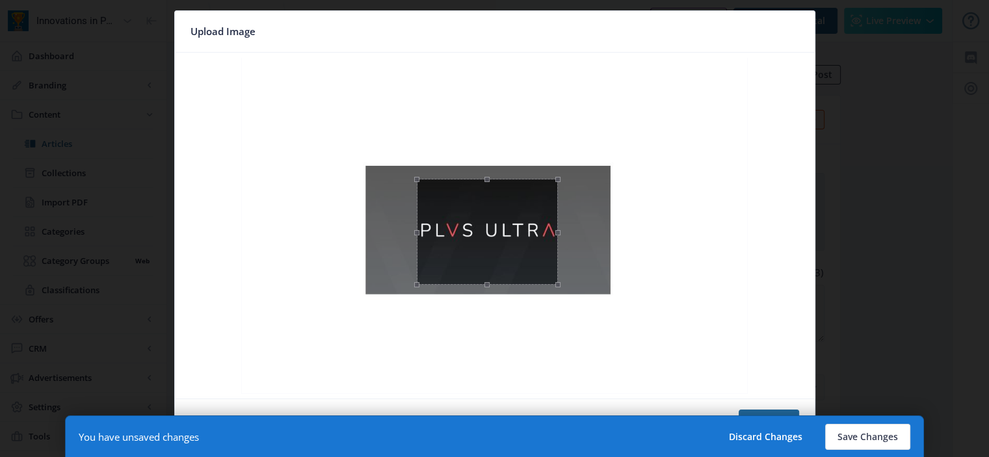
click at [523, 267] on div at bounding box center [487, 232] width 141 height 106
click at [866, 434] on button "Save Changes" at bounding box center [867, 437] width 85 height 26
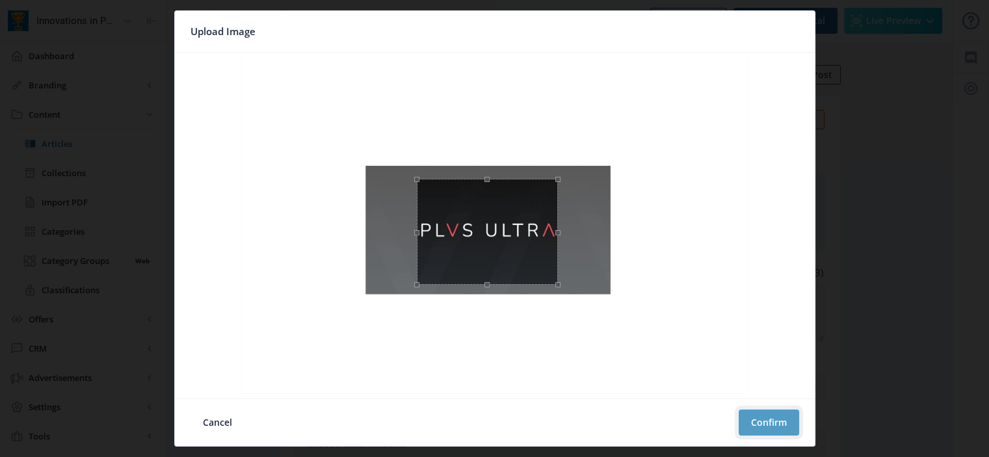
click at [784, 426] on button "Confirm" at bounding box center [769, 423] width 60 height 26
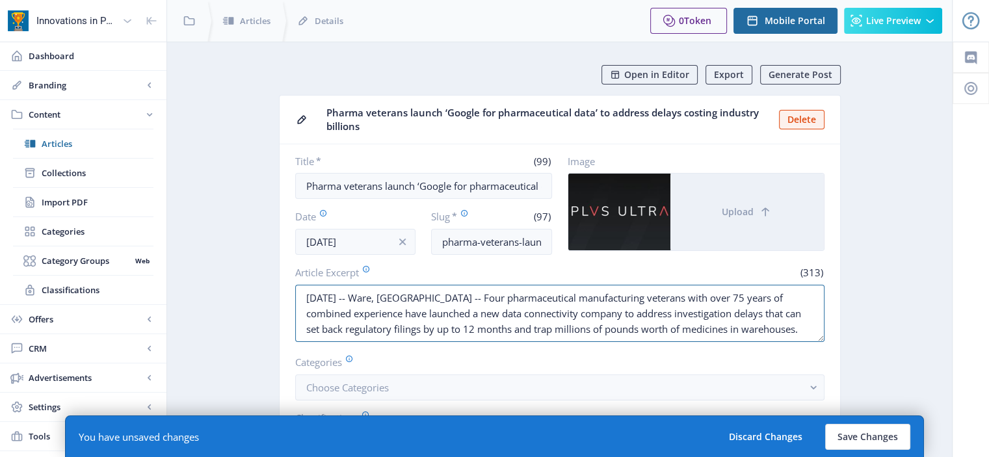
drag, startPoint x: 302, startPoint y: 297, endPoint x: 860, endPoint y: 352, distance: 560.7
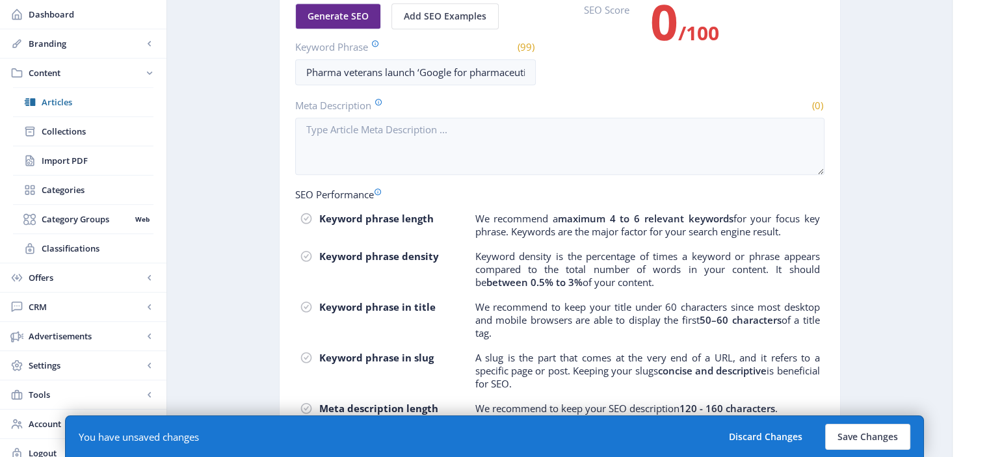
scroll to position [773, 0]
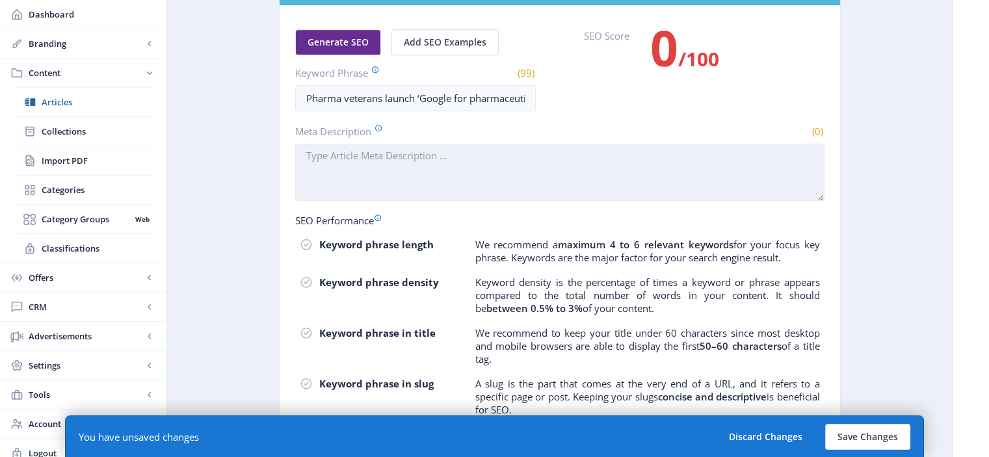
click at [445, 159] on textarea "Meta Description" at bounding box center [559, 172] width 529 height 57
paste textarea "[DATE] -- Ware, [GEOGRAPHIC_DATA] -- Four pharmaceutical manufacturing veterans…"
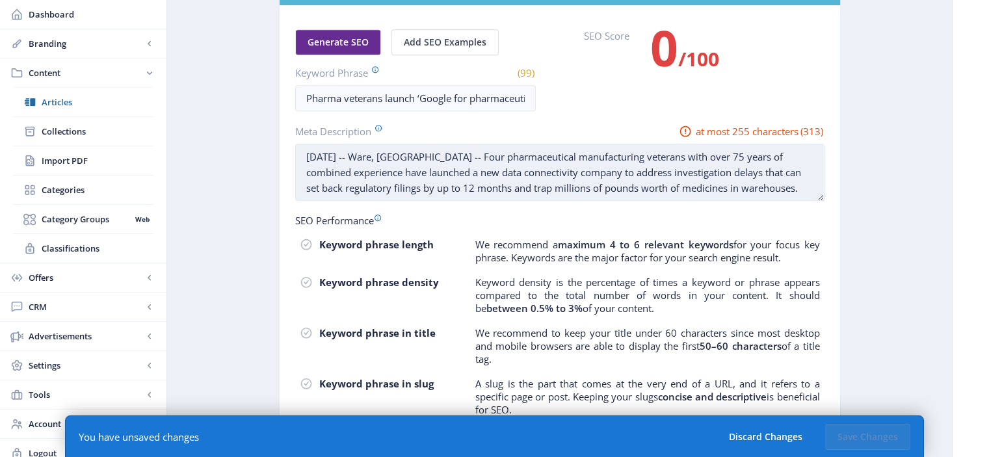
click at [445, 159] on textarea "[DATE] -- Ware, [GEOGRAPHIC_DATA] -- Four pharmaceutical manufacturing veterans…" at bounding box center [559, 172] width 529 height 57
drag, startPoint x: 558, startPoint y: 155, endPoint x: 518, endPoint y: 150, distance: 40.0
click at [518, 150] on textarea "[DATE] -- Ware, [GEOGRAPHIC_DATA] -- Four pharmaceutical manufacturing veterans…" at bounding box center [559, 172] width 529 height 57
drag, startPoint x: 723, startPoint y: 166, endPoint x: 809, endPoint y: 193, distance: 89.7
click at [809, 193] on textarea "[DATE] -- Ware, [GEOGRAPHIC_DATA] -- Four pharma manufacturing veterans with ov…" at bounding box center [559, 172] width 529 height 57
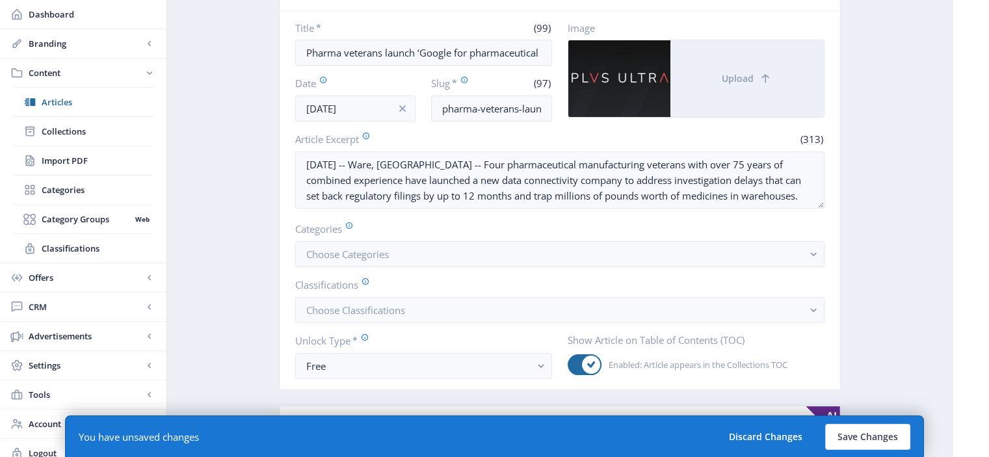
scroll to position [131, 0]
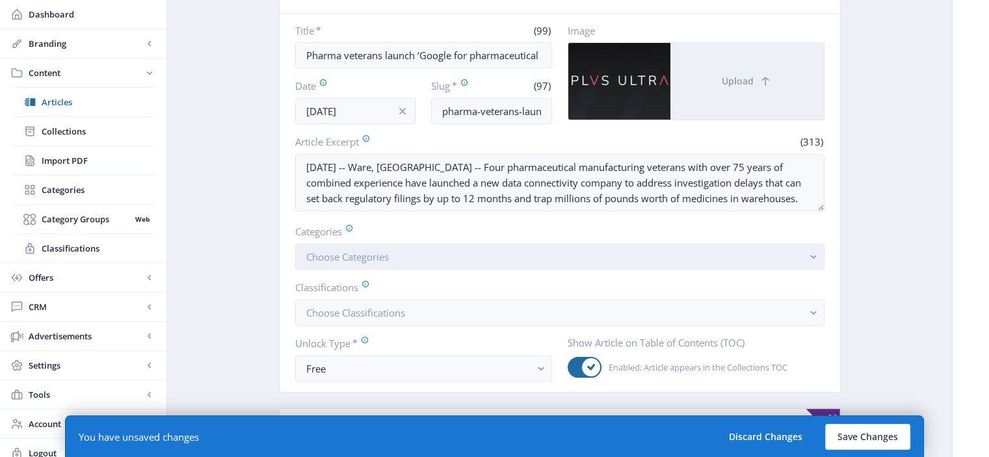
type textarea "[DATE] -- Ware, [GEOGRAPHIC_DATA] -- Four pharma manufacturing veterans with ov…"
click at [437, 265] on button "Choose Categories" at bounding box center [559, 257] width 529 height 26
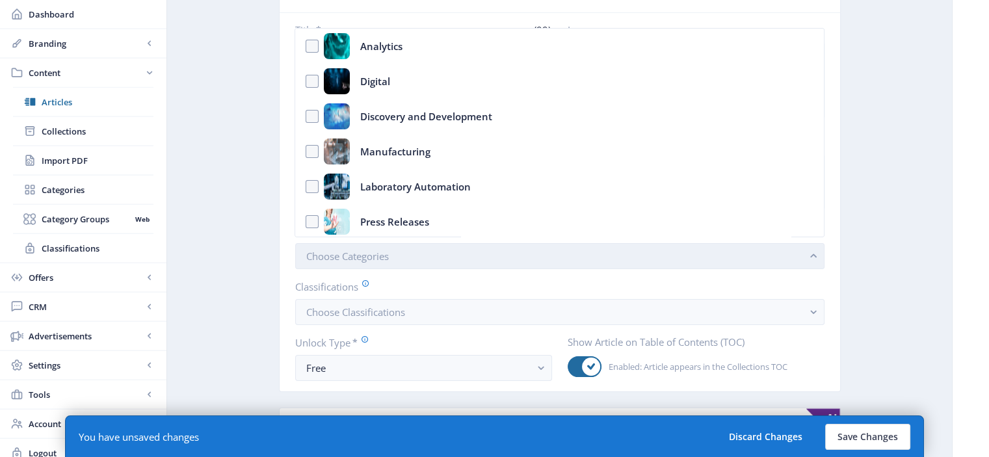
scroll to position [0, 0]
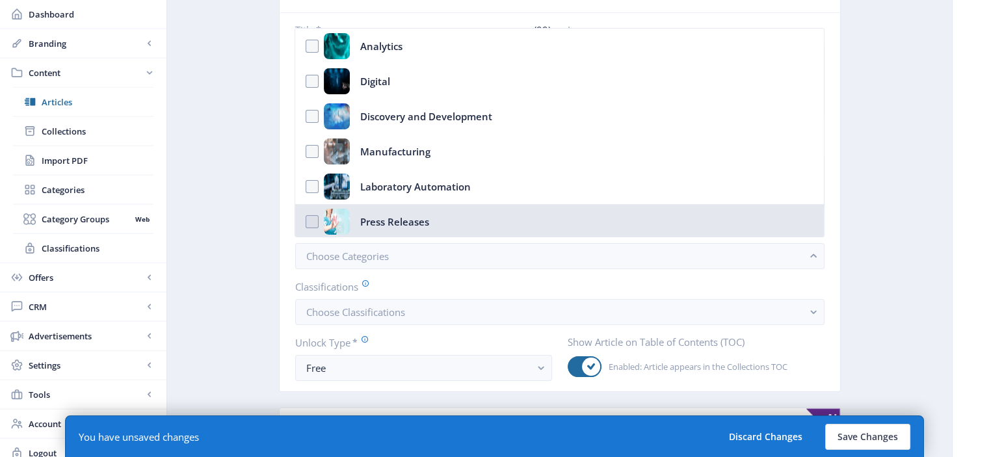
click at [440, 231] on nb-option "Press Releases" at bounding box center [559, 221] width 528 height 35
checkbox input "true"
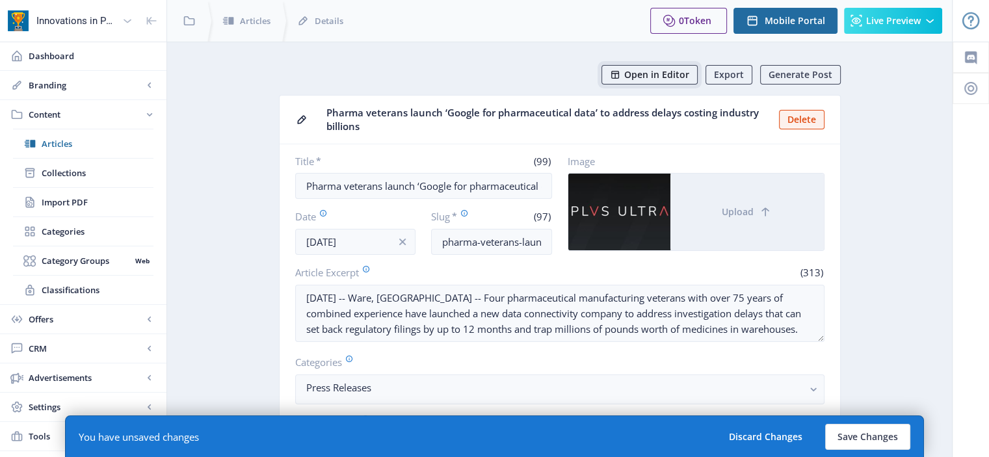
click at [657, 79] on span "Open in Editor" at bounding box center [656, 75] width 65 height 10
click at [840, 426] on button "Save Changes" at bounding box center [867, 437] width 85 height 26
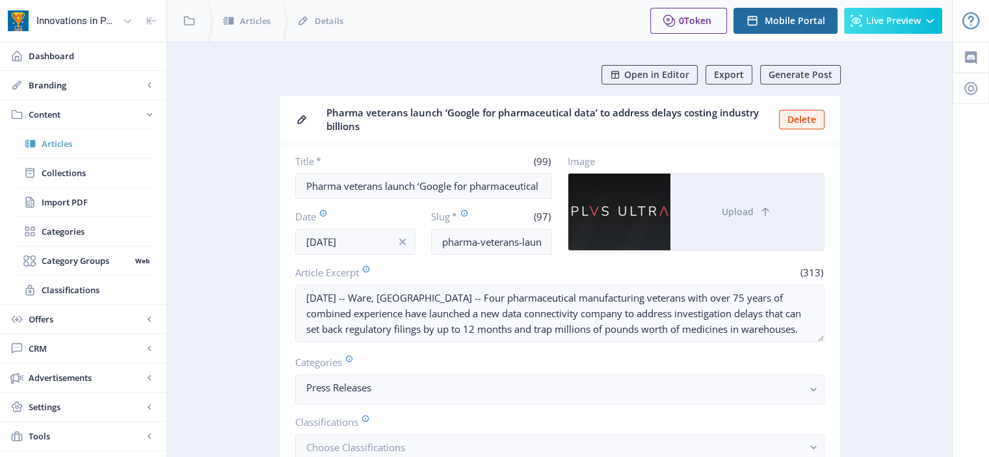
click at [75, 146] on span "Articles" at bounding box center [98, 143] width 112 height 13
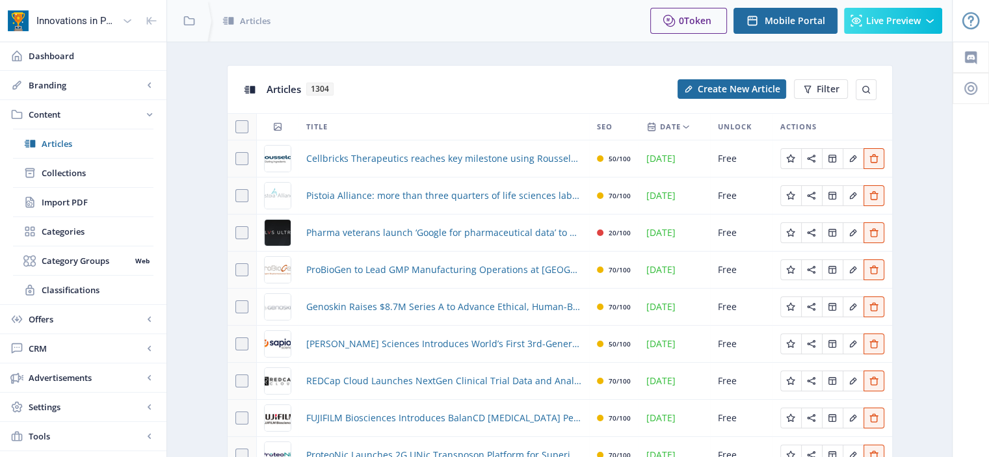
click at [390, 149] on td "Cellbricks Therapeutics reaches key milestone using Rousselot biomaterials" at bounding box center [444, 158] width 291 height 37
click at [698, 80] on button "Create New Article" at bounding box center [732, 89] width 109 height 20
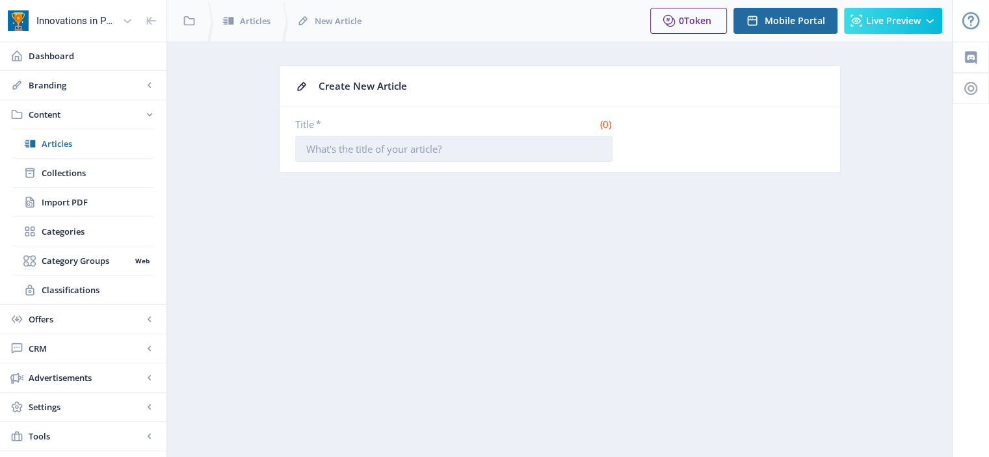
click at [514, 158] on input "Title *" at bounding box center [453, 149] width 317 height 26
paste input "Cenevo Launches AI-Enabled Assistant to Transform Life Science Research"
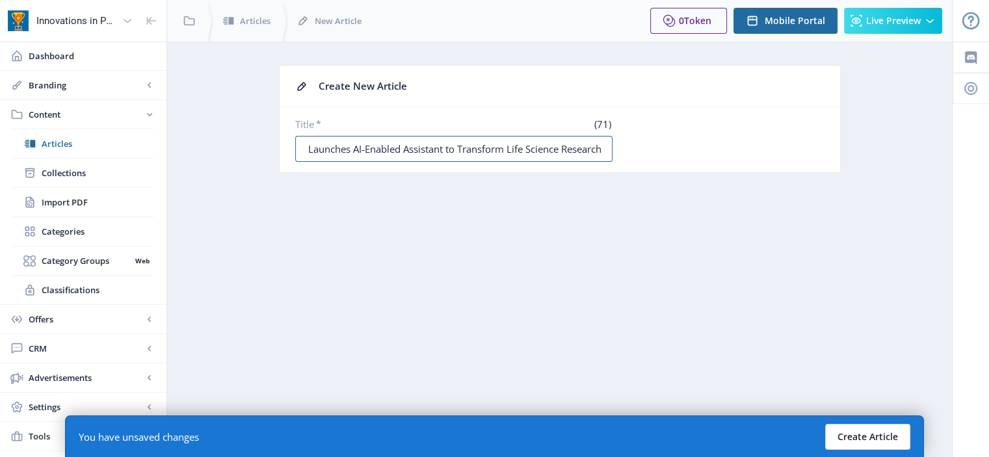
type input "Cenevo Launches AI-Enabled Assistant to Transform Life Science Research"
click at [880, 436] on button "Create Article" at bounding box center [867, 437] width 85 height 26
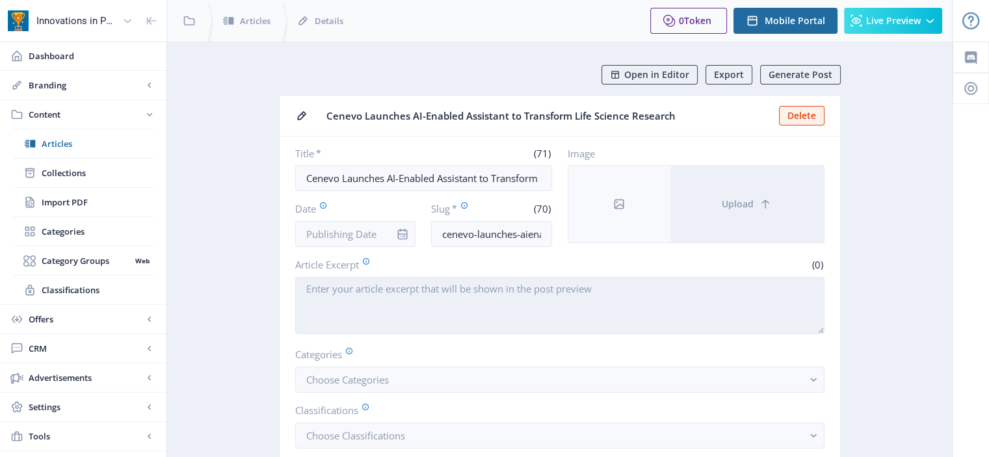
click at [489, 301] on textarea "Article Excerpt" at bounding box center [559, 305] width 529 height 57
paste textarea "London – [DATE] – Cenevo is launching the Labguru Assistant, an AI-enabled exte…"
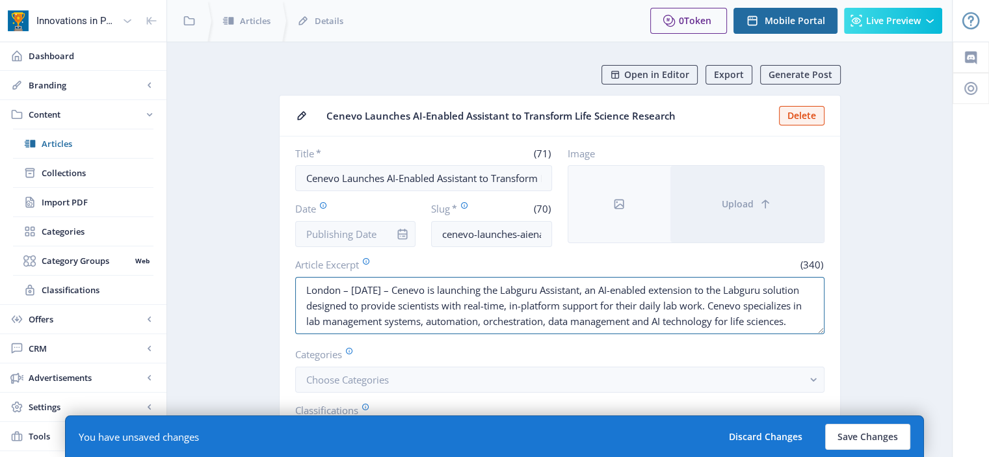
drag, startPoint x: 351, startPoint y: 287, endPoint x: 254, endPoint y: 285, distance: 96.9
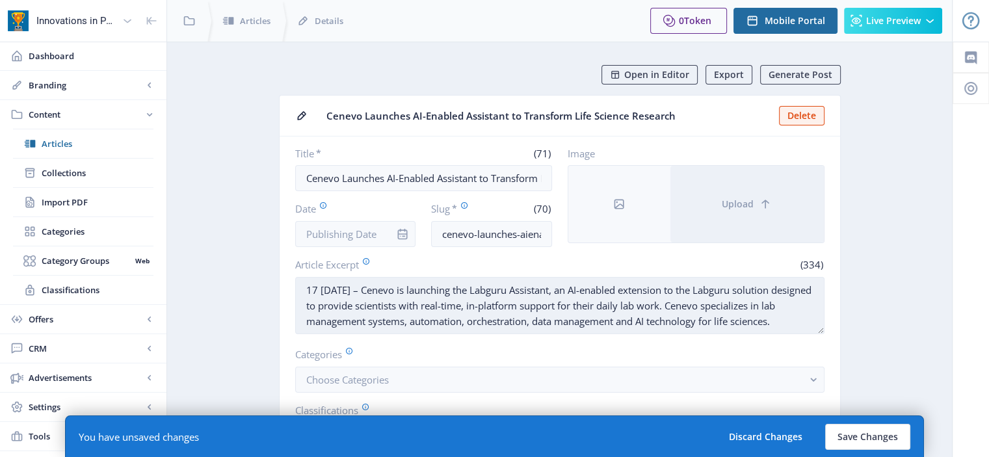
click at [389, 290] on textarea "17 [DATE] – Cenevo is launching the Labguru Assistant, an AI-enabled extension …" at bounding box center [559, 305] width 529 height 57
click at [401, 290] on textarea "[DATE] – Cenevo is launching the Labguru Assistant, an AI-enabled extension to …" at bounding box center [559, 305] width 529 height 57
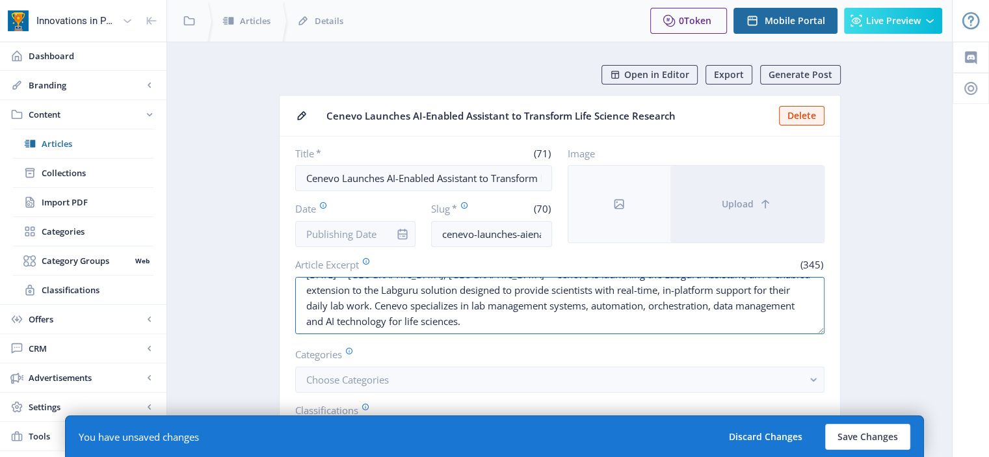
drag, startPoint x: 454, startPoint y: 320, endPoint x: 239, endPoint y: 289, distance: 216.8
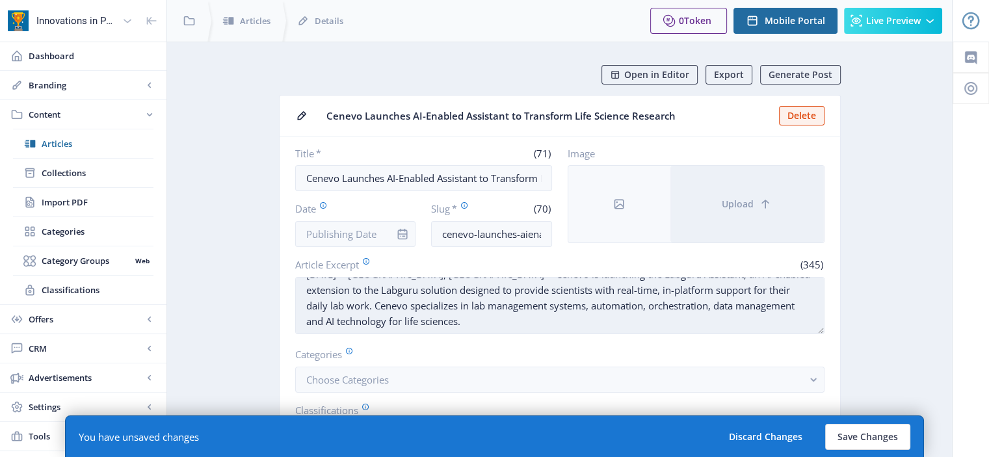
click at [486, 309] on textarea "[DATE] -- [GEOGRAPHIC_DATA], [GEOGRAPHIC_DATA] -- Cenevo is launching the Labgu…" at bounding box center [559, 305] width 529 height 57
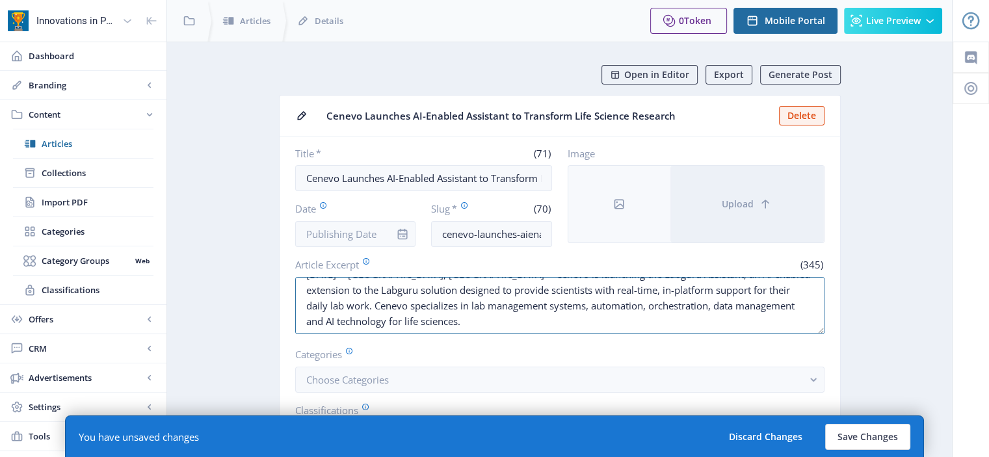
scroll to position [0, 0]
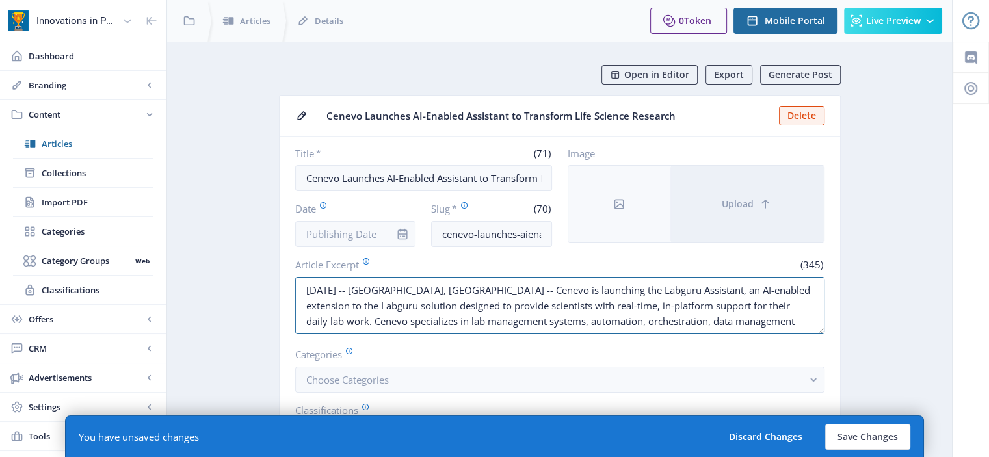
drag, startPoint x: 451, startPoint y: 319, endPoint x: 221, endPoint y: 249, distance: 240.1
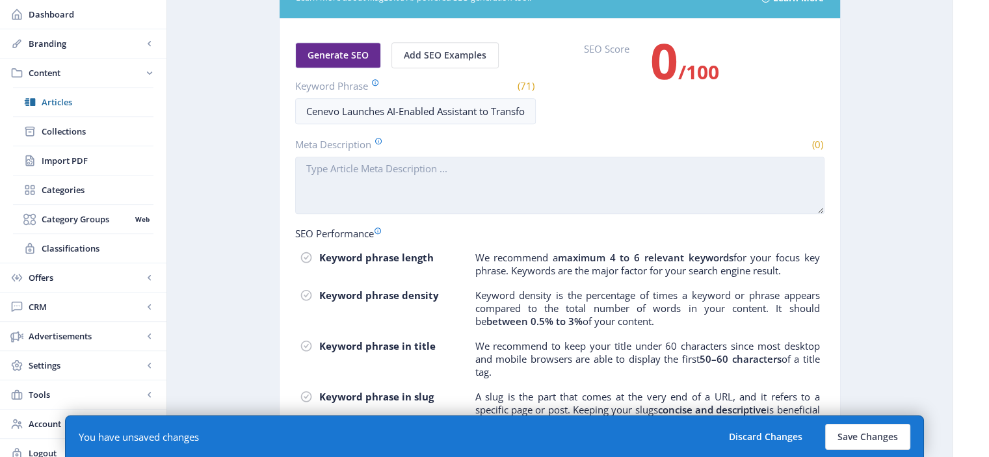
scroll to position [751, 0]
type textarea "[DATE] -- [GEOGRAPHIC_DATA], [GEOGRAPHIC_DATA] -- Cenevo is launching the Labgu…"
click at [453, 201] on textarea "Meta Description" at bounding box center [559, 185] width 529 height 57
paste textarea "[DATE] -- [GEOGRAPHIC_DATA], [GEOGRAPHIC_DATA] -- Cenevo is launching the Labgu…"
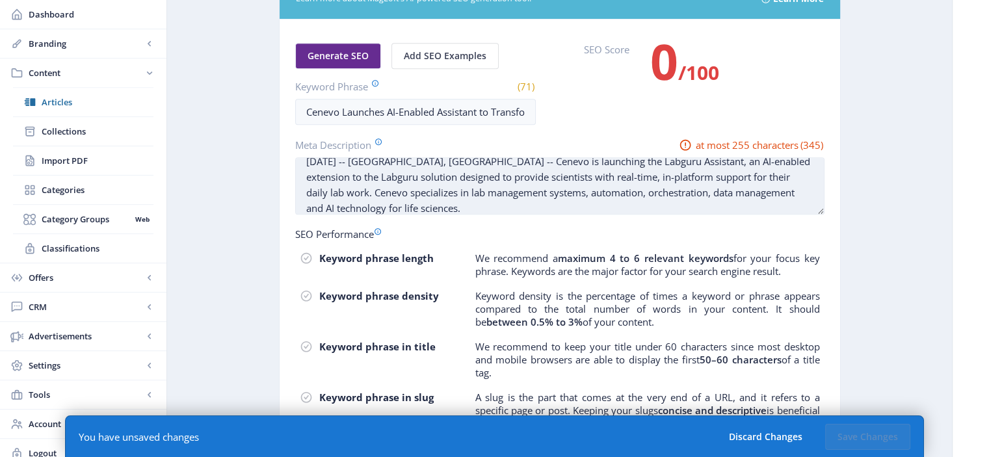
scroll to position [16, 0]
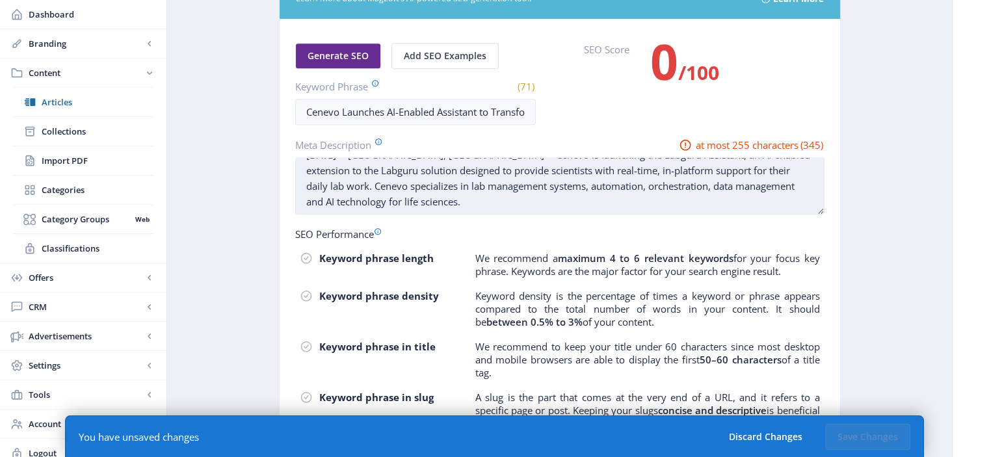
drag, startPoint x: 332, startPoint y: 192, endPoint x: 505, endPoint y: 209, distance: 173.9
click at [505, 209] on textarea "[DATE] -- [GEOGRAPHIC_DATA], [GEOGRAPHIC_DATA] -- Cenevo is launching the Labgu…" at bounding box center [559, 185] width 529 height 57
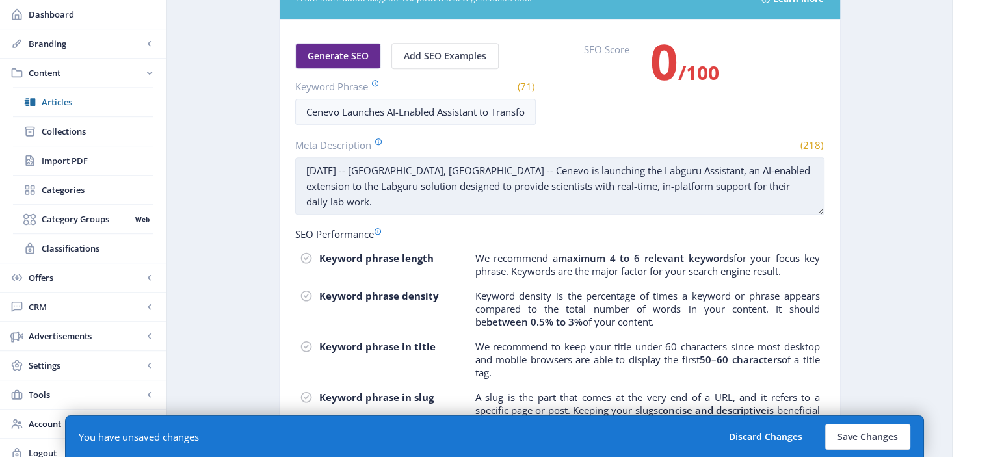
scroll to position [0, 0]
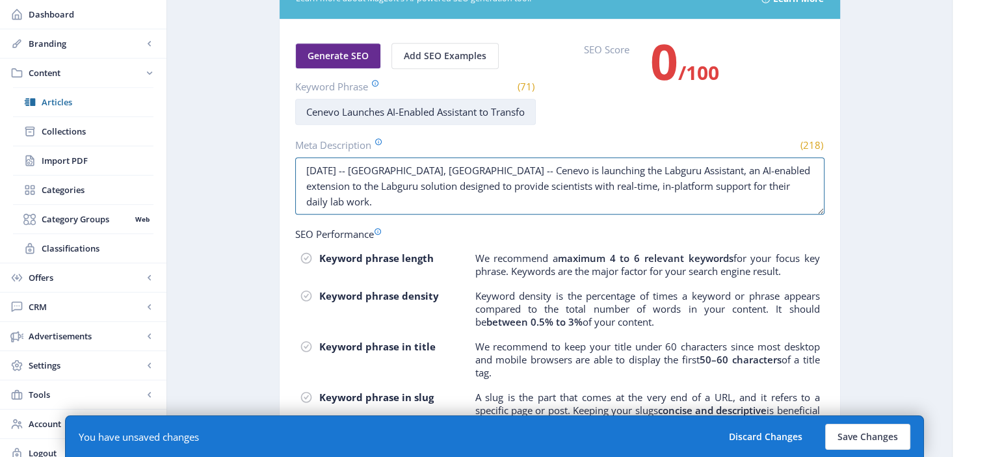
type textarea "[DATE] -- [GEOGRAPHIC_DATA], [GEOGRAPHIC_DATA] -- Cenevo is launching the Labgu…"
drag, startPoint x: 338, startPoint y: 107, endPoint x: 793, endPoint y: 73, distance: 457.1
click at [793, 73] on div "Generate SEO Add SEO Examples Keyword Phrase (71) Cenevo Launches AI-Enabled As…" at bounding box center [559, 84] width 529 height 82
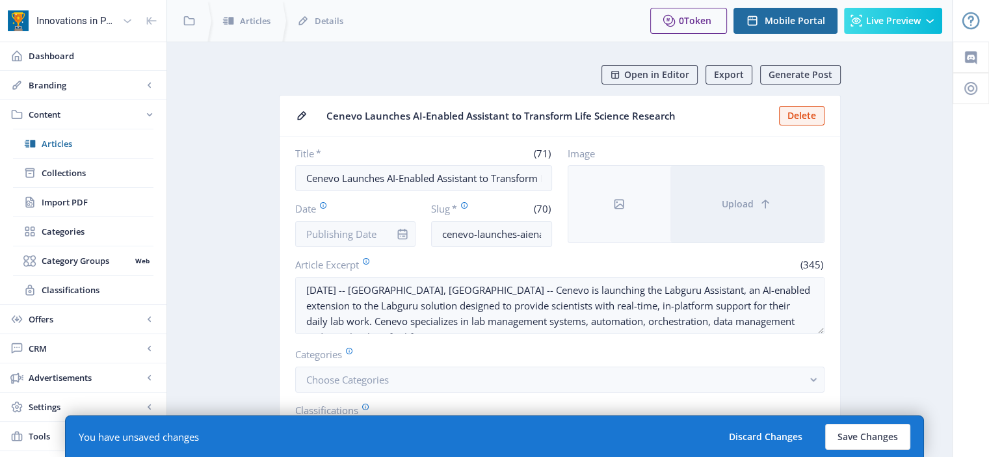
scroll to position [142, 0]
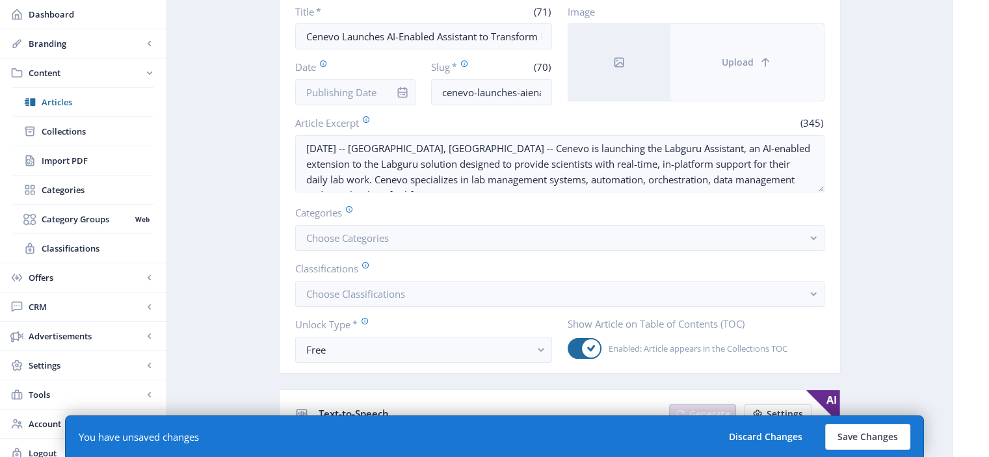
type input "Cenevo"
click at [741, 68] on button "Upload" at bounding box center [746, 62] width 153 height 77
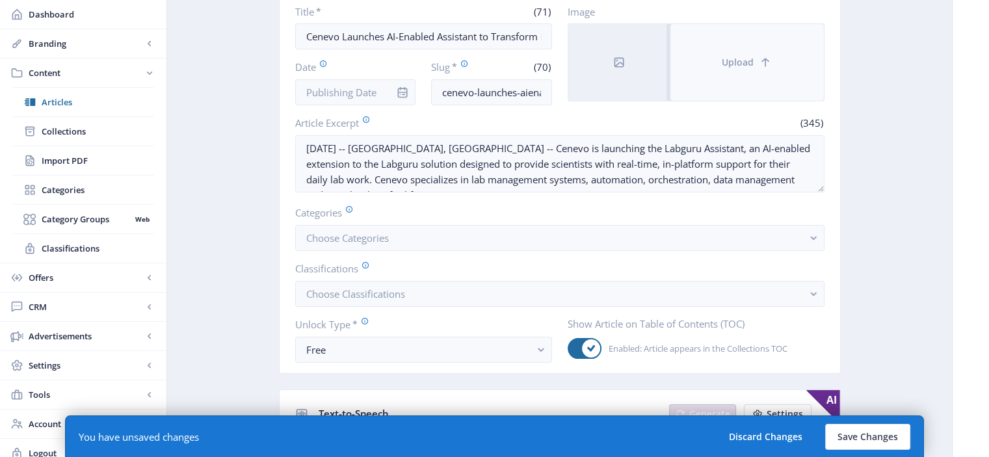
click at [718, 76] on button "Upload" at bounding box center [746, 62] width 153 height 77
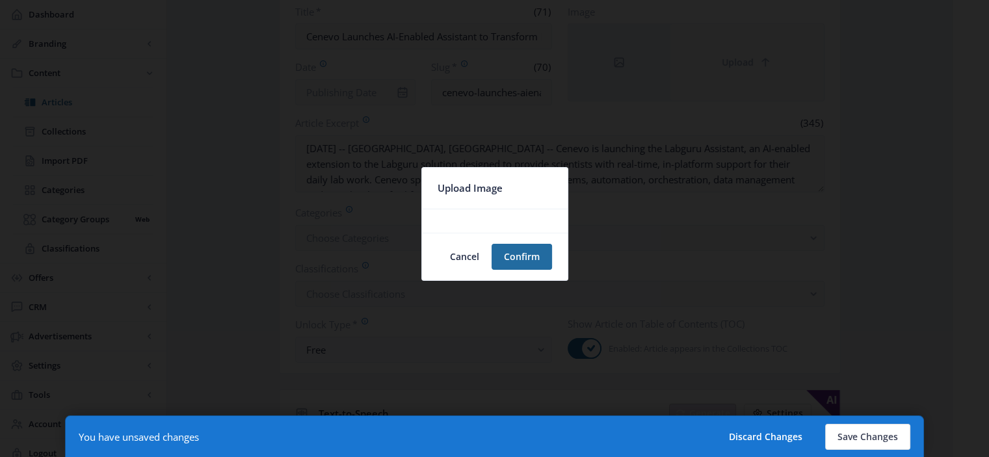
scroll to position [0, 0]
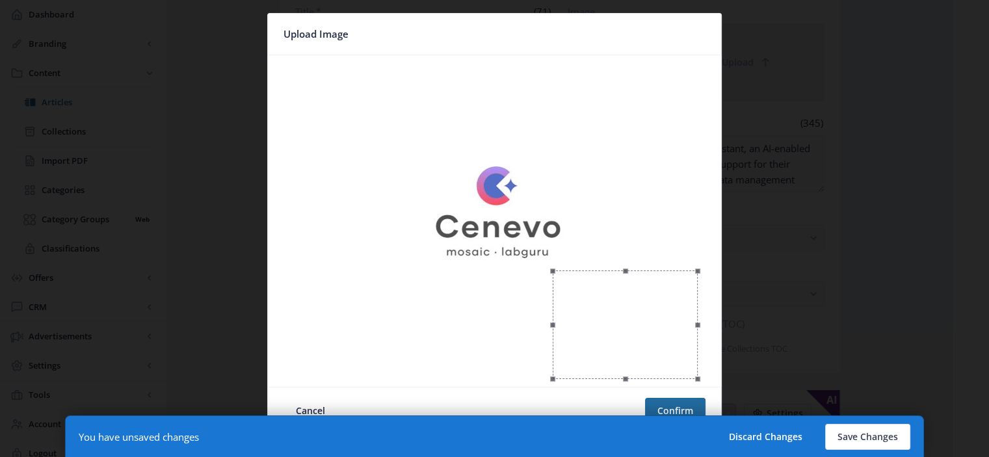
drag, startPoint x: 271, startPoint y: 59, endPoint x: 551, endPoint y: 224, distance: 326.2
click at [551, 224] on div at bounding box center [494, 220] width 443 height 321
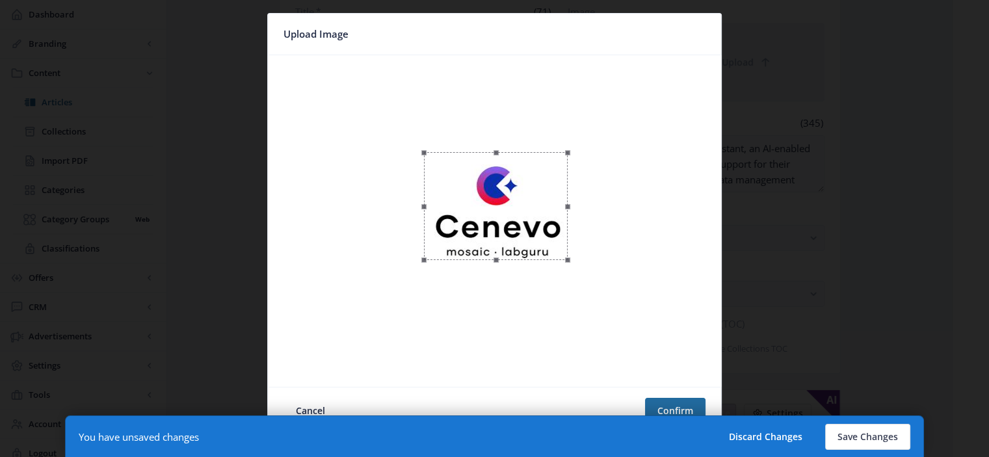
drag, startPoint x: 608, startPoint y: 304, endPoint x: 478, endPoint y: 185, distance: 176.3
click at [478, 185] on div at bounding box center [496, 206] width 144 height 108
drag, startPoint x: 570, startPoint y: 259, endPoint x: 549, endPoint y: 244, distance: 26.0
click at [549, 244] on span at bounding box center [546, 244] width 5 height 5
drag, startPoint x: 503, startPoint y: 226, endPoint x: 515, endPoint y: 241, distance: 19.0
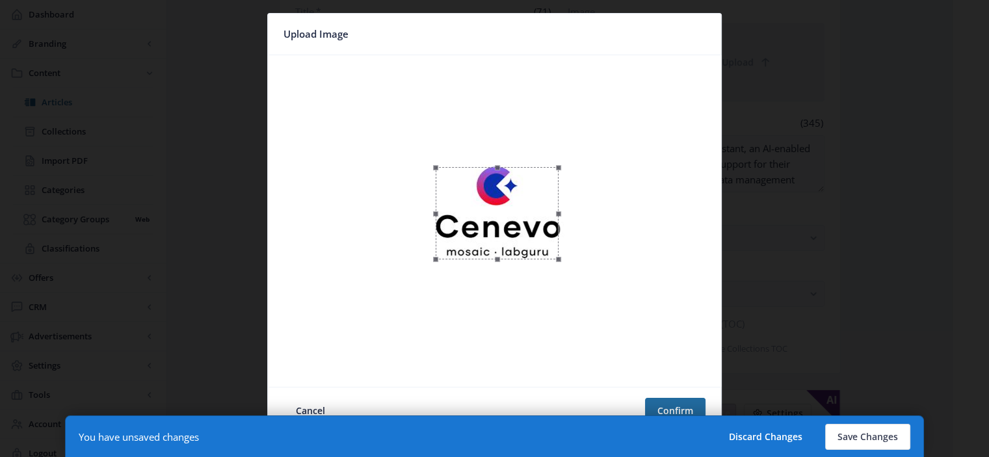
click at [515, 241] on div at bounding box center [497, 213] width 123 height 92
click at [564, 166] on span at bounding box center [562, 165] width 5 height 5
click at [518, 187] on div at bounding box center [497, 213] width 127 height 96
click at [660, 401] on button "Confirm" at bounding box center [675, 411] width 60 height 26
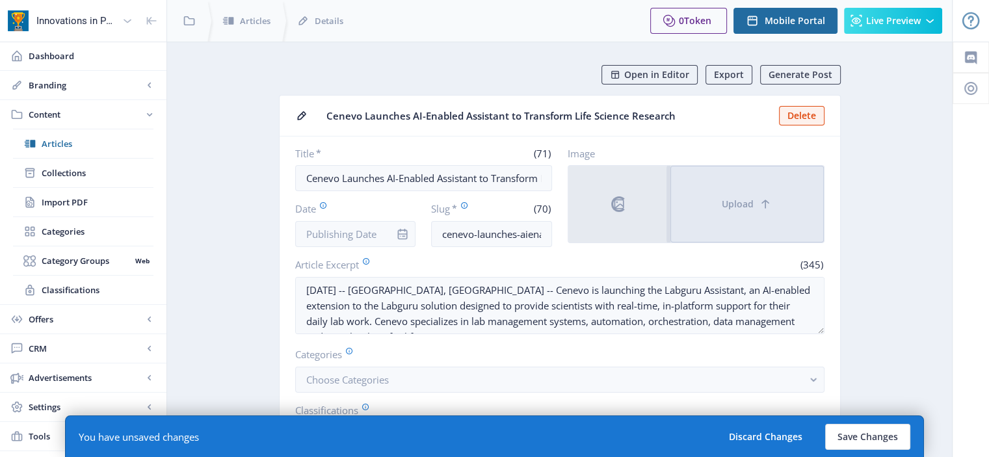
scroll to position [142, 0]
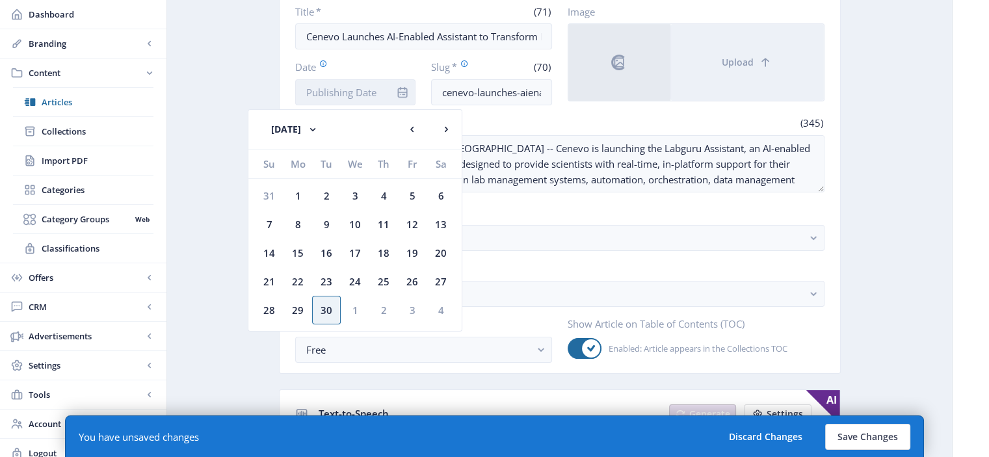
click at [364, 93] on input "Date" at bounding box center [355, 92] width 121 height 26
click at [355, 254] on div "17" at bounding box center [355, 253] width 29 height 29
type input "[DATE]"
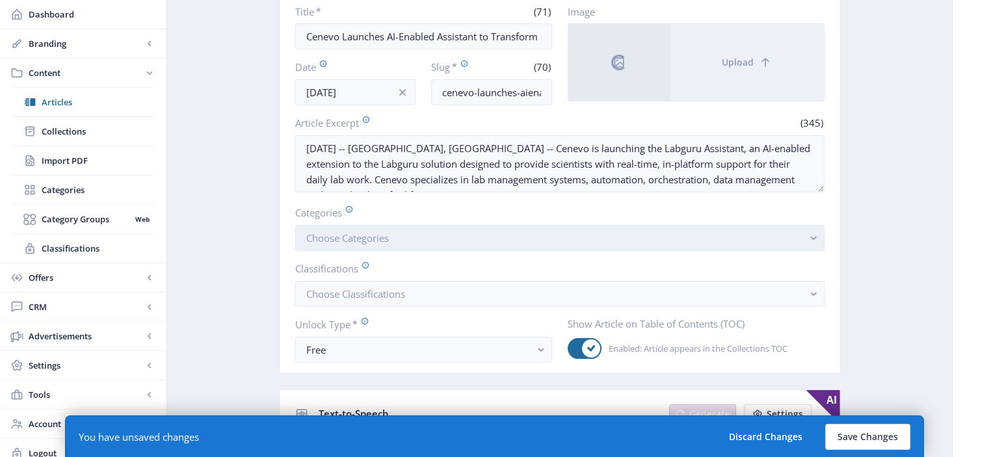
click at [462, 231] on button "Choose Categories" at bounding box center [559, 238] width 529 height 26
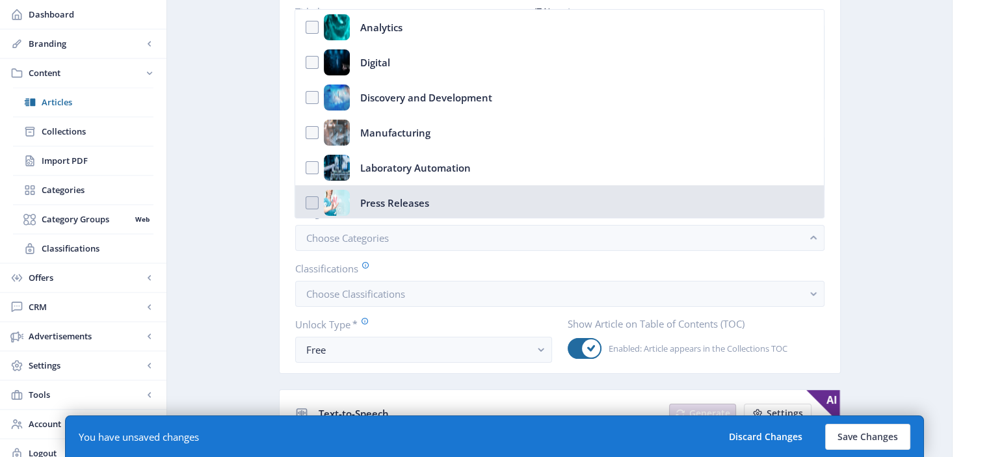
click at [394, 194] on div "Press Releases" at bounding box center [394, 203] width 69 height 26
checkbox input "true"
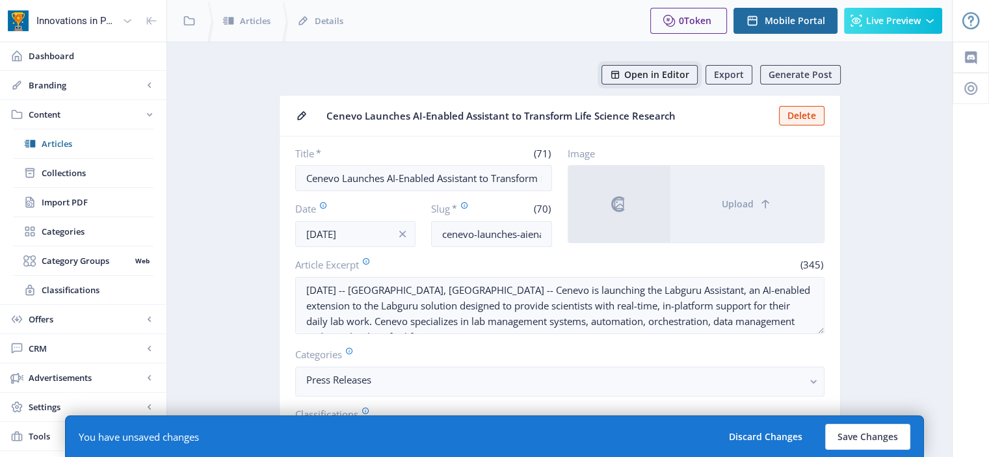
click at [654, 75] on span "Open in Editor" at bounding box center [656, 75] width 65 height 10
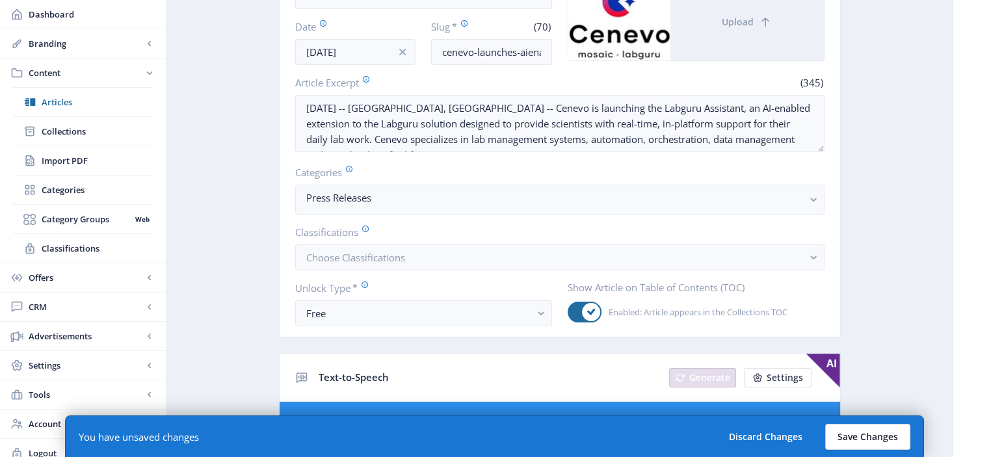
scroll to position [179, 0]
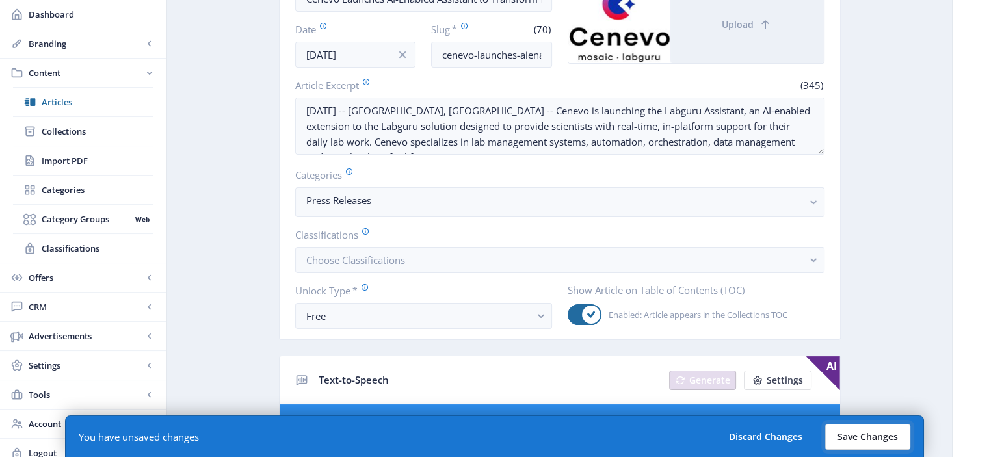
click at [852, 442] on button "Save Changes" at bounding box center [867, 437] width 85 height 26
